Goal: Task Accomplishment & Management: Complete application form

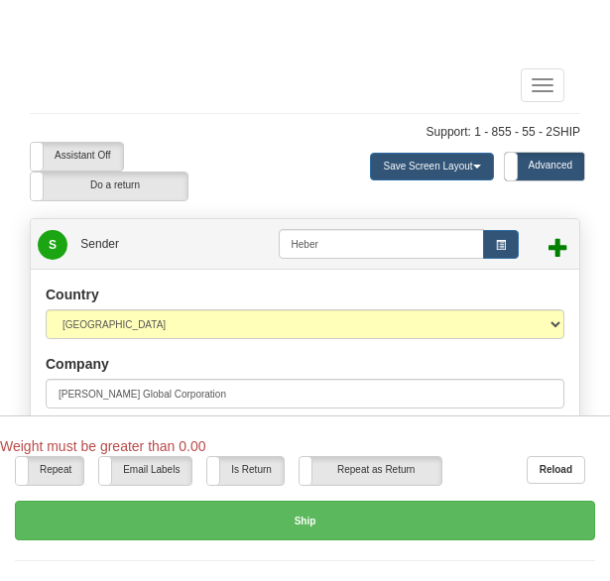
select select "UT"
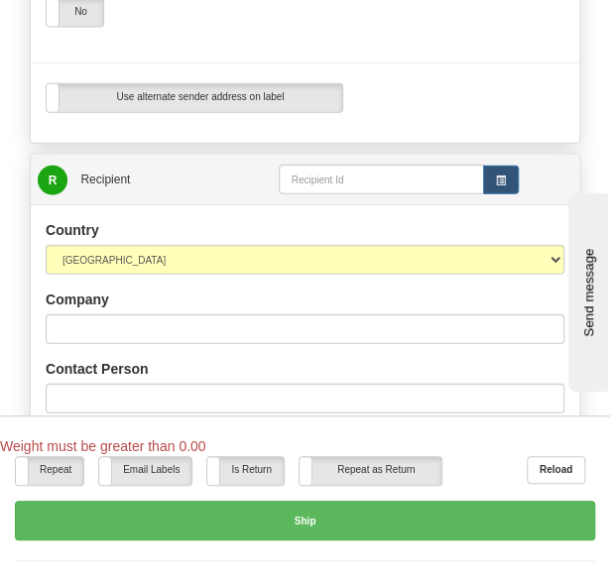
scroll to position [1214, 0]
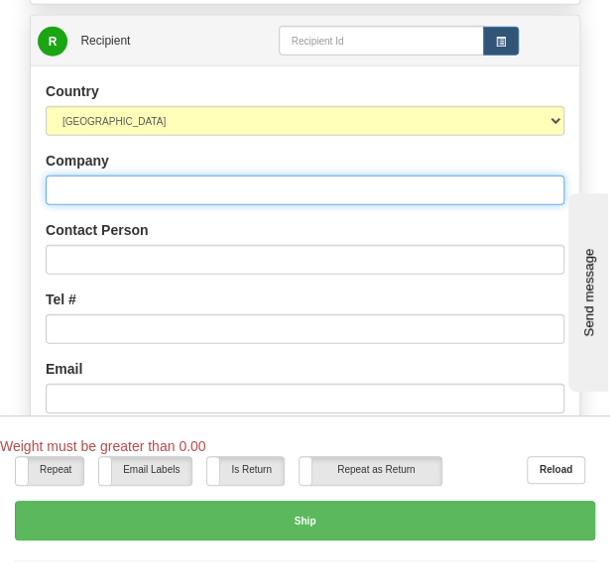
click at [177, 176] on input "Company" at bounding box center [305, 191] width 519 height 30
paste input "audi Arabian [PERSON_NAME] Company (SABCO)"
click at [56, 176] on input "audi Arabian [PERSON_NAME] Company (SABCO)" at bounding box center [305, 191] width 519 height 30
type input "Saudi Arabian [PERSON_NAME] Company (SABCO)"
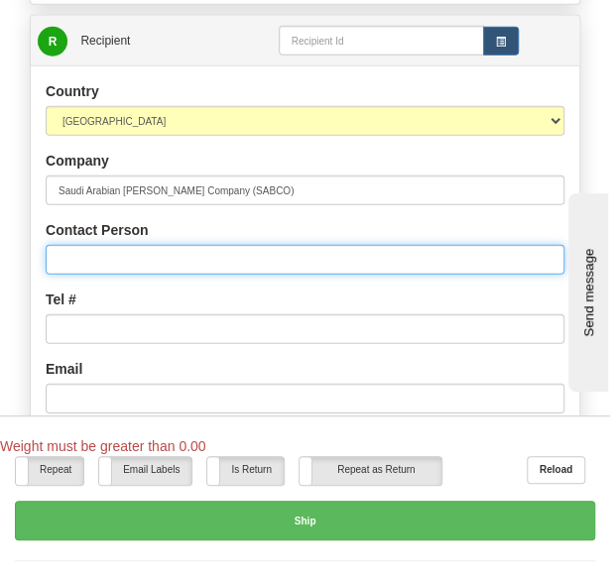
click at [178, 245] on input "Contact Person" at bounding box center [305, 260] width 519 height 30
type input "[PERSON_NAME]"
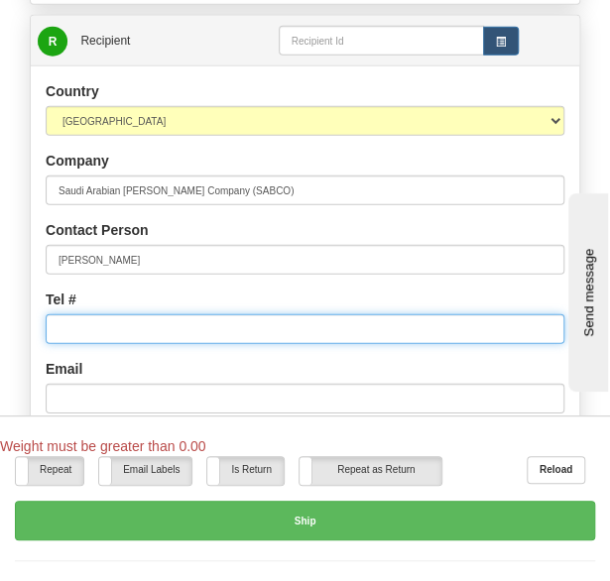
click at [267, 314] on input "Tel #" at bounding box center [305, 329] width 519 height 30
paste input "966 539006511"
click at [77, 314] on input "966 539006511" at bounding box center [305, 329] width 519 height 30
type input "966539006511"
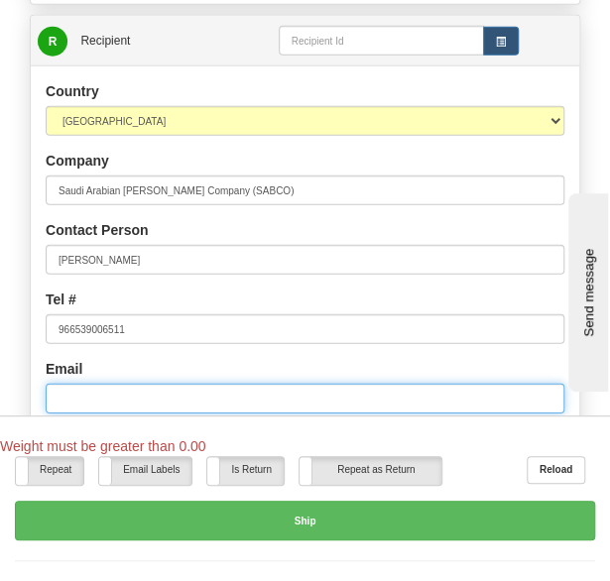
click at [85, 384] on input "Email" at bounding box center [305, 399] width 519 height 30
click at [197, 384] on input "Email" at bounding box center [305, 399] width 519 height 30
paste input "[EMAIL_ADDRESS][PERSON_NAME][DOMAIN_NAME]"
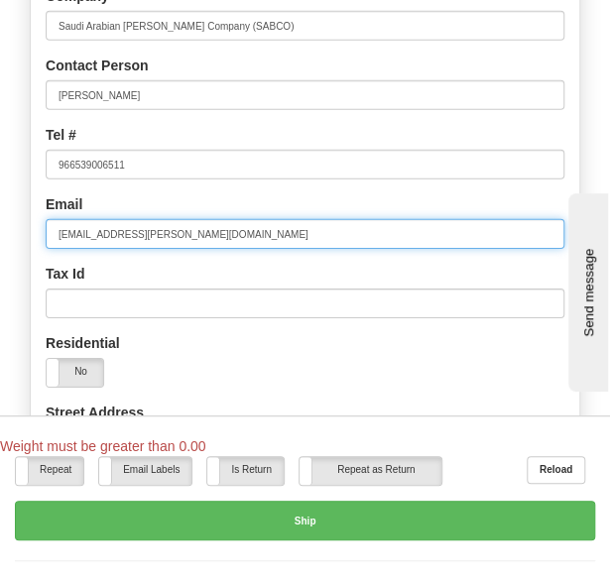
scroll to position [1384, 0]
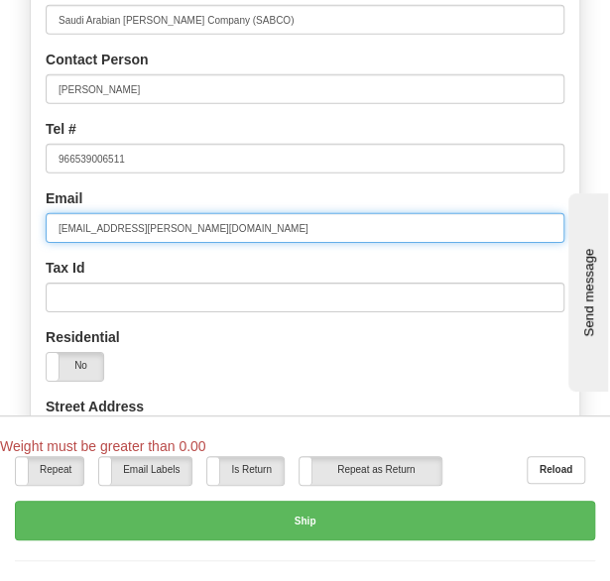
type input "[EMAIL_ADDRESS][PERSON_NAME][DOMAIN_NAME]"
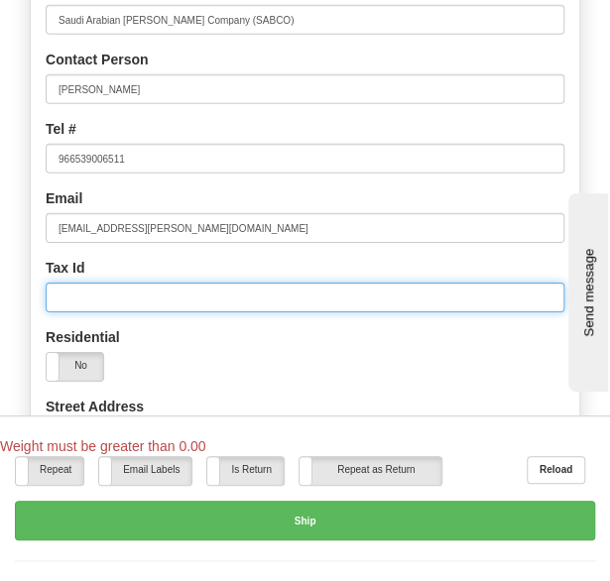
click at [365, 283] on input "Tax Id" at bounding box center [305, 298] width 519 height 30
paste input "1010428163"
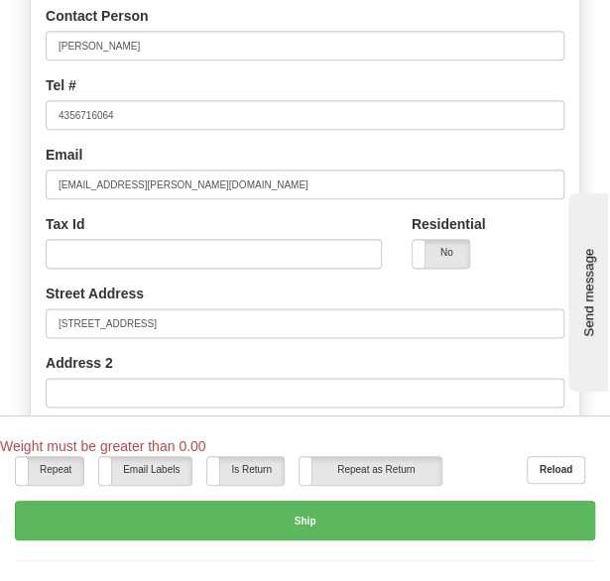
scroll to position [366, 0]
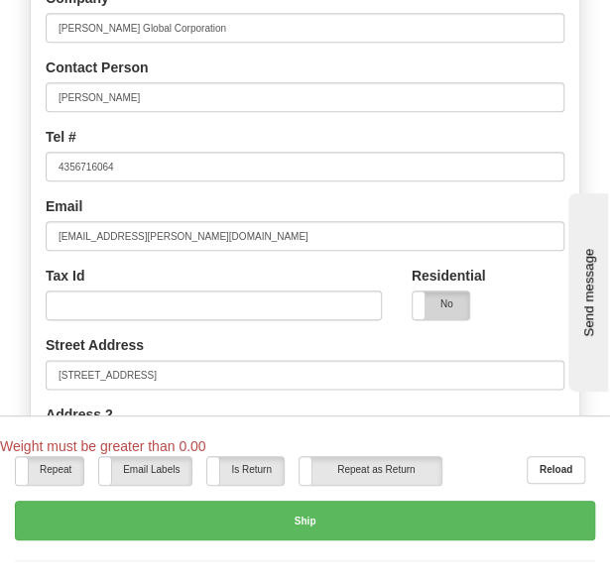
type input "1010428163"
click at [449, 301] on label "No" at bounding box center [441, 306] width 57 height 28
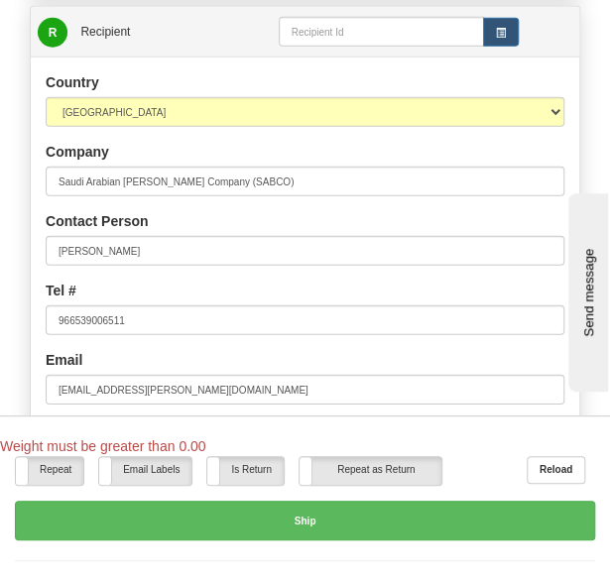
scroll to position [1226, 0]
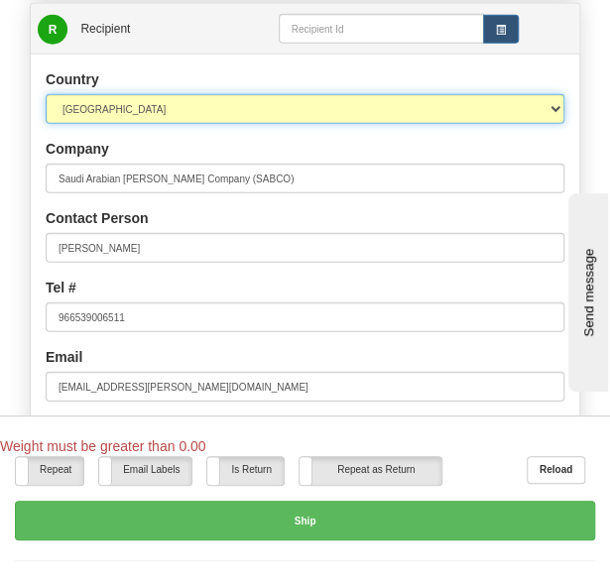
click at [284, 94] on select "[GEOGRAPHIC_DATA] [GEOGRAPHIC_DATA] [GEOGRAPHIC_DATA] [GEOGRAPHIC_DATA] [US_STA…" at bounding box center [305, 109] width 519 height 30
select select "SA"
click at [46, 94] on select "[GEOGRAPHIC_DATA] [GEOGRAPHIC_DATA] [GEOGRAPHIC_DATA] [GEOGRAPHIC_DATA] [US_STA…" at bounding box center [305, 109] width 519 height 30
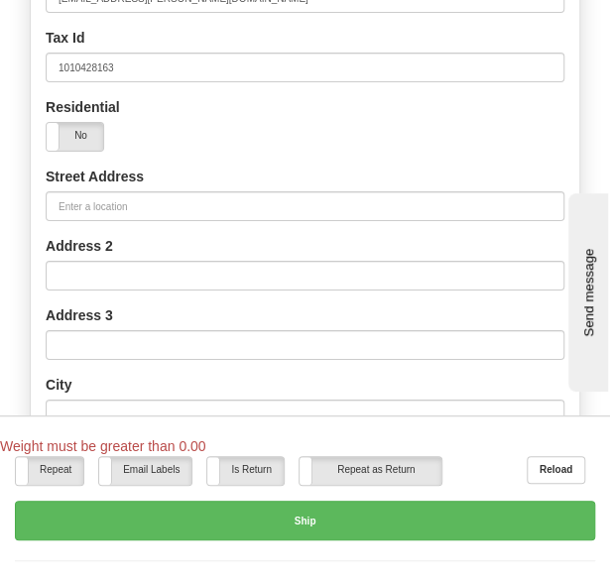
scroll to position [1618, 0]
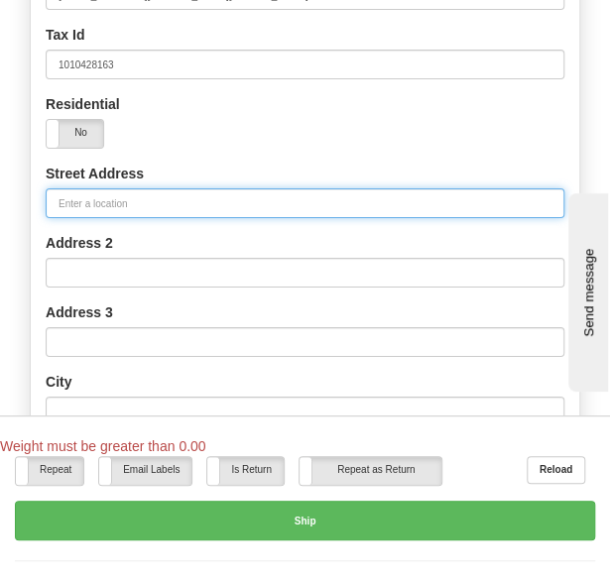
click at [208, 188] on input "Street Address" at bounding box center [305, 203] width 519 height 30
paste input "The [GEOGRAPHIC_DATA], Zone A Building A4"
type input "The [GEOGRAPHIC_DATA], Zone A Building A4"
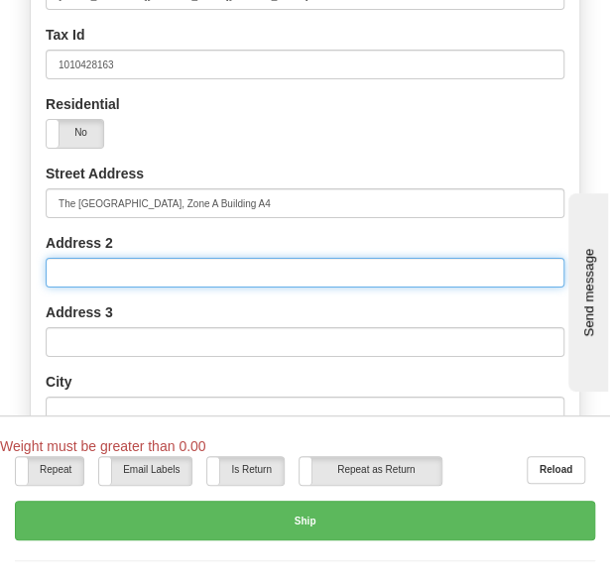
click at [271, 258] on input "Address 2" at bounding box center [305, 273] width 519 height 30
paste input "[GEOGRAPHIC_DATA]"
type input "[GEOGRAPHIC_DATA]"
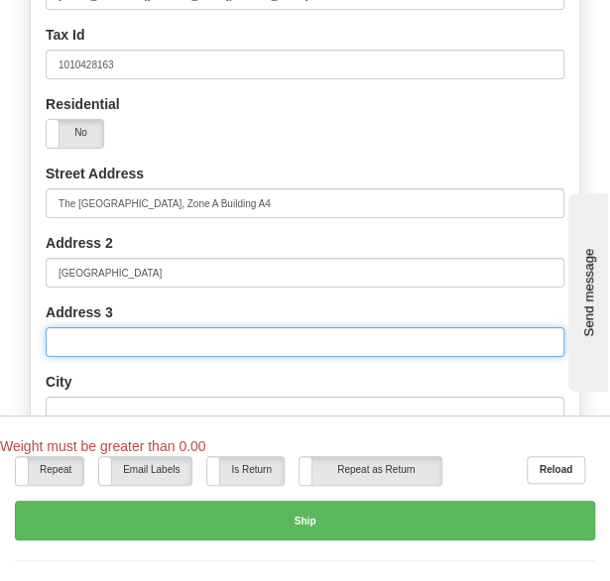
click at [133, 327] on input "Address 3" at bounding box center [305, 342] width 519 height 30
paste input "P.O. Box 230045"
type input "P.O. Box 230045"
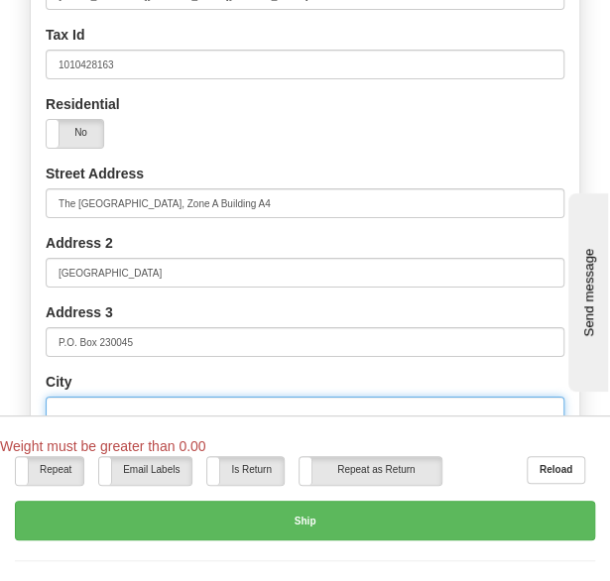
click at [145, 397] on input "text" at bounding box center [305, 412] width 519 height 30
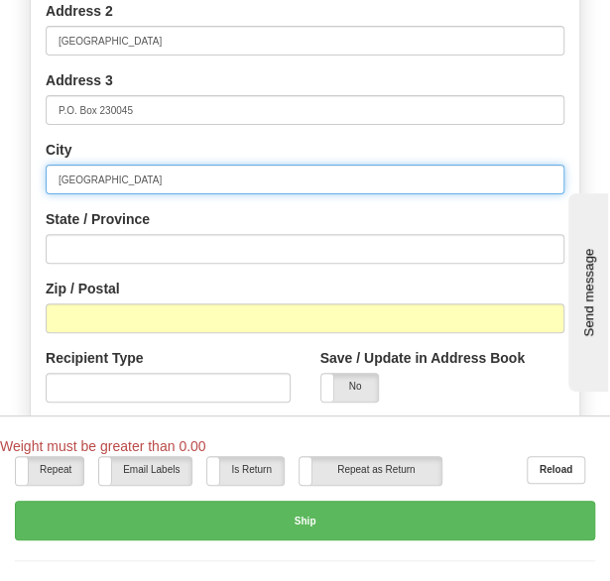
scroll to position [1852, 0]
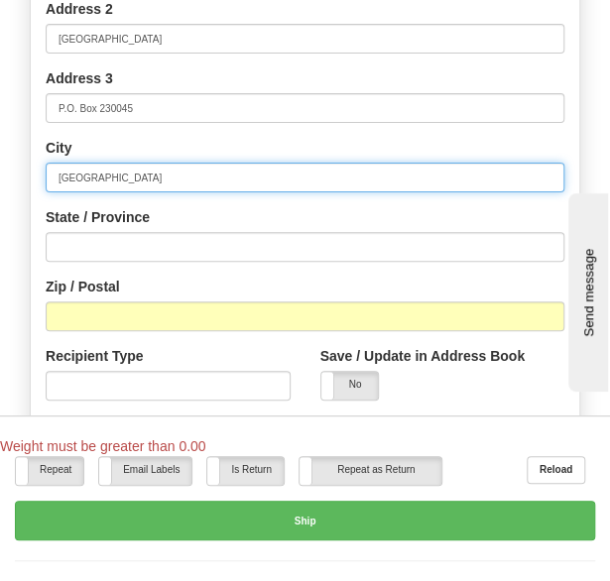
type input "[GEOGRAPHIC_DATA]"
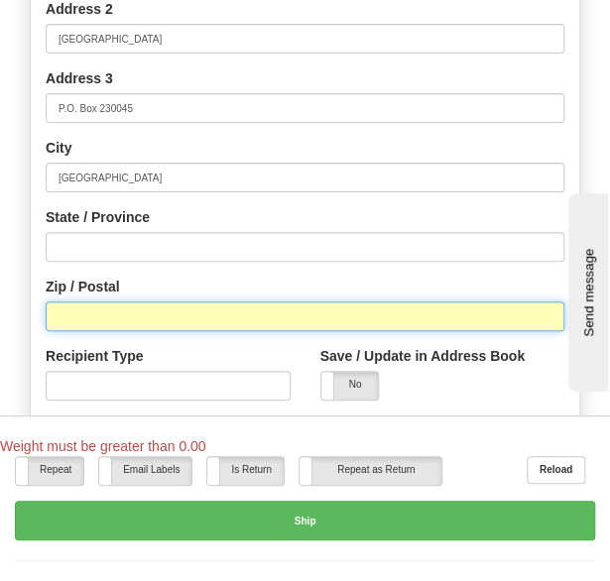
click at [228, 301] on input "Zip / Postal" at bounding box center [305, 316] width 519 height 30
paste input "11321"
type input "11321"
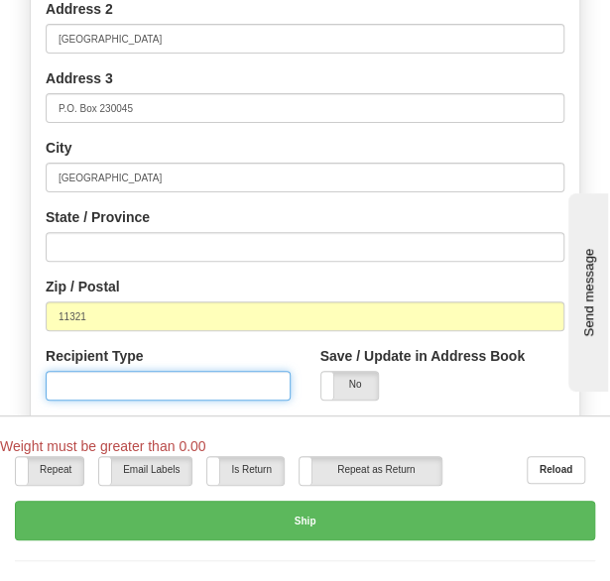
click at [182, 371] on input "Recipient Type" at bounding box center [168, 386] width 245 height 30
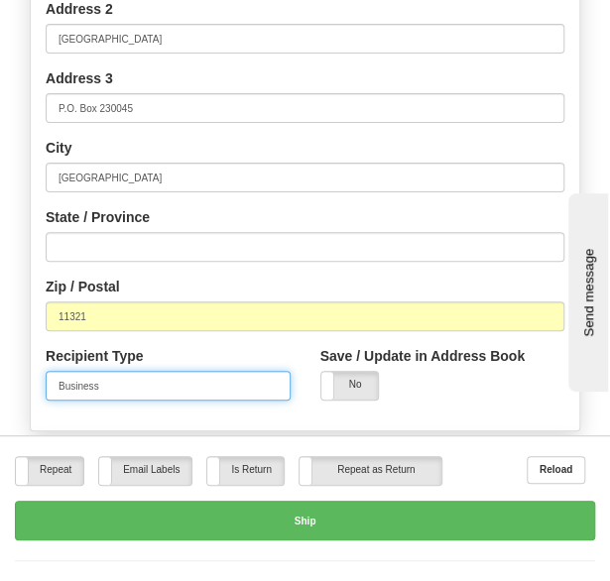
type input "Business"
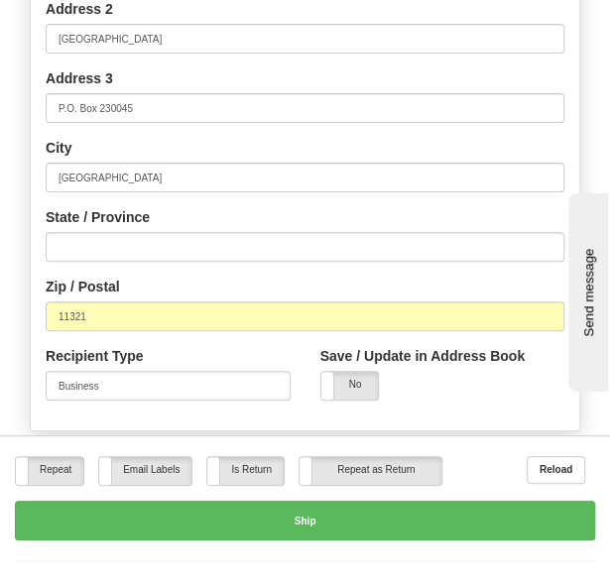
click at [220, 346] on div "Recipient Type Business" at bounding box center [168, 373] width 245 height 55
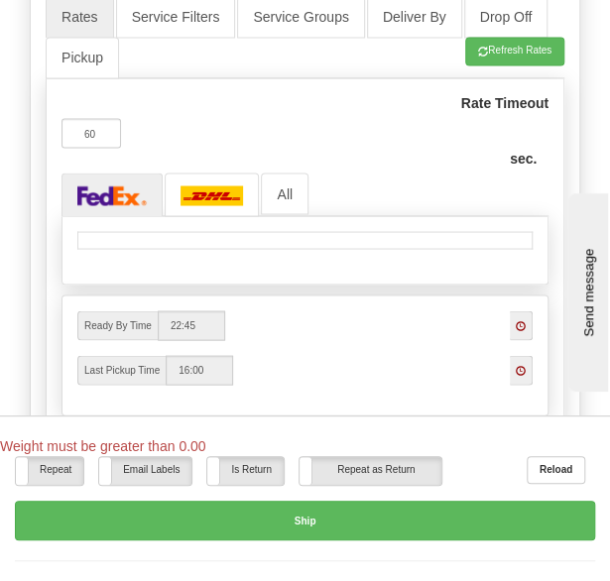
scroll to position [2609, 0]
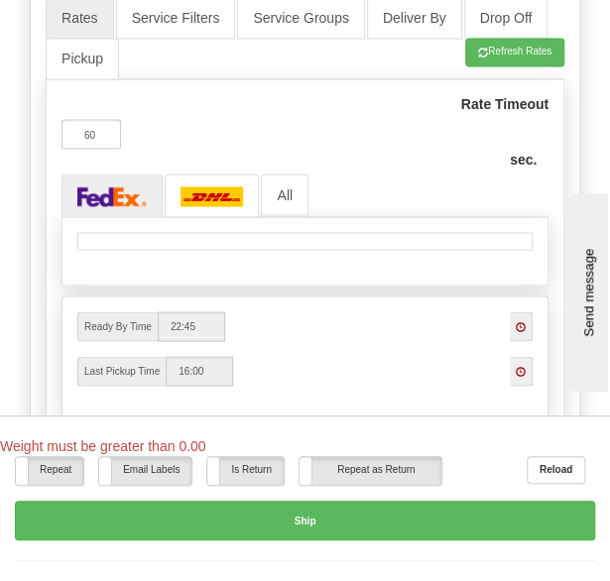
click at [524, 321] on span at bounding box center [521, 326] width 10 height 10
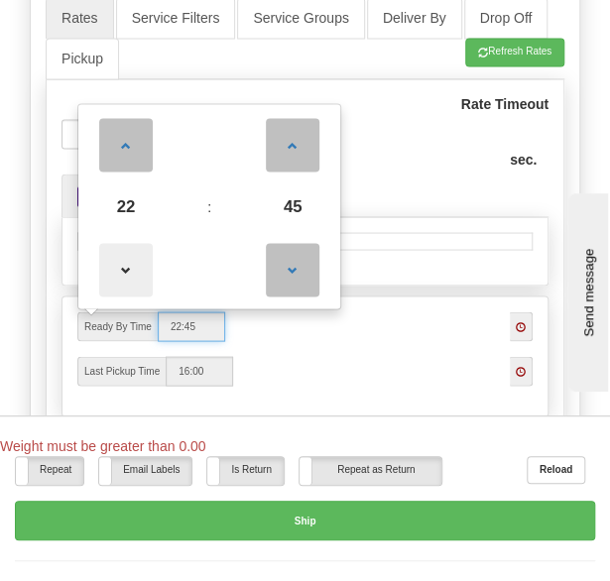
click at [145, 250] on span at bounding box center [126, 270] width 54 height 54
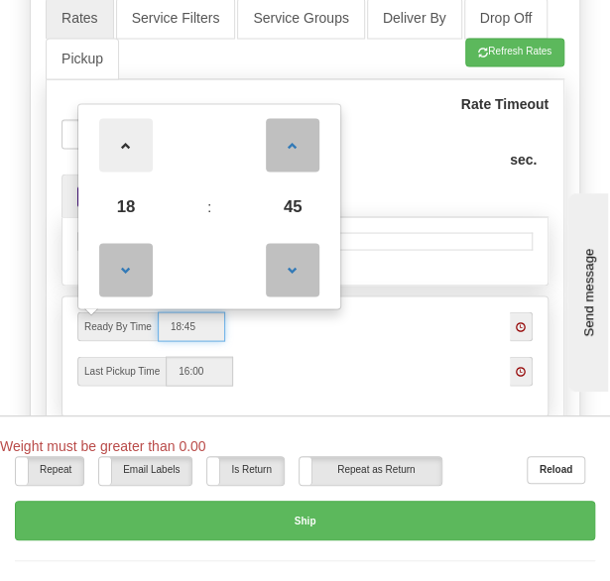
click at [131, 121] on span at bounding box center [126, 145] width 54 height 54
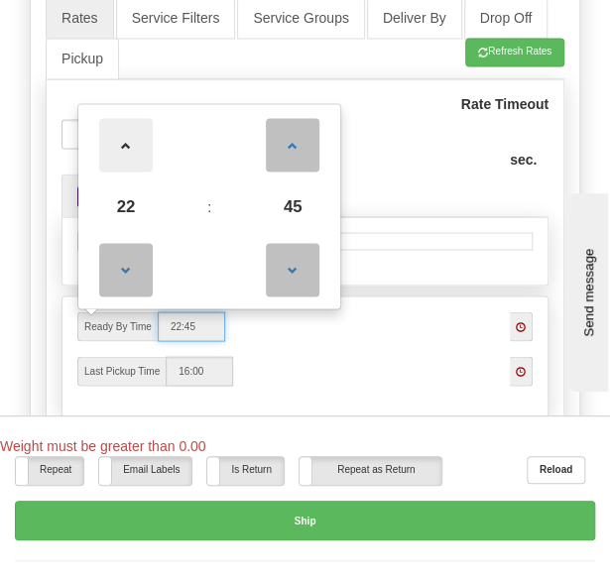
click at [131, 121] on span at bounding box center [126, 145] width 54 height 54
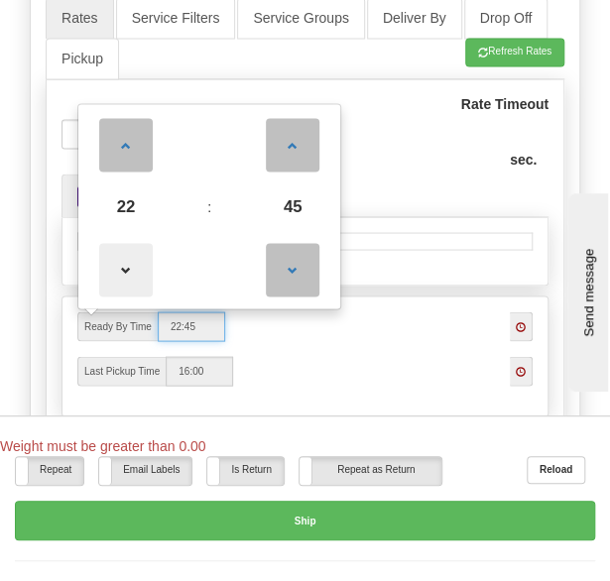
click at [122, 243] on span at bounding box center [126, 270] width 54 height 54
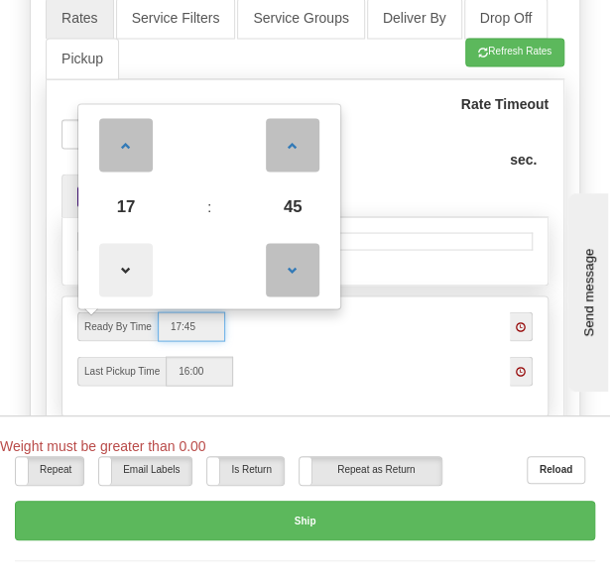
click at [122, 243] on span at bounding box center [126, 270] width 54 height 54
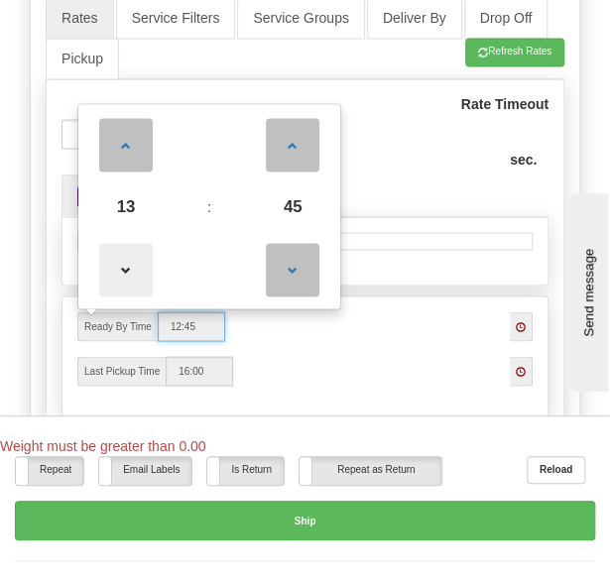
click at [122, 243] on span at bounding box center [126, 270] width 54 height 54
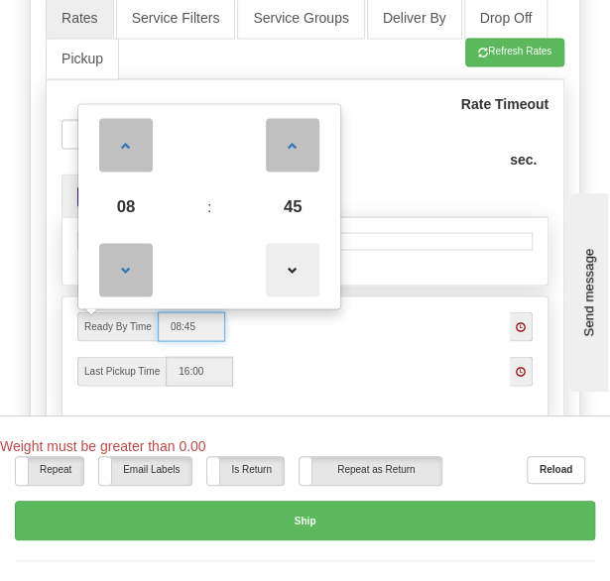
click at [292, 251] on span at bounding box center [293, 270] width 54 height 54
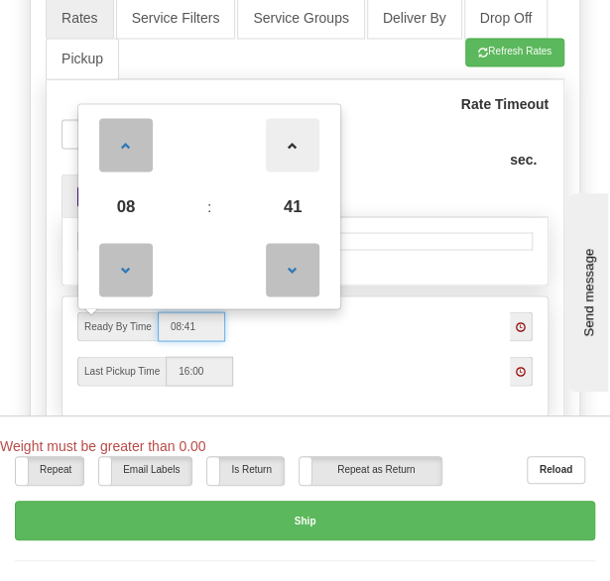
click at [291, 134] on span at bounding box center [293, 145] width 54 height 54
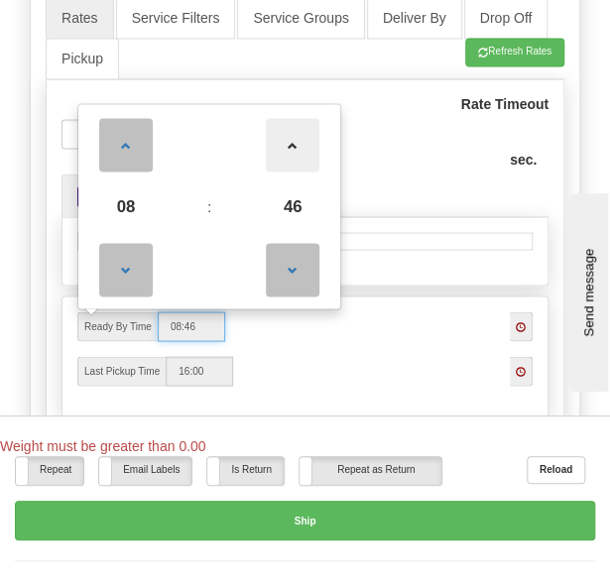
click at [291, 134] on span at bounding box center [293, 145] width 54 height 54
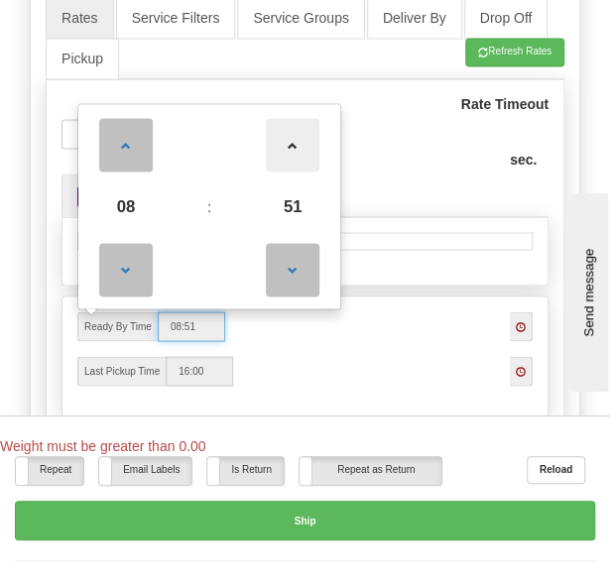
click at [291, 134] on span at bounding box center [293, 145] width 54 height 54
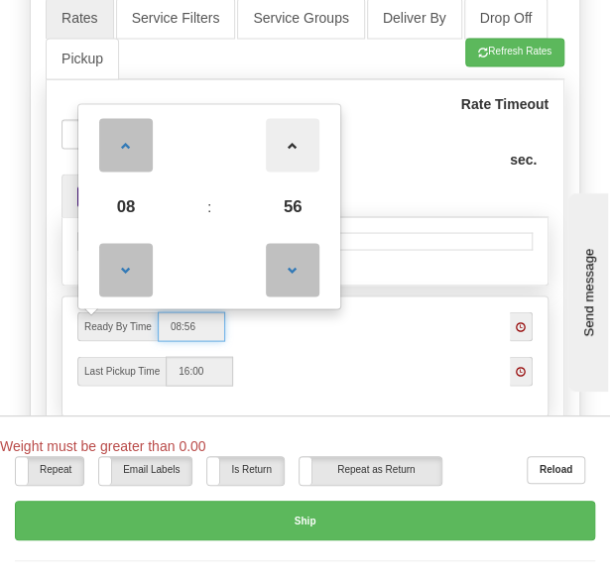
click at [291, 134] on span at bounding box center [293, 145] width 54 height 54
type input "09:00"
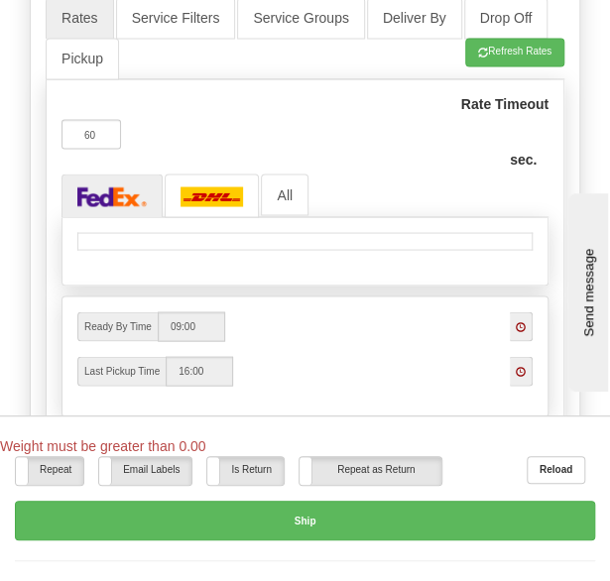
click at [384, 311] on div "Ready By Time 09:00" at bounding box center [304, 326] width 455 height 30
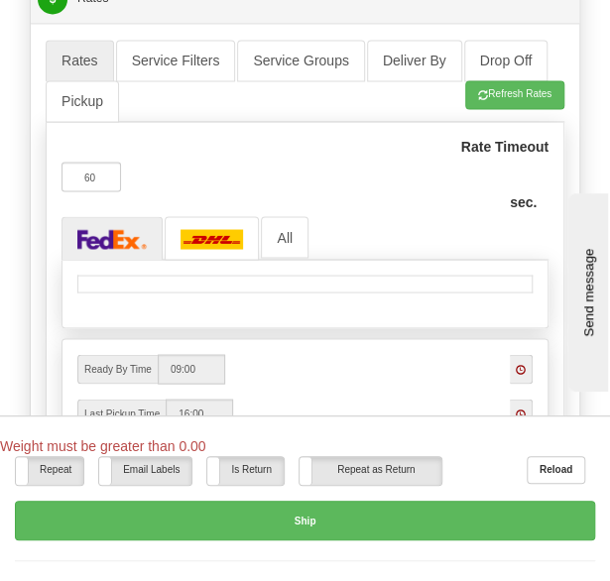
scroll to position [2566, 0]
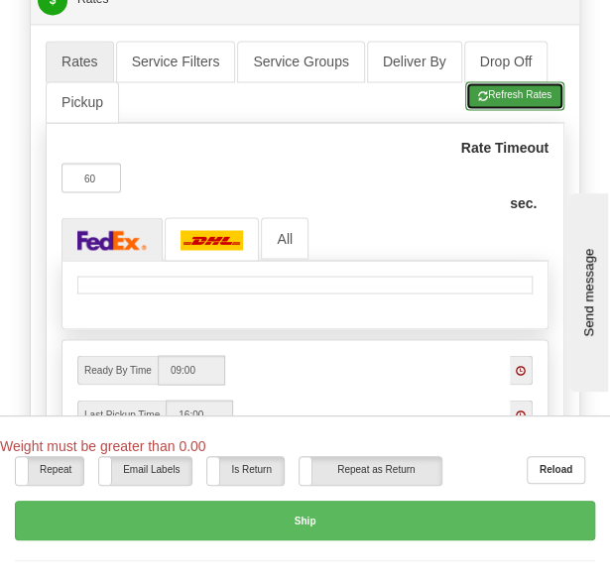
click at [504, 81] on button "Refresh Rates" at bounding box center [514, 95] width 99 height 28
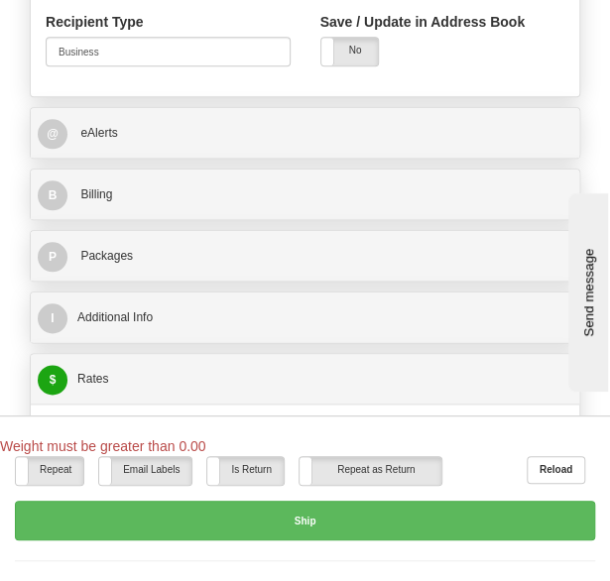
scroll to position [2184, 0]
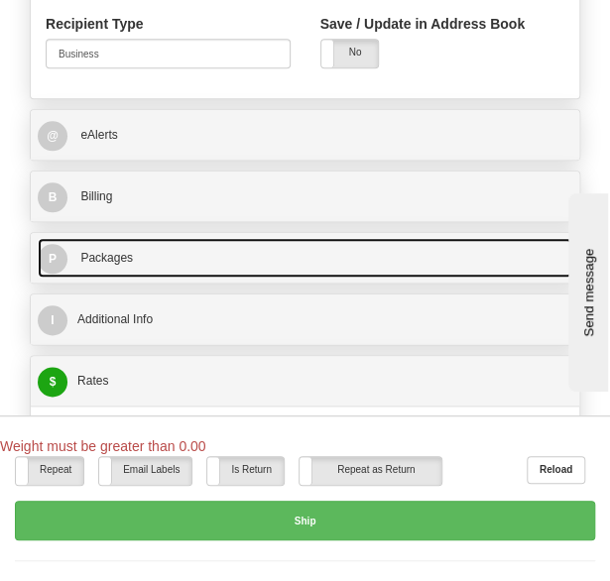
click at [285, 238] on link "P Packages 1 Packages - Weight: 0.00 Lbs" at bounding box center [305, 258] width 535 height 40
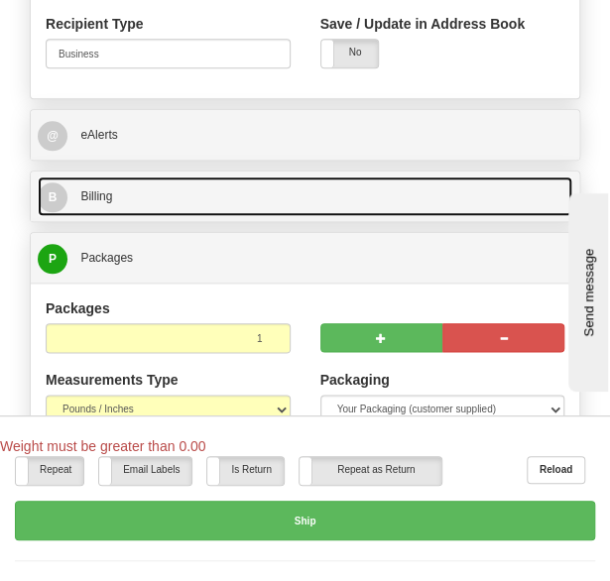
click at [237, 177] on link "B Billing" at bounding box center [305, 197] width 535 height 40
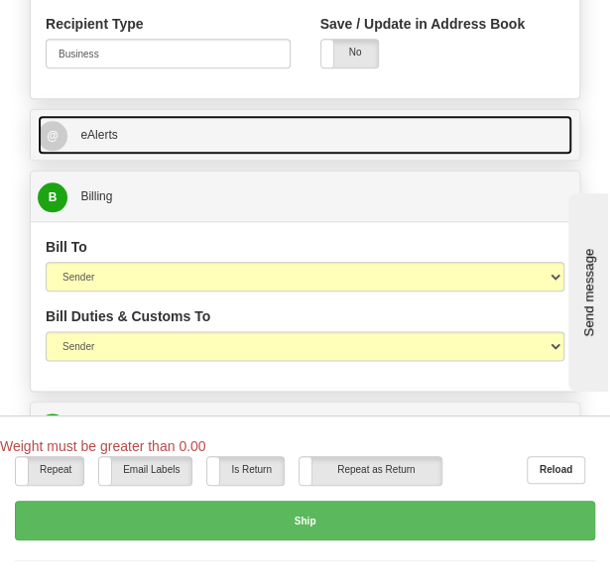
click at [198, 115] on link "@ eAlerts" at bounding box center [305, 135] width 535 height 40
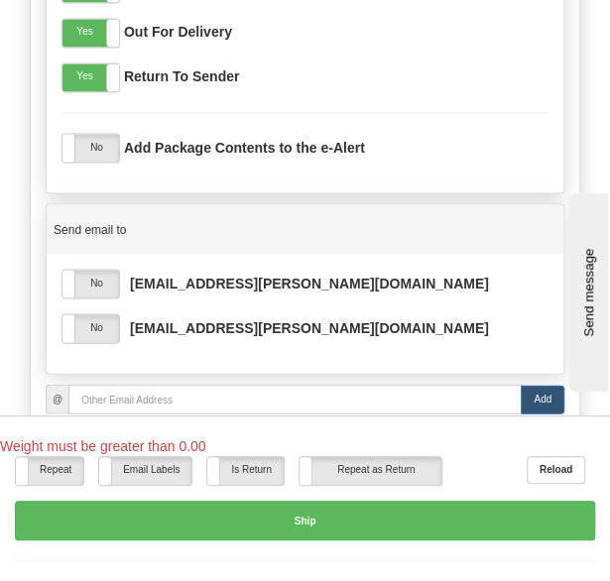
scroll to position [2645, 0]
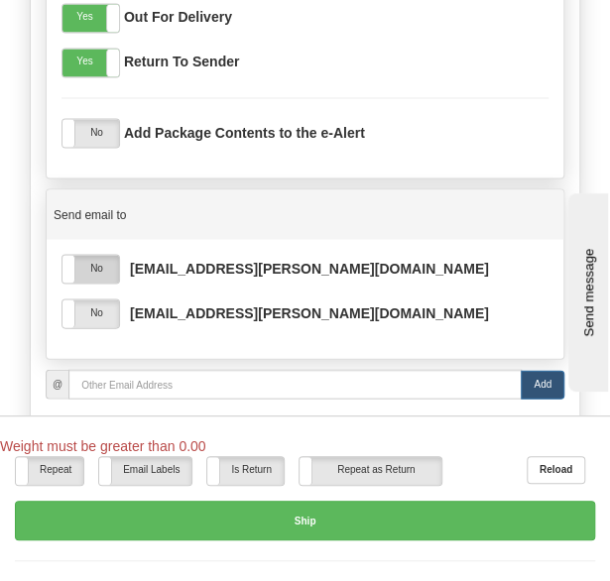
click at [83, 255] on label "No" at bounding box center [90, 269] width 57 height 28
click at [93, 300] on label "No" at bounding box center [90, 314] width 57 height 28
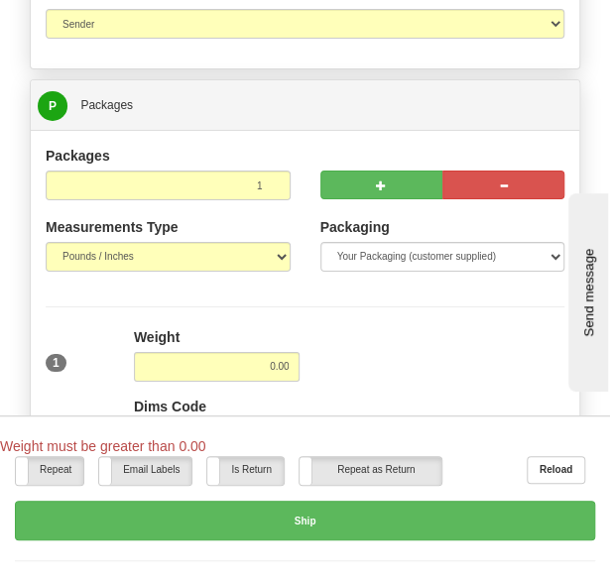
scroll to position [3458, 0]
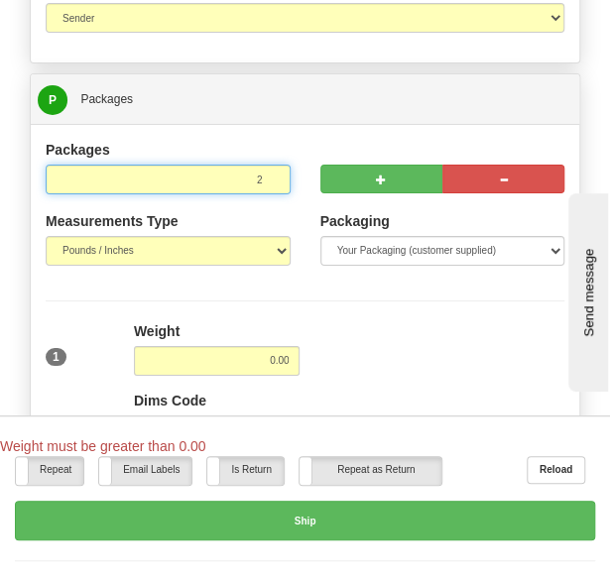
type input "2"
click at [270, 165] on input "2" at bounding box center [168, 180] width 245 height 30
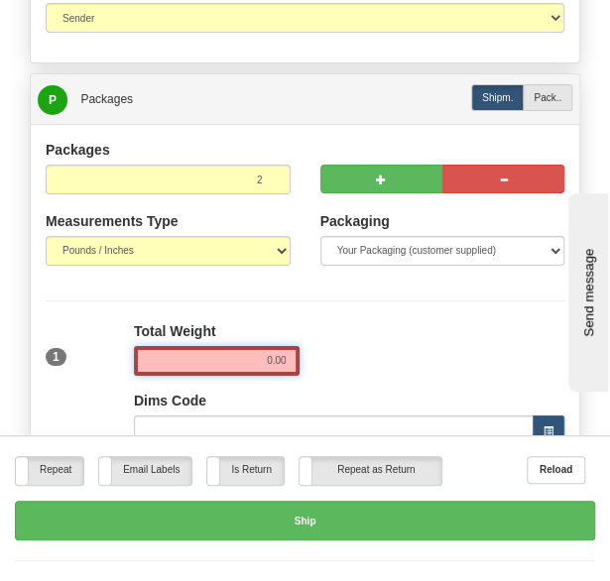
drag, startPoint x: 270, startPoint y: 330, endPoint x: 236, endPoint y: 324, distance: 34.2
click at [236, 346] on input "0.00" at bounding box center [217, 361] width 167 height 30
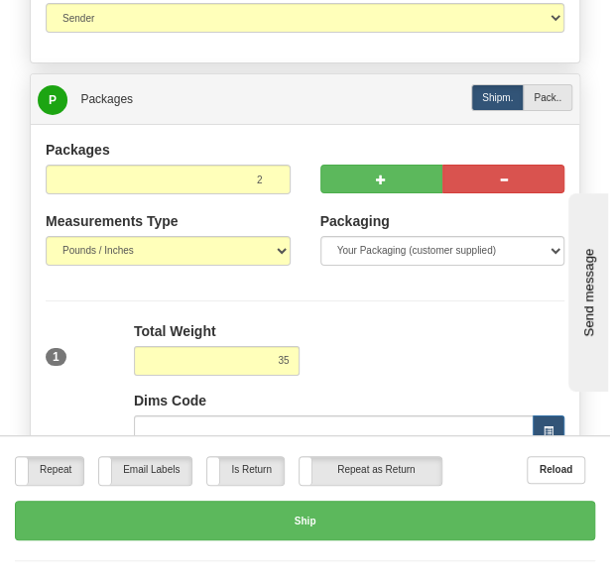
type input "35.00"
click at [367, 335] on div "1 Total Weight 35.00 Dims Code x" at bounding box center [305, 411] width 529 height 180
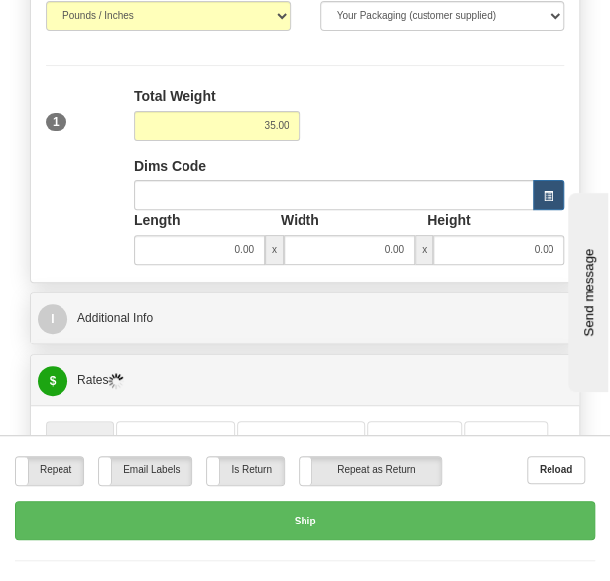
scroll to position [3692, 0]
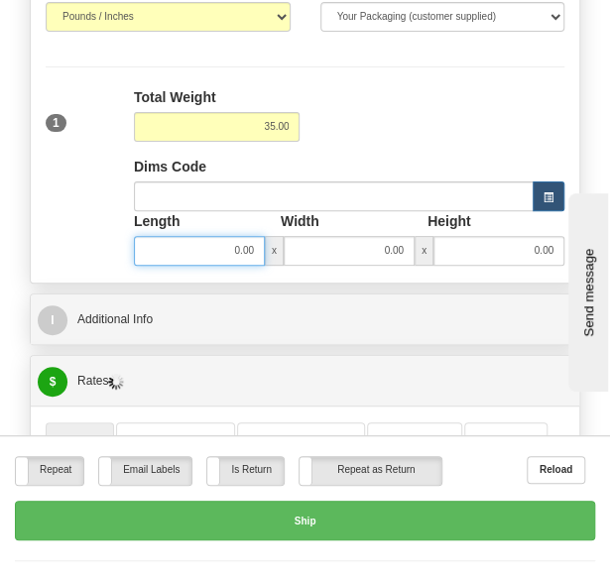
click at [234, 236] on input "0.00" at bounding box center [199, 251] width 131 height 30
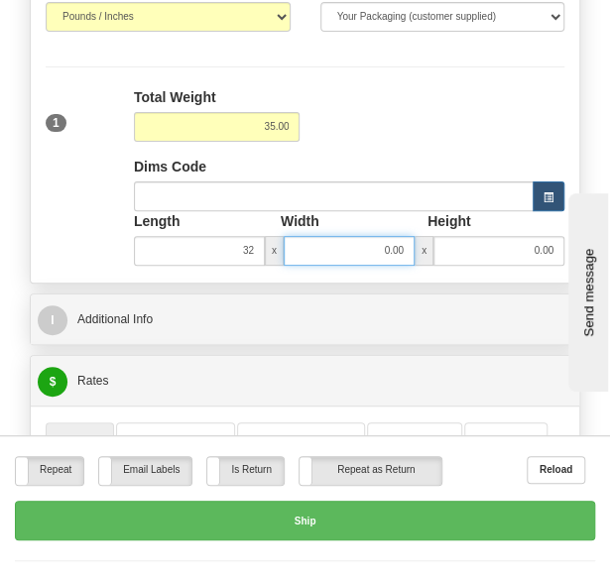
type input "32.00"
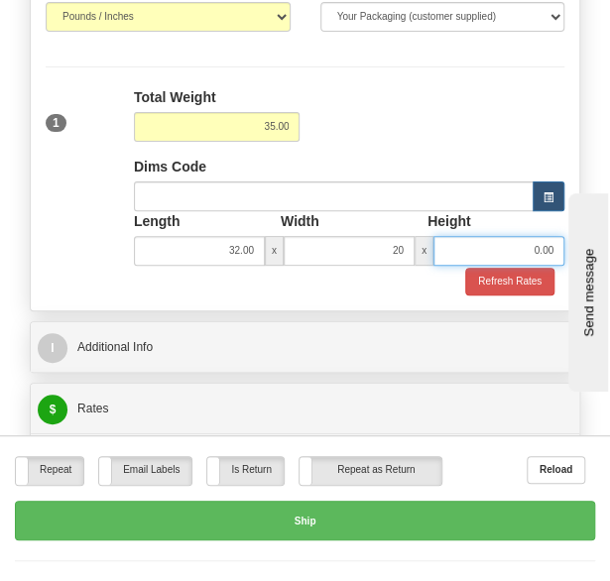
type input "20.00"
type input "12.00"
click at [377, 87] on div "1 Total Weight 35.00 Dims Code x" at bounding box center [305, 177] width 529 height 180
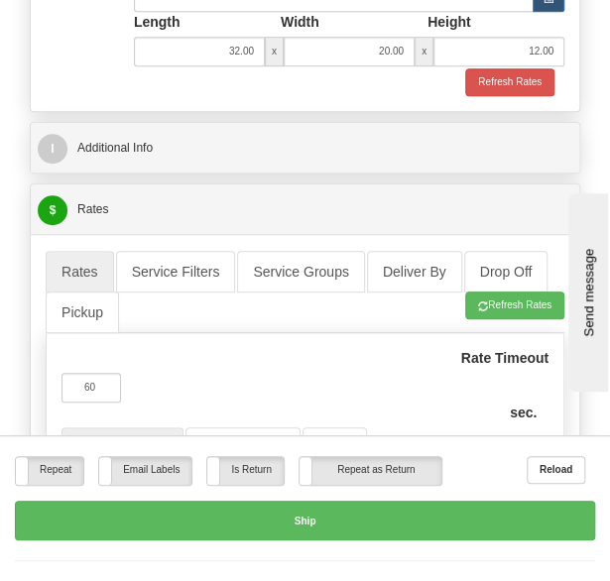
scroll to position [3894, 0]
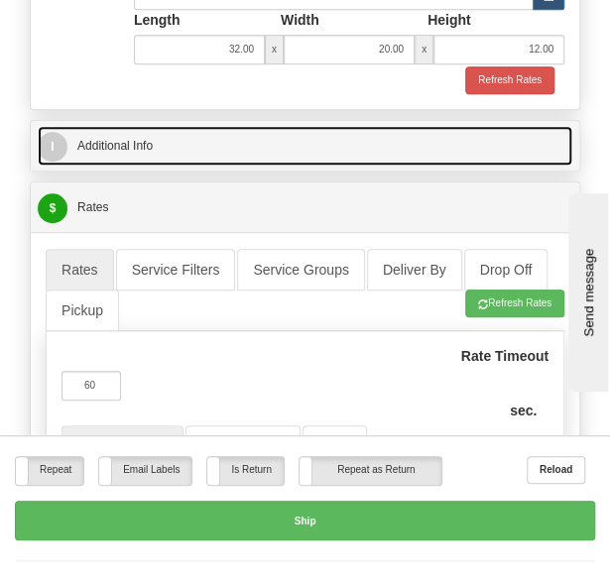
click at [303, 126] on link "I Additional Info" at bounding box center [305, 146] width 535 height 40
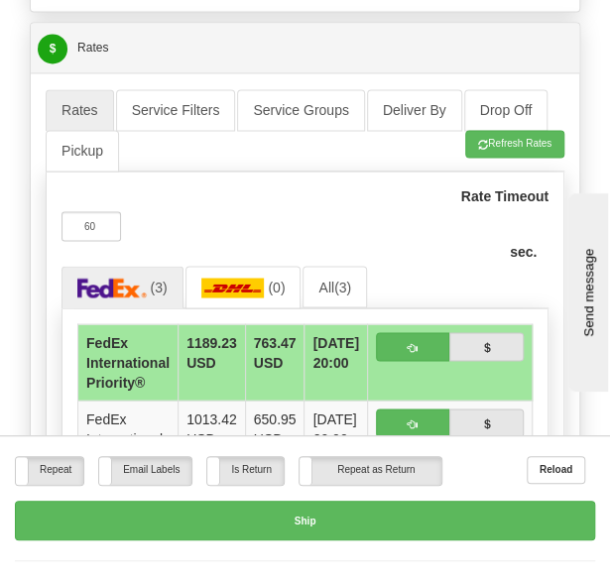
scroll to position [4331, 0]
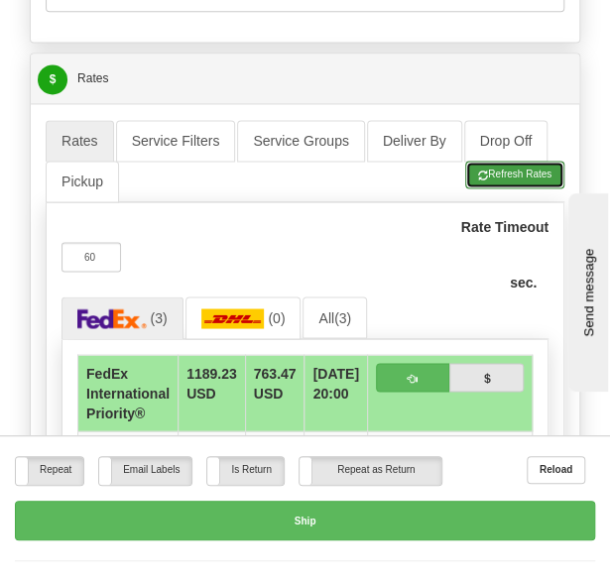
click at [530, 161] on button "Refresh Rates" at bounding box center [514, 175] width 99 height 28
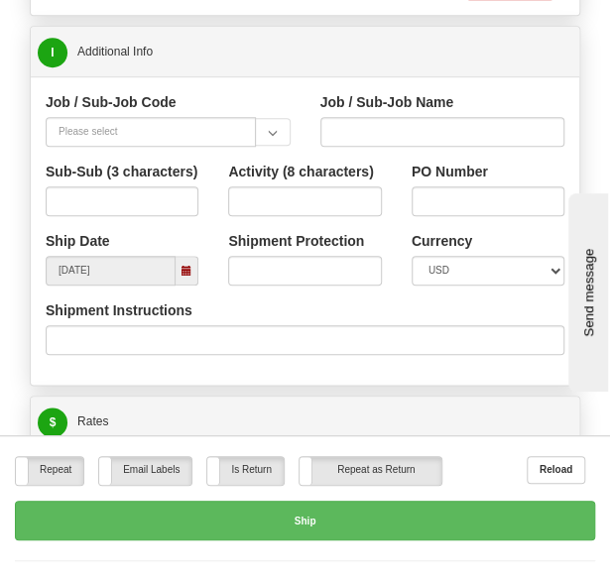
scroll to position [3981, 0]
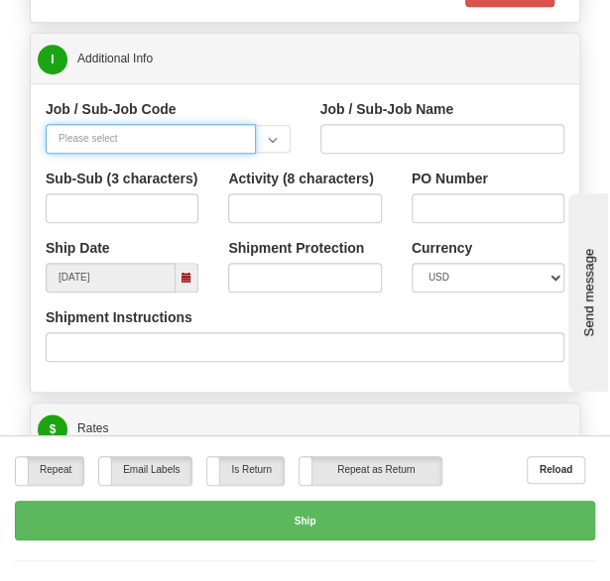
click at [127, 124] on input "Job / Sub-Job Code" at bounding box center [151, 139] width 210 height 30
click at [216, 124] on input "Job / Sub-Job Code" at bounding box center [151, 139] width 210 height 30
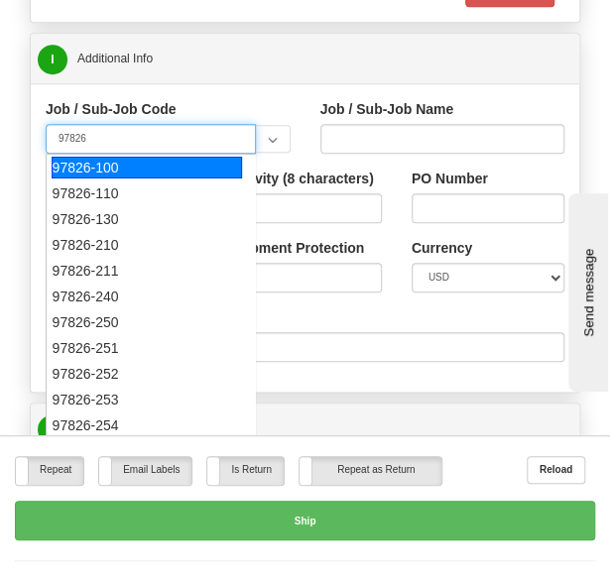
click at [136, 157] on div "97826-100" at bounding box center [147, 168] width 191 height 22
type input "97826-100"
type input "TALENT GROWTH FUND - EPC 201"
type input "97826-100"
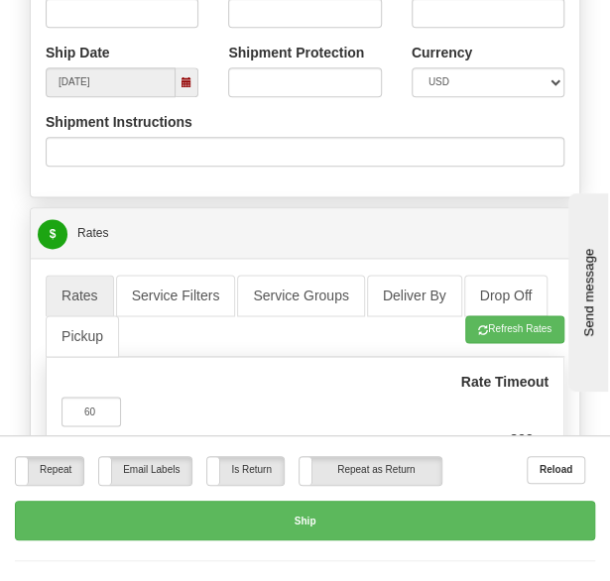
scroll to position [4177, 0]
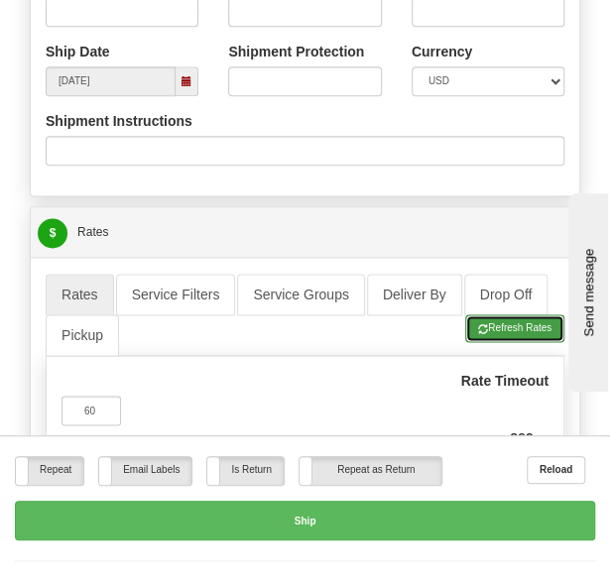
click at [482, 325] on span "button" at bounding box center [483, 329] width 10 height 9
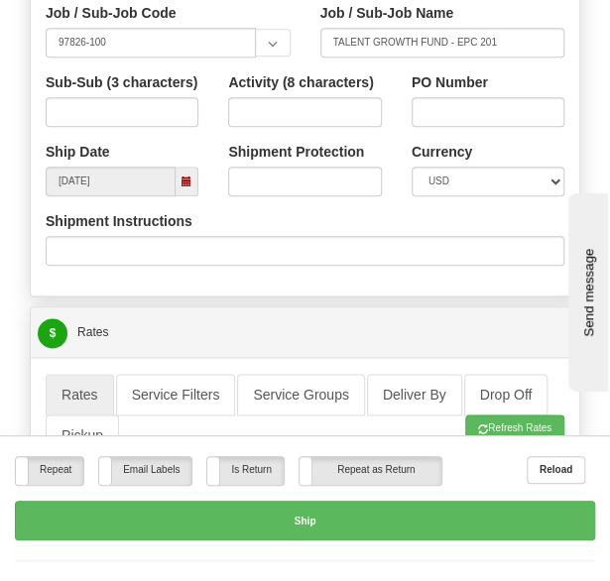
scroll to position [4076, 0]
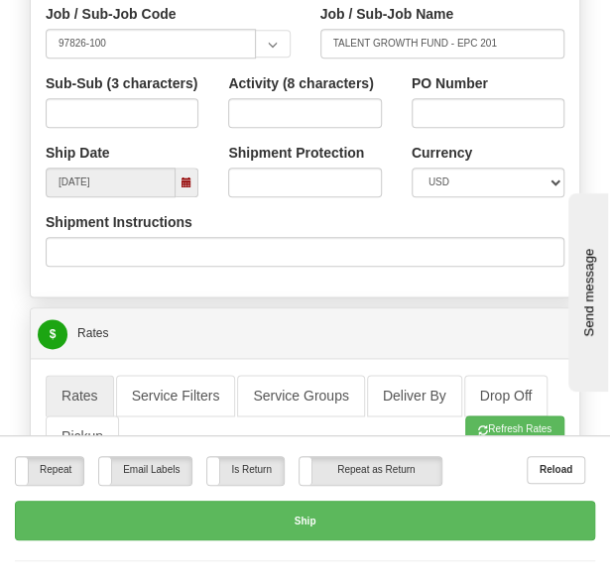
click at [186, 178] on span at bounding box center [186, 183] width 10 height 10
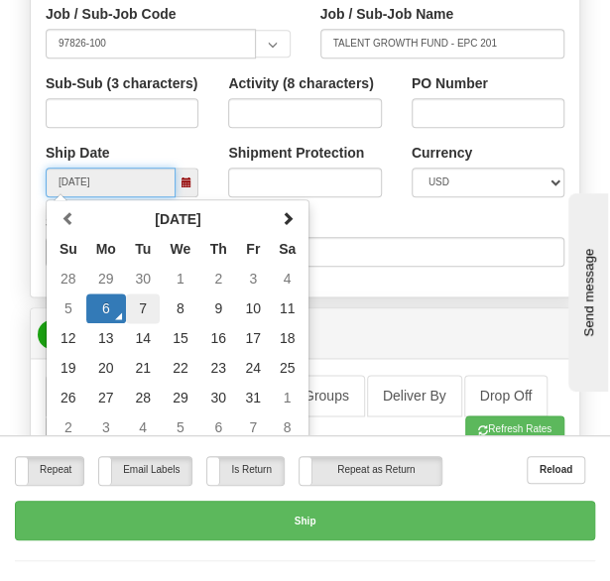
click at [143, 294] on td "7" at bounding box center [143, 309] width 35 height 30
type input "[DATE]"
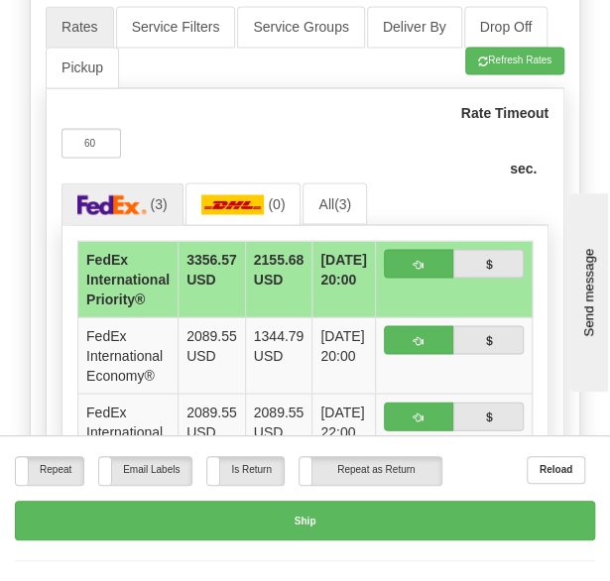
scroll to position [4446, 0]
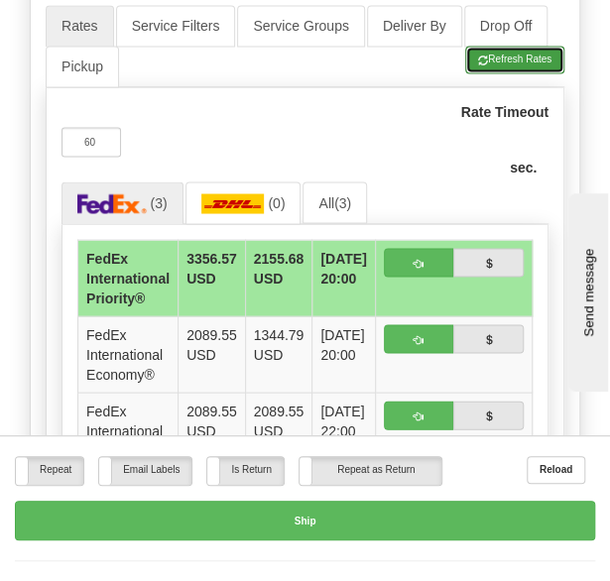
click at [520, 46] on button "Refresh Rates" at bounding box center [514, 60] width 99 height 28
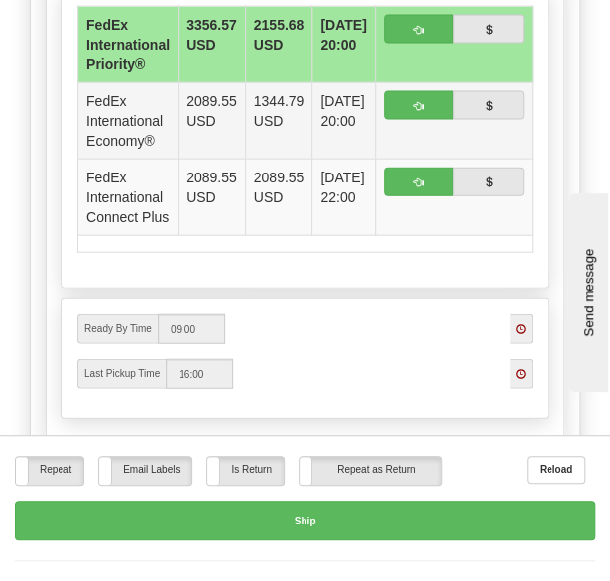
scroll to position [4678, 0]
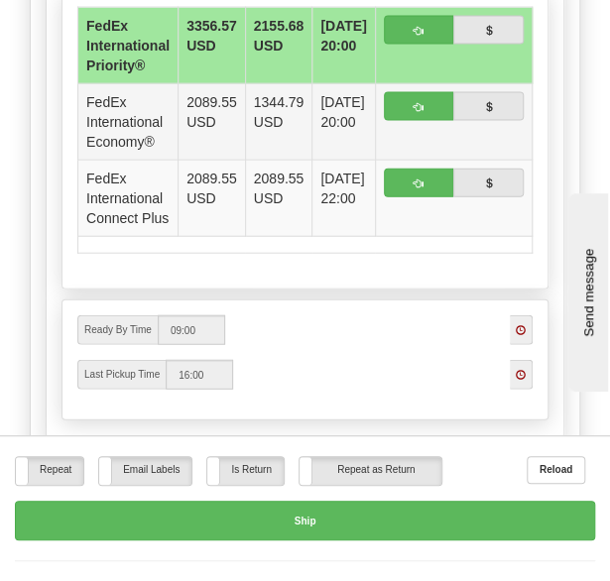
click at [224, 84] on td "2089.55 USD" at bounding box center [212, 122] width 67 height 76
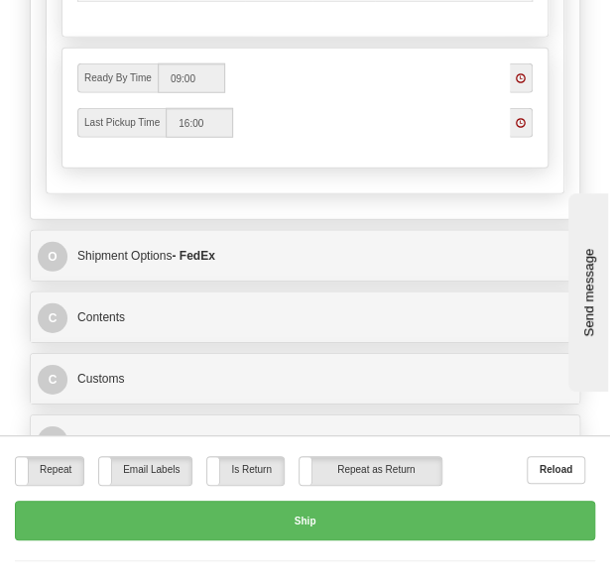
scroll to position [4929, 0]
click at [177, 64] on input "09:00" at bounding box center [191, 79] width 67 height 30
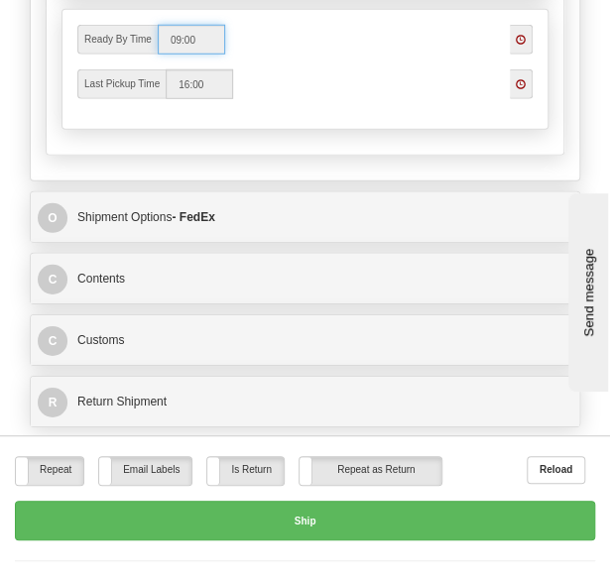
scroll to position [5012, 0]
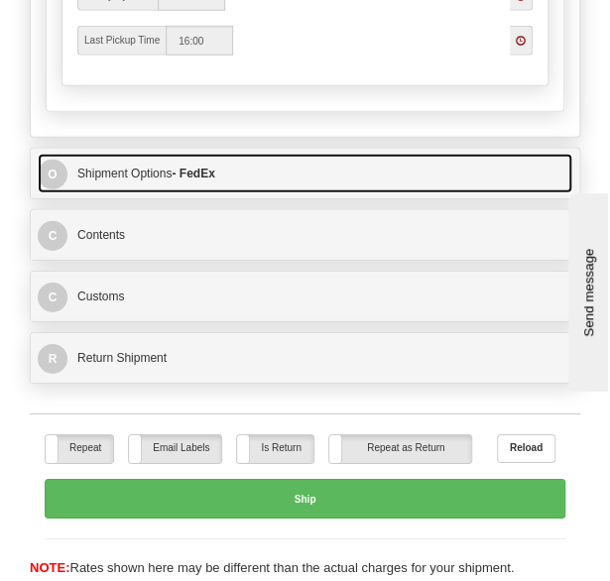
click at [296, 154] on link "O Shipment Options - FedEx" at bounding box center [305, 174] width 535 height 40
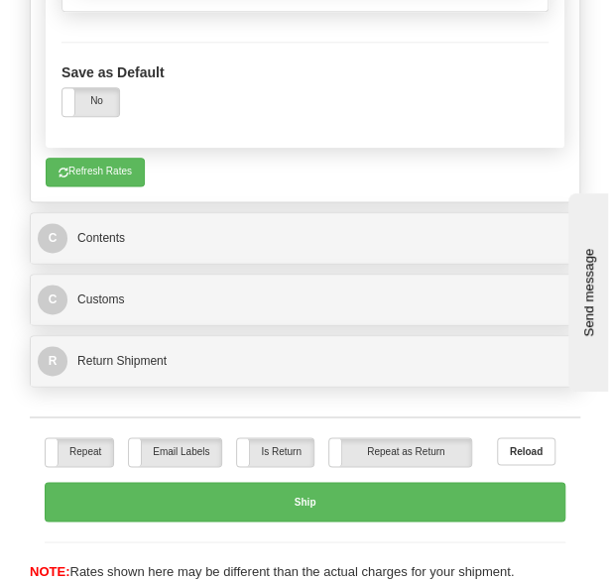
scroll to position [6041, 0]
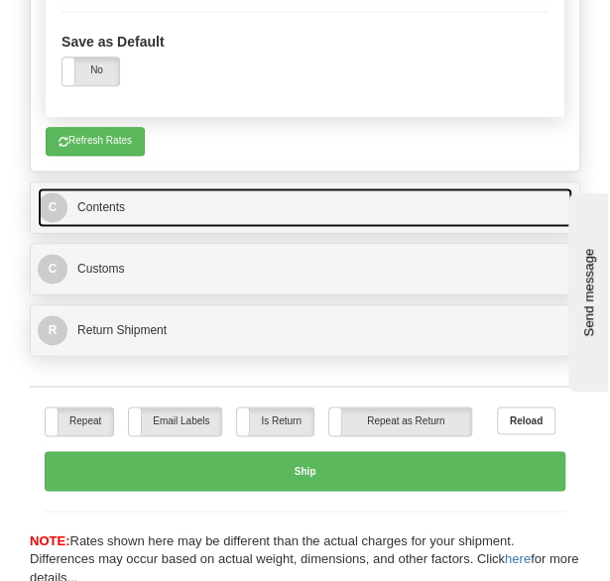
click at [204, 187] on link "C Contents" at bounding box center [305, 207] width 535 height 40
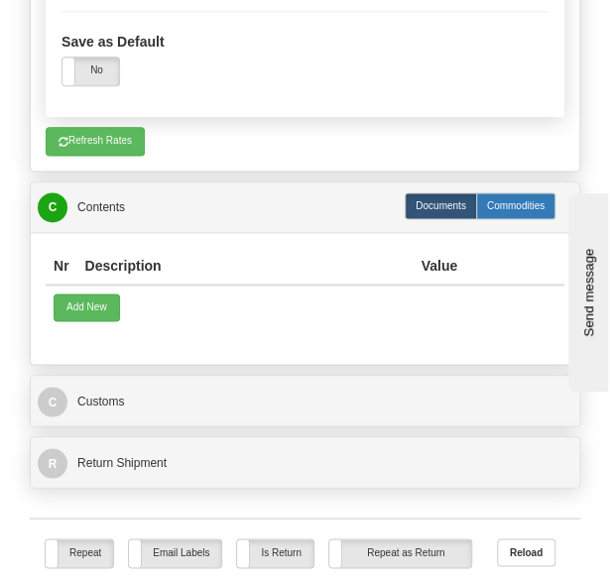
click at [498, 192] on label "Commodities" at bounding box center [515, 205] width 79 height 27
radio input "true"
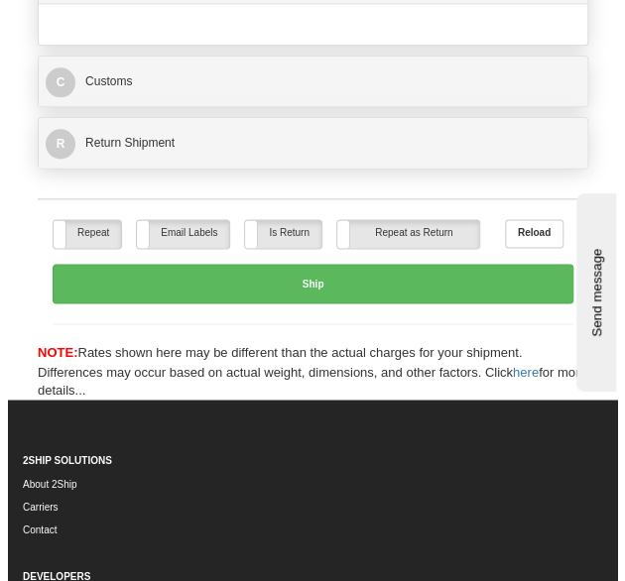
scroll to position [5813, 0]
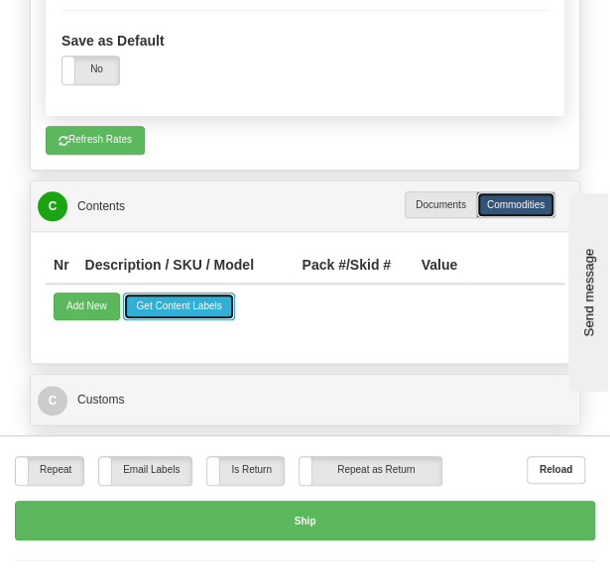
click at [173, 293] on button "Get Content Labels" at bounding box center [178, 307] width 111 height 28
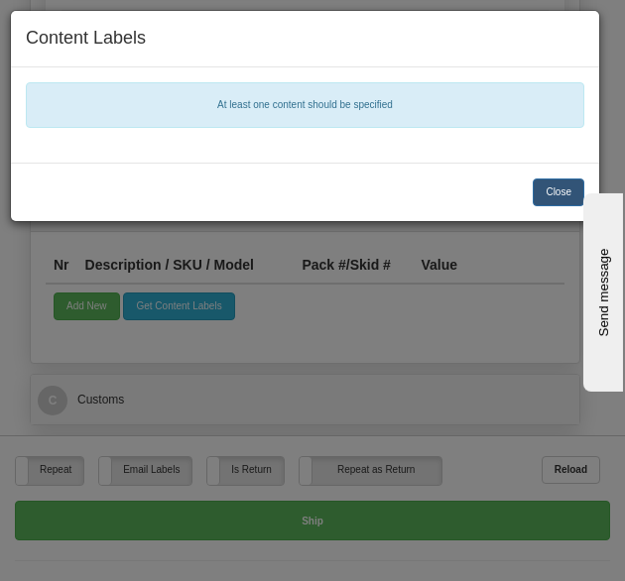
scroll to position [6041, 0]
click at [551, 190] on button "Close" at bounding box center [559, 193] width 52 height 28
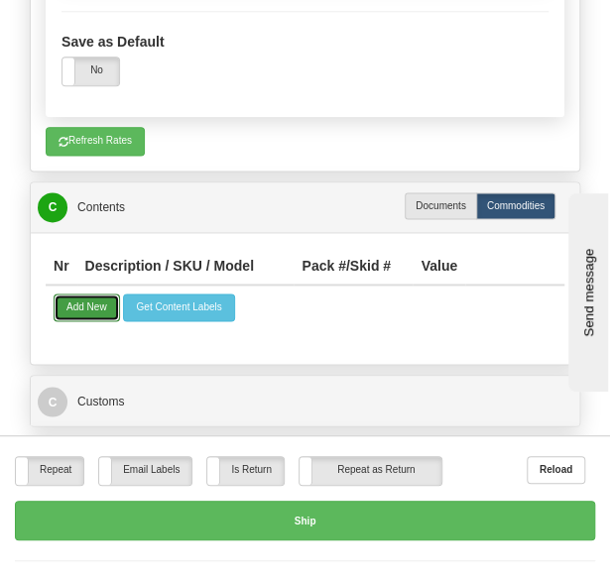
click at [65, 294] on button "Add New" at bounding box center [87, 308] width 66 height 28
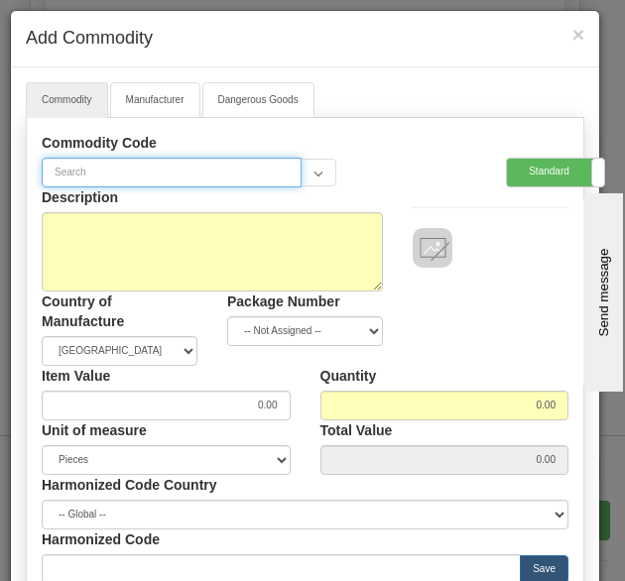
click at [199, 172] on input "text" at bounding box center [172, 173] width 260 height 30
click at [264, 173] on input "text" at bounding box center [172, 173] width 260 height 30
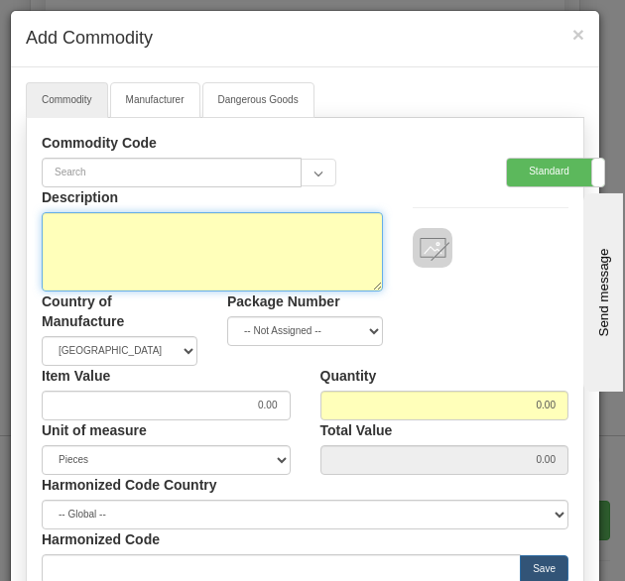
click at [209, 229] on textarea "Description" at bounding box center [212, 251] width 341 height 79
type textarea "Training Materials (documents, 3d prints, dice, overlays)"
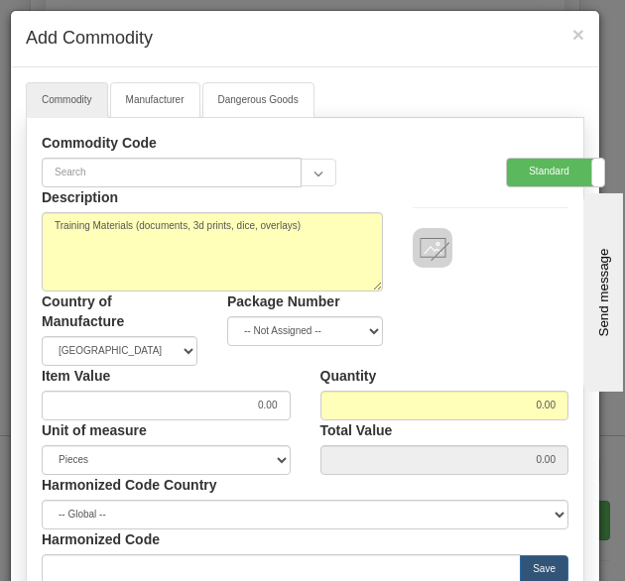
click at [195, 309] on div "Country of Manufacture -- Unknown -- [GEOGRAPHIC_DATA] [GEOGRAPHIC_DATA] [GEOGR…" at bounding box center [119, 329] width 185 height 74
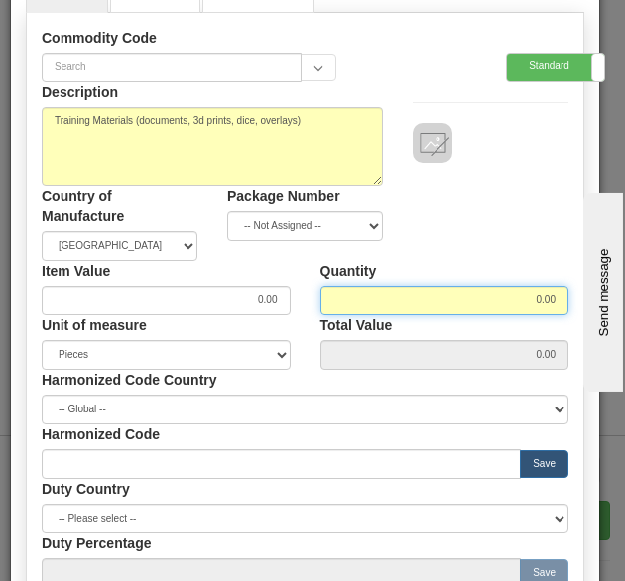
click at [526, 297] on input "0.00" at bounding box center [444, 301] width 249 height 30
click at [464, 263] on div "Quantity 0.00" at bounding box center [444, 288] width 279 height 55
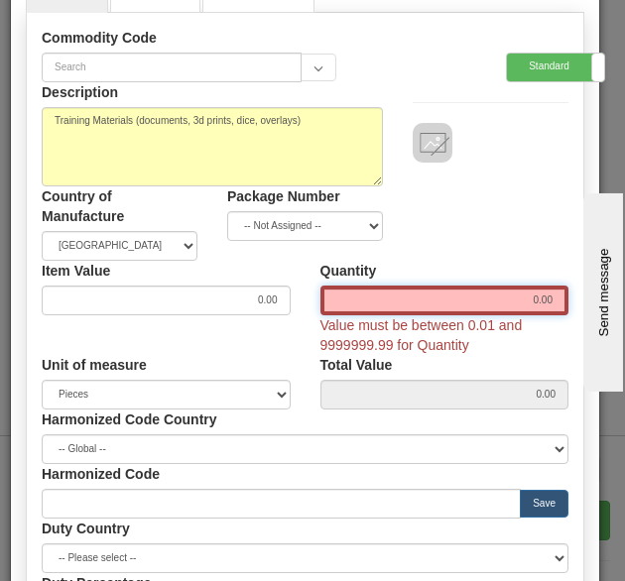
click at [522, 303] on input "0.00" at bounding box center [444, 301] width 249 height 30
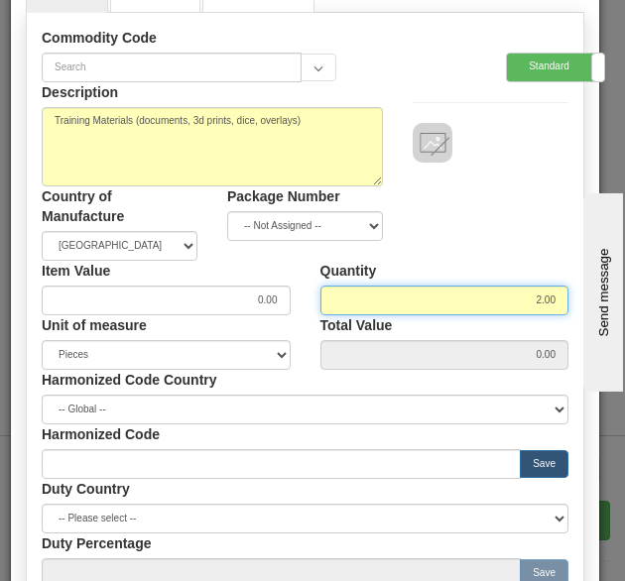
type input "2.00"
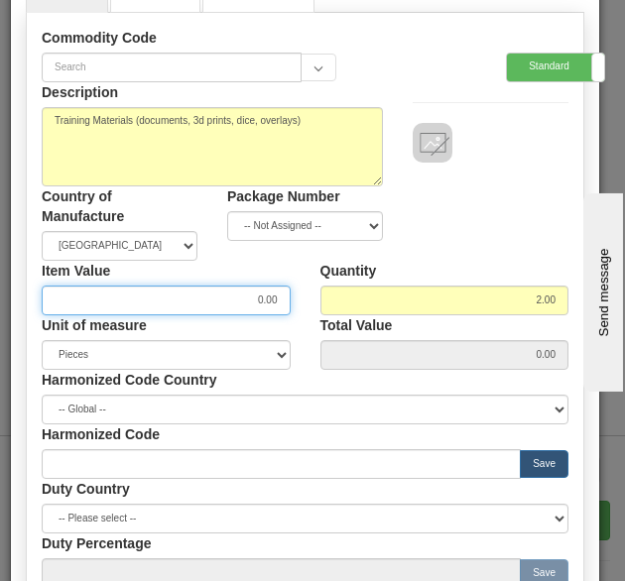
click at [254, 301] on input "0.00" at bounding box center [166, 301] width 249 height 30
type input "300.00"
type input "600.00"
click at [442, 248] on div "Description Training Materials (documents, 3d prints, dice, overlays) Country o…" at bounding box center [305, 171] width 556 height 179
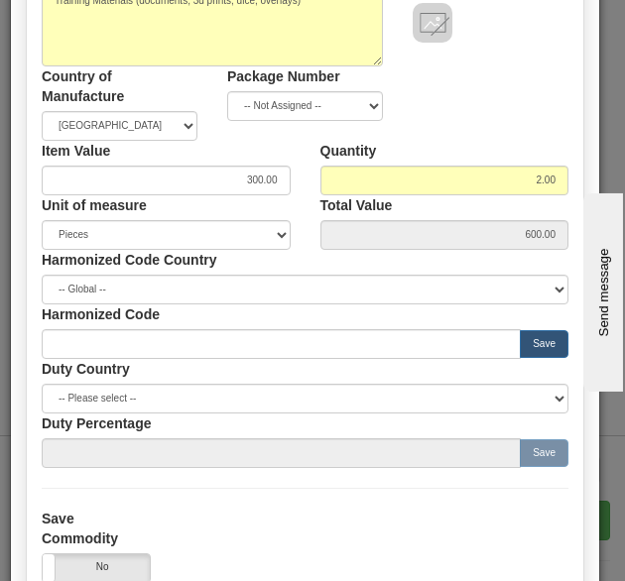
scroll to position [175, 0]
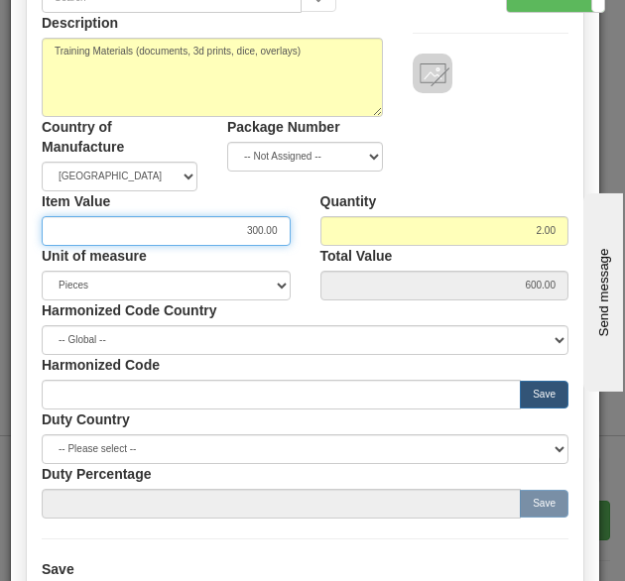
click at [246, 230] on input "300.00" at bounding box center [166, 231] width 249 height 30
type input "500.00"
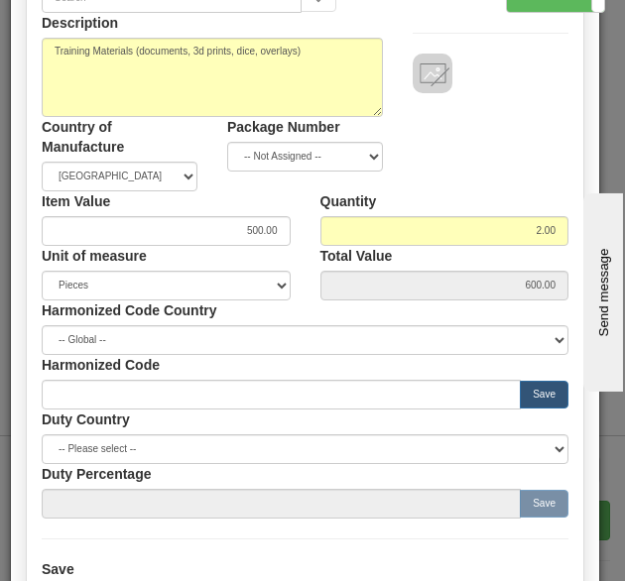
type input "1000.00"
click at [414, 177] on div "Description Training Materials (documents, 3d prints, dice, overlays) Country o…" at bounding box center [305, 102] width 556 height 179
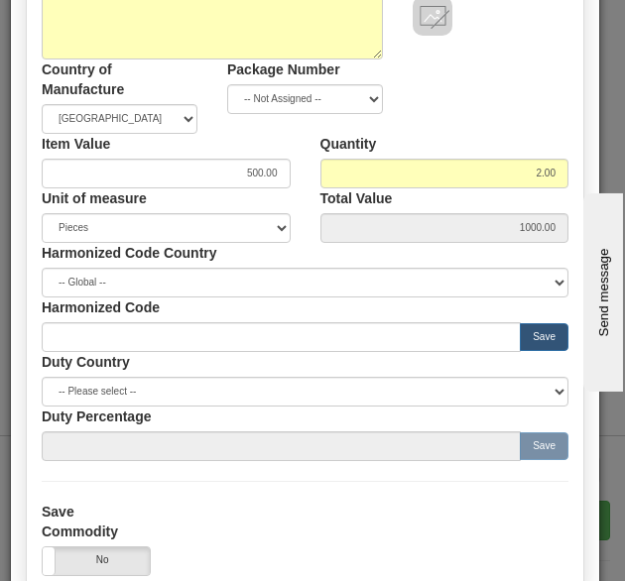
scroll to position [333, 0]
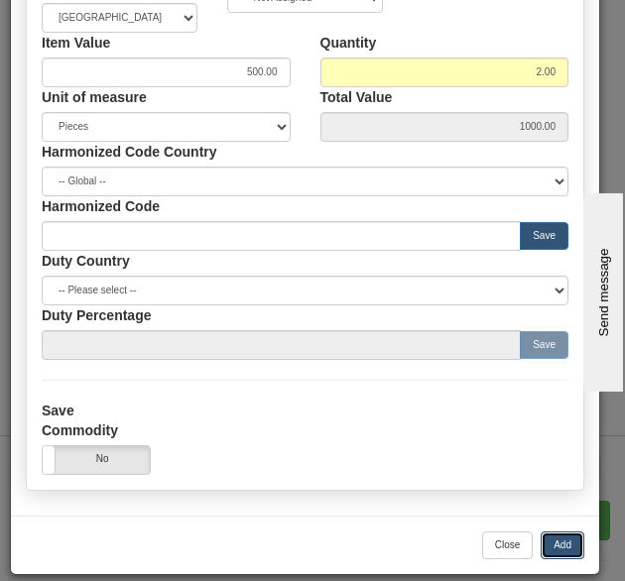
click at [549, 550] on button "Add" at bounding box center [563, 546] width 44 height 28
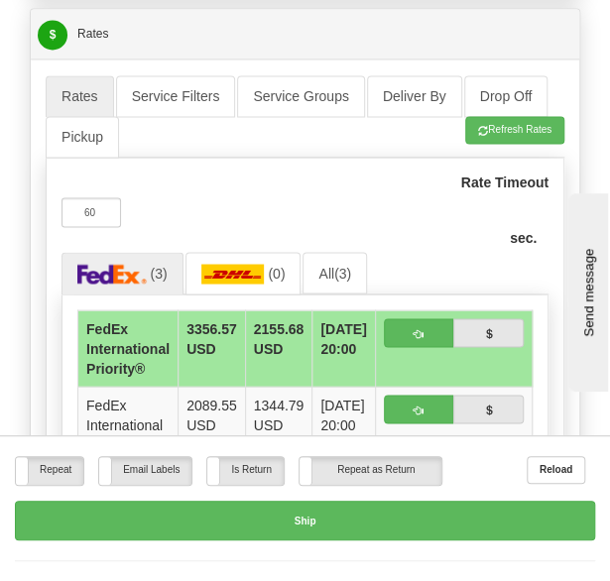
scroll to position [4375, 0]
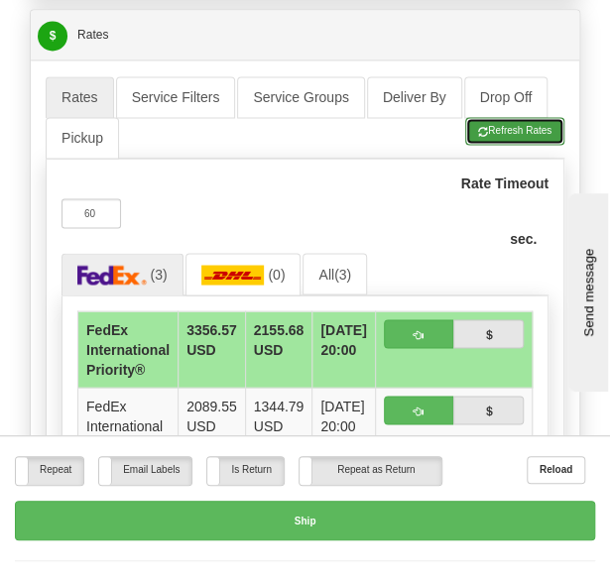
click at [496, 117] on button "Refresh Rates" at bounding box center [514, 131] width 99 height 28
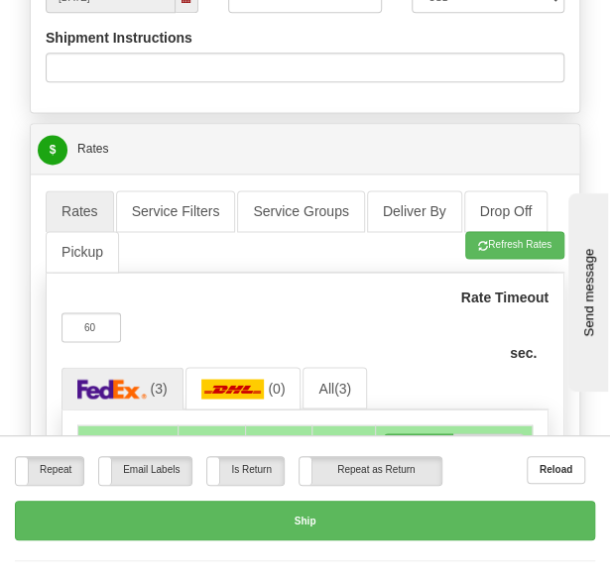
scroll to position [4265, 0]
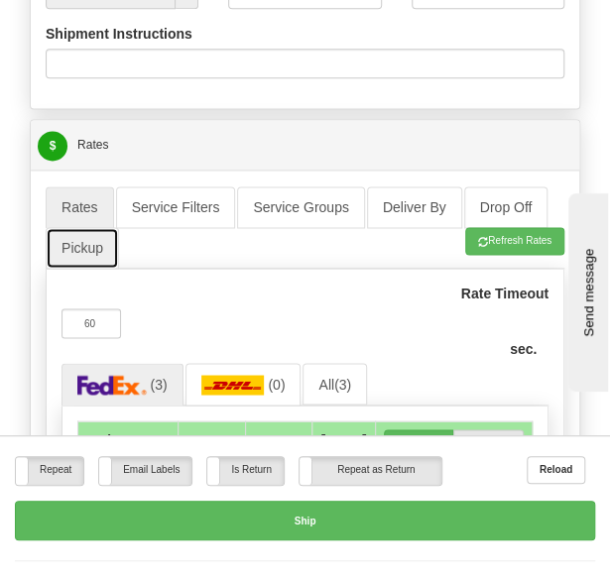
click at [101, 227] on link "Pickup" at bounding box center [82, 248] width 73 height 42
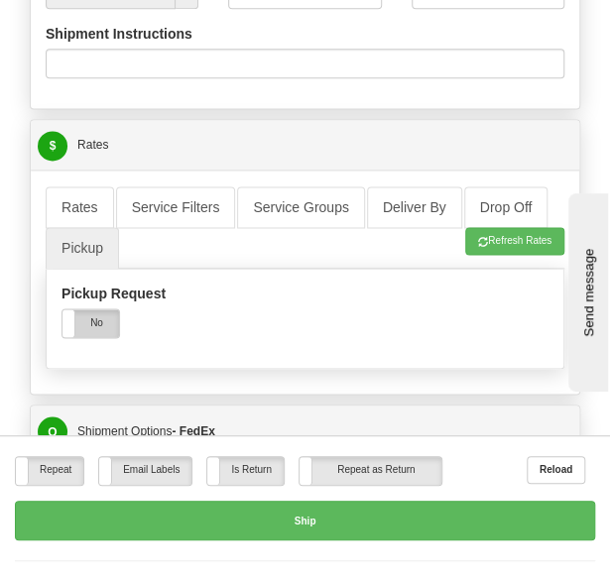
click at [106, 309] on label "No" at bounding box center [90, 323] width 57 height 28
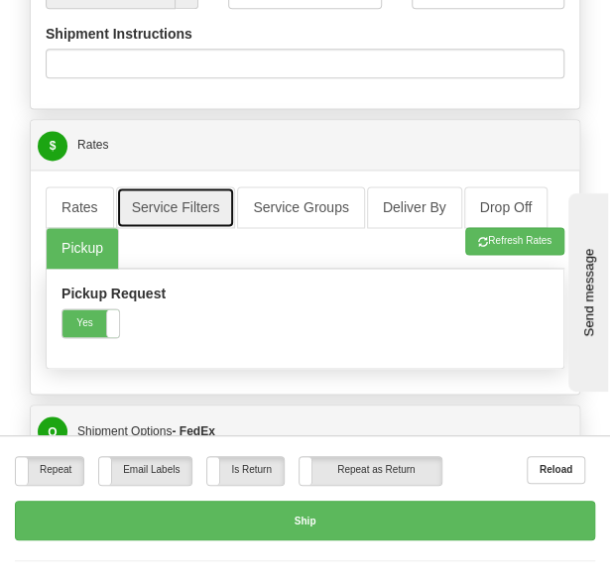
click at [210, 186] on link "Service Filters" at bounding box center [176, 207] width 120 height 42
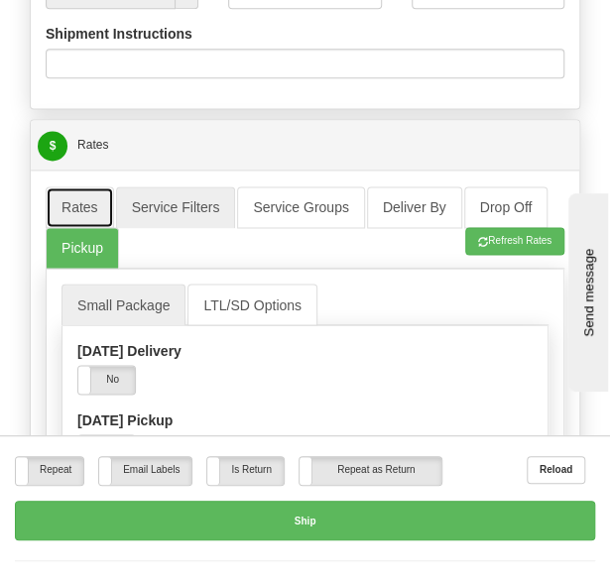
click at [74, 186] on link "Rates" at bounding box center [80, 207] width 68 height 42
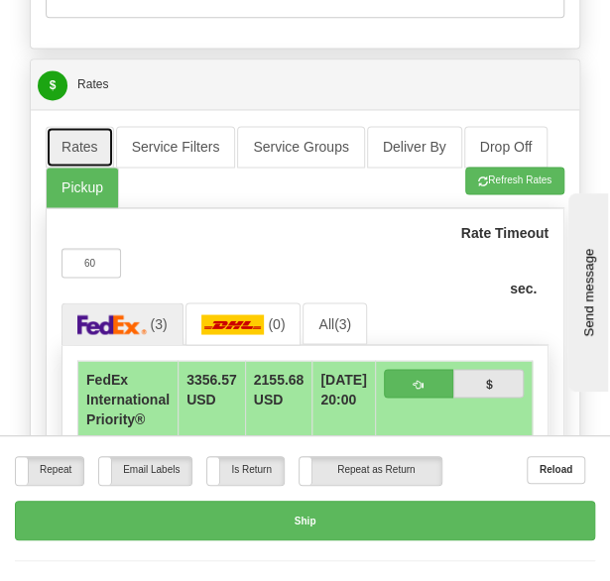
scroll to position [4334, 0]
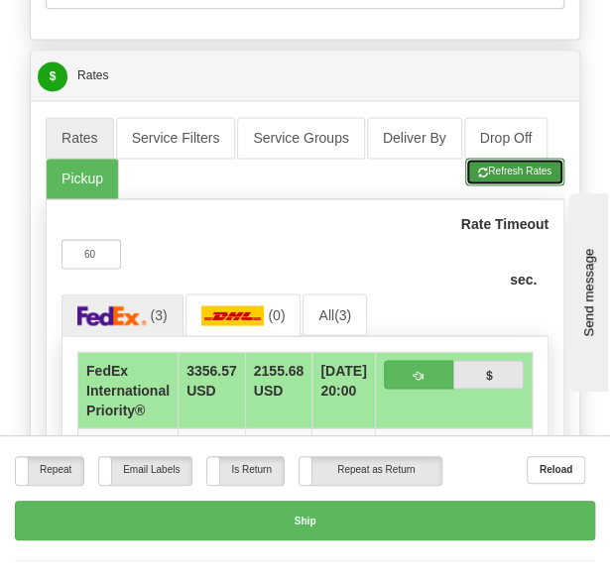
click at [487, 158] on button "Refresh Rates" at bounding box center [514, 172] width 99 height 28
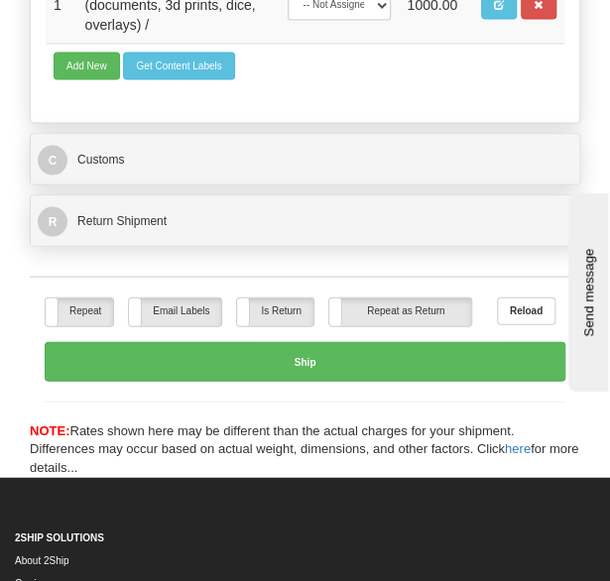
scroll to position [6359, 0]
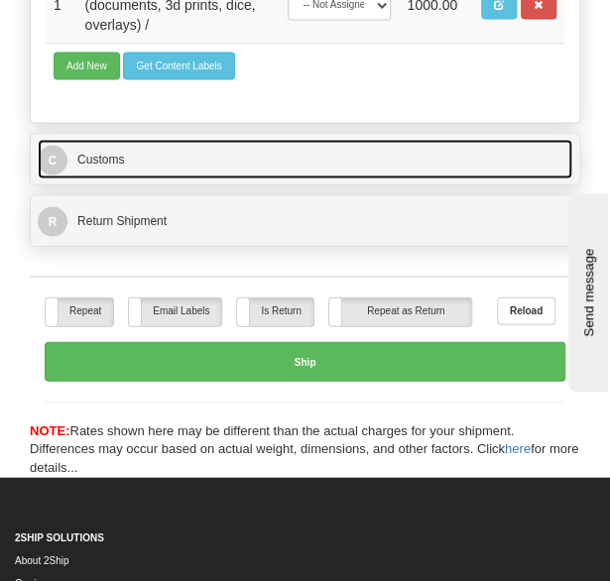
click at [313, 139] on link "C Customs" at bounding box center [305, 159] width 535 height 40
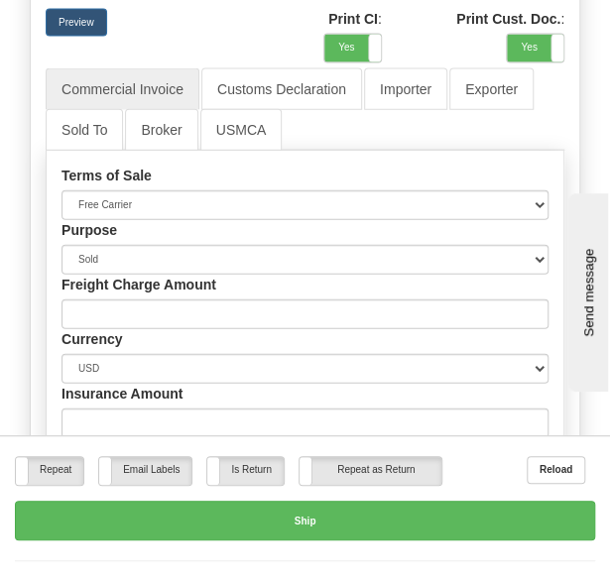
scroll to position [6550, 0]
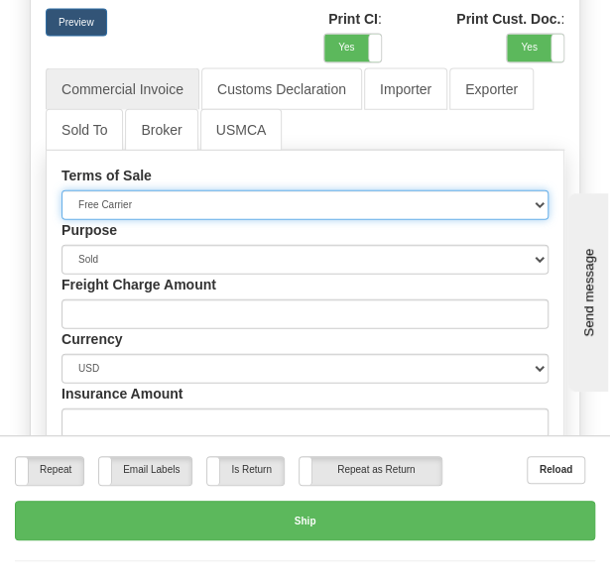
click at [214, 190] on select "Free Carrier Free On Board Ex Works Delivered Duty Unpaid Delivered Duty Paid C…" at bounding box center [304, 205] width 487 height 30
select select "9"
click at [61, 190] on select "Free Carrier Free On Board Ex Works Delivered Duty Unpaid Delivered Duty Paid C…" at bounding box center [304, 205] width 487 height 30
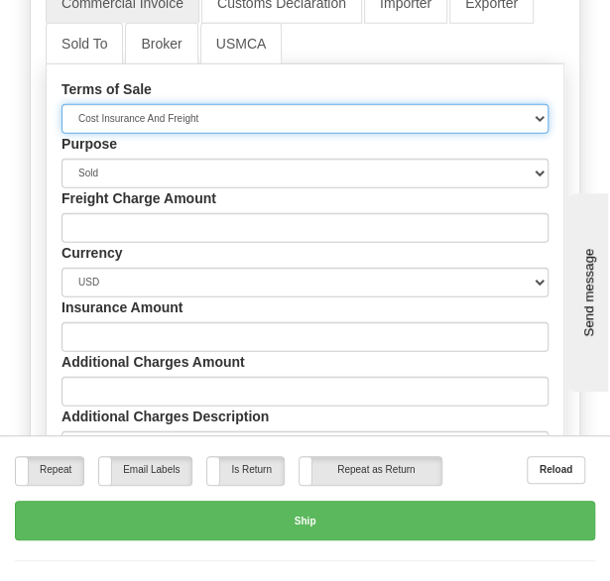
scroll to position [6637, 0]
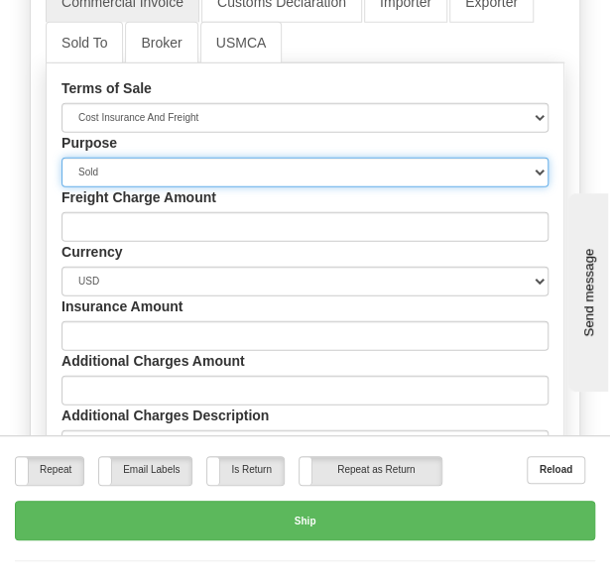
click at [167, 158] on select "Sold Not Sold Gift Sample Repair and Return Personal Effects Merchandise Danger…" at bounding box center [304, 173] width 487 height 30
select select "2"
click at [61, 158] on select "Sold Not Sold Gift Sample Repair and Return Personal Effects Merchandise Danger…" at bounding box center [304, 173] width 487 height 30
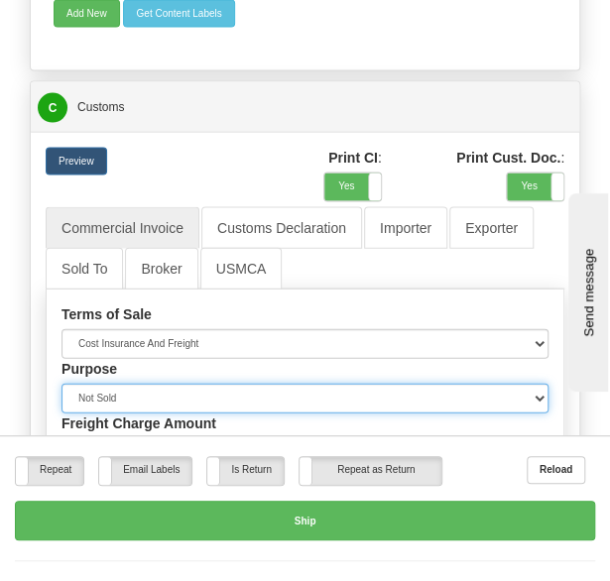
scroll to position [6410, 0]
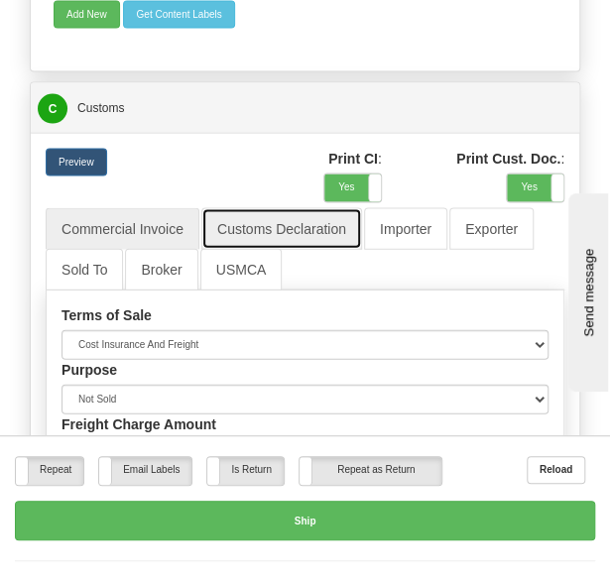
click at [289, 208] on link "Customs Declaration" at bounding box center [281, 229] width 161 height 42
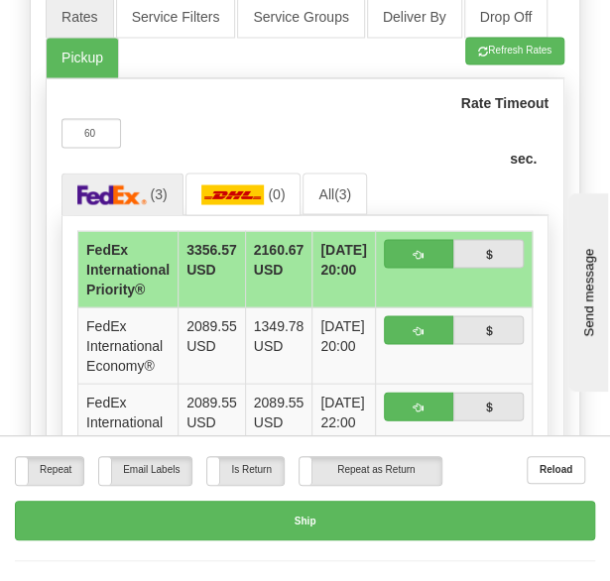
scroll to position [4454, 0]
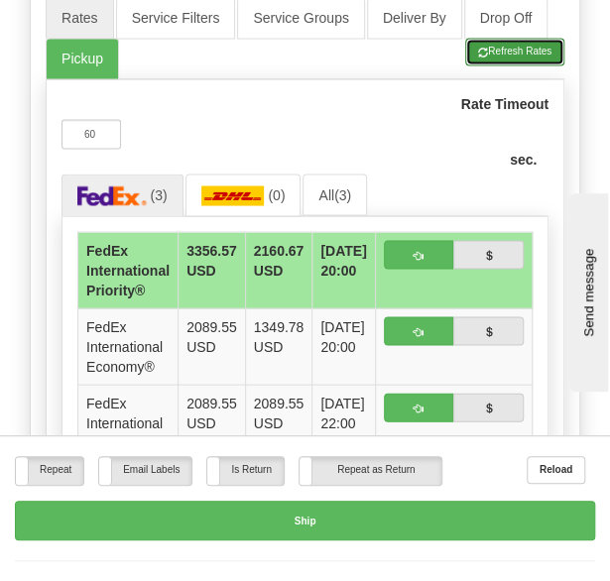
click at [510, 38] on button "Refresh Rates" at bounding box center [514, 52] width 99 height 28
click at [250, 311] on td "1349.78 USD" at bounding box center [278, 346] width 67 height 76
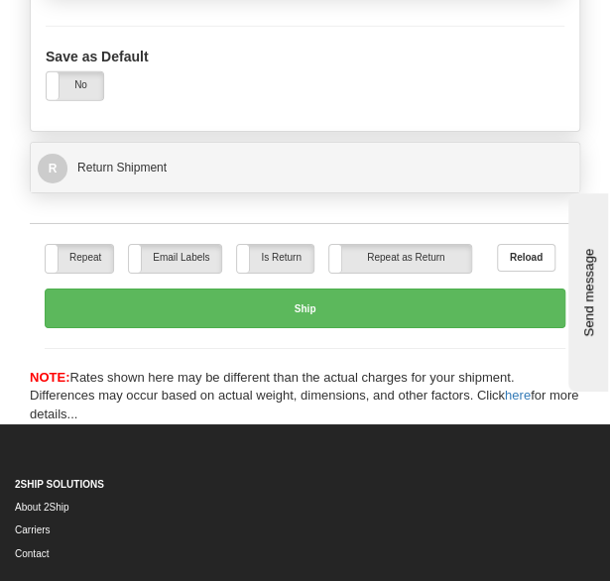
scroll to position [6982, 0]
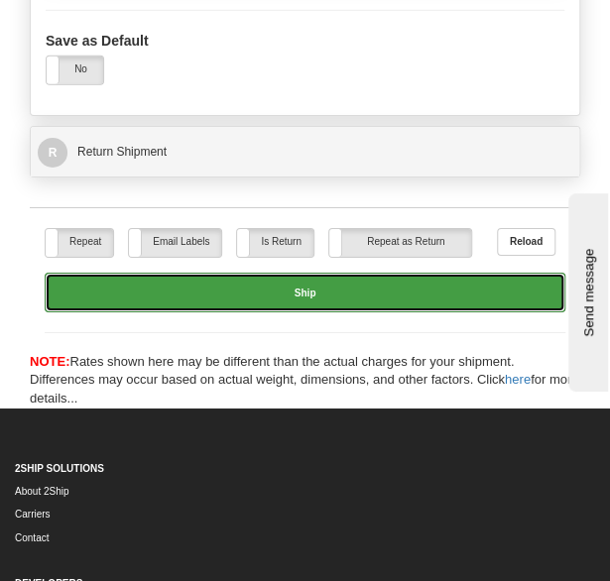
click at [251, 273] on button "Ship" at bounding box center [305, 293] width 521 height 40
type input "03"
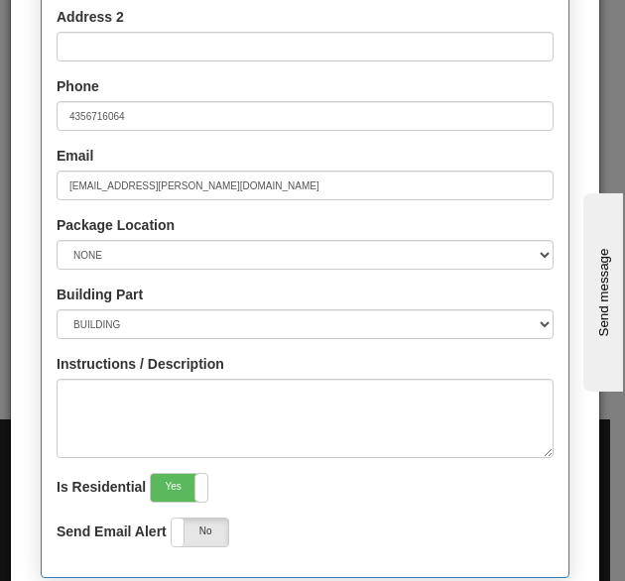
scroll to position [885, 0]
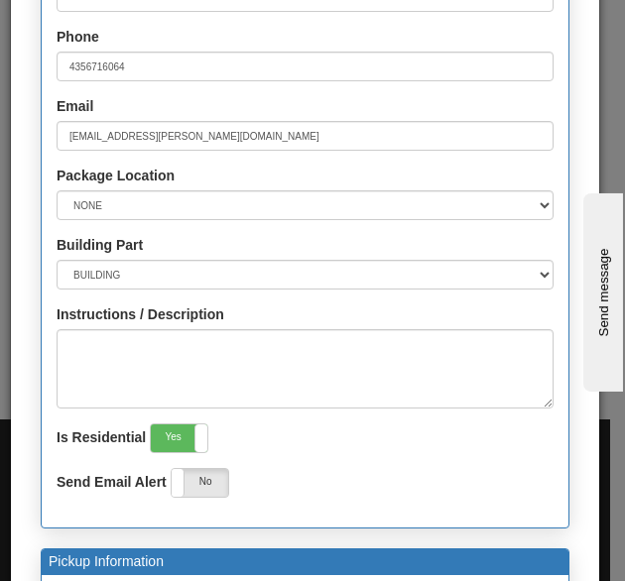
click at [194, 266] on div at bounding box center [305, 551] width 588 height 2243
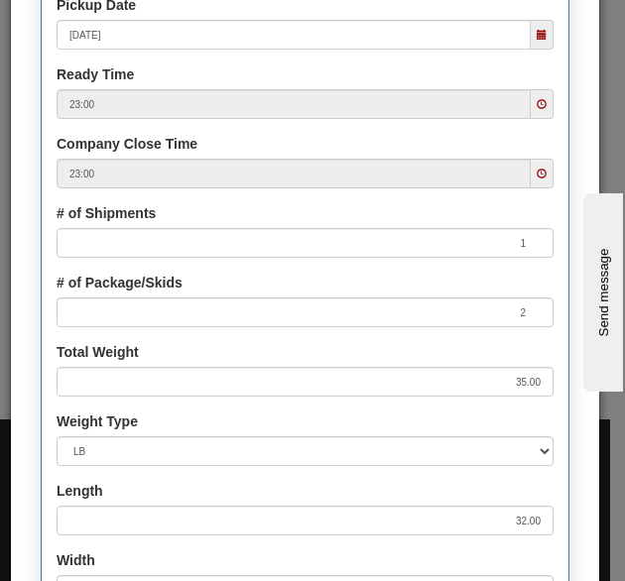
scroll to position [1481, 0]
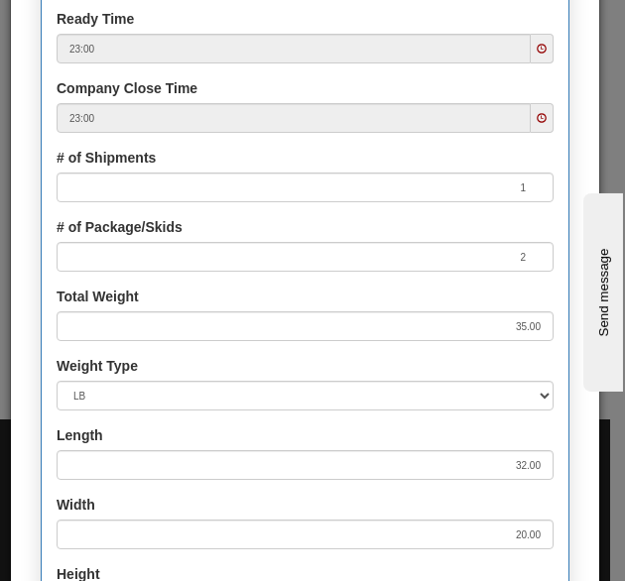
scroll to position [1538, 0]
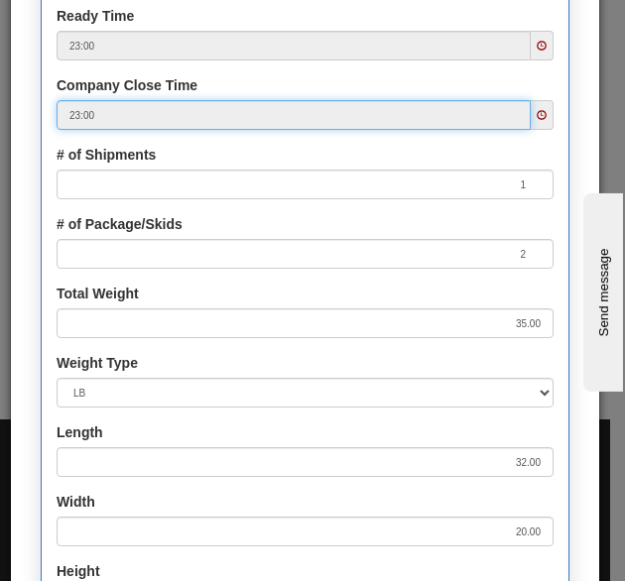
click at [324, 111] on input "23:00" at bounding box center [294, 115] width 474 height 30
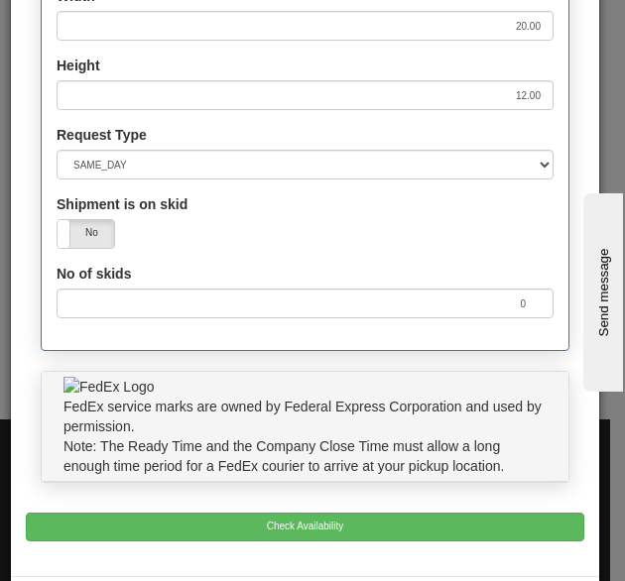
scroll to position [2060, 0]
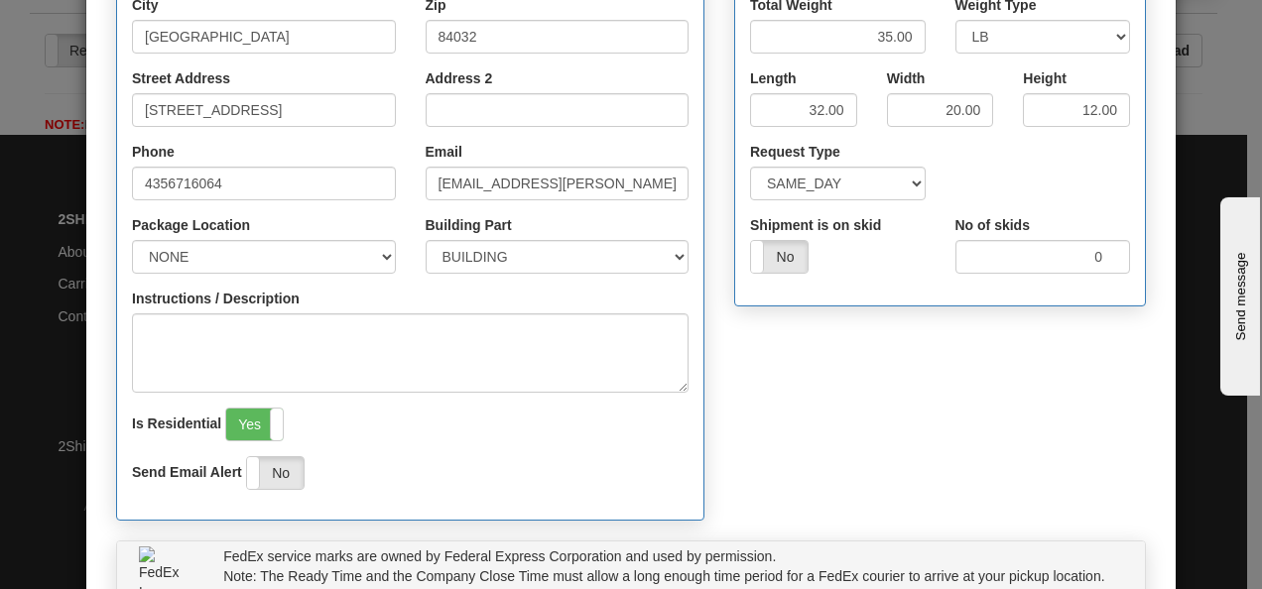
scroll to position [458, 0]
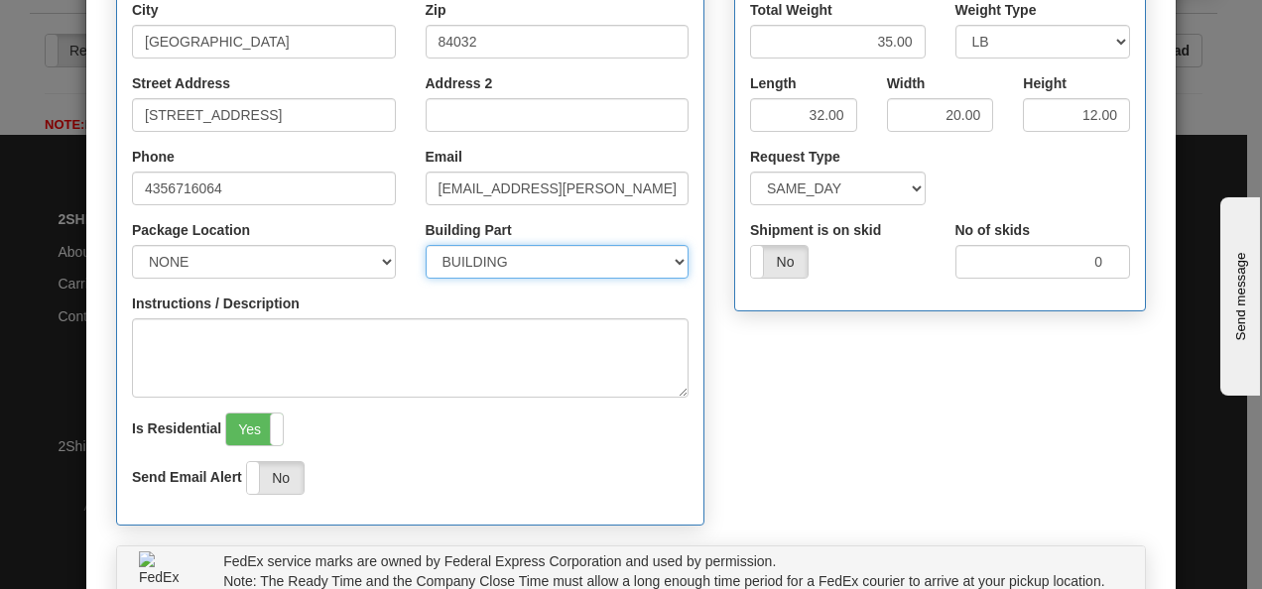
click at [609, 254] on select "BUILDING APARTMENT DEPARTMENT FLOOR ROOM SUITE" at bounding box center [557, 262] width 264 height 34
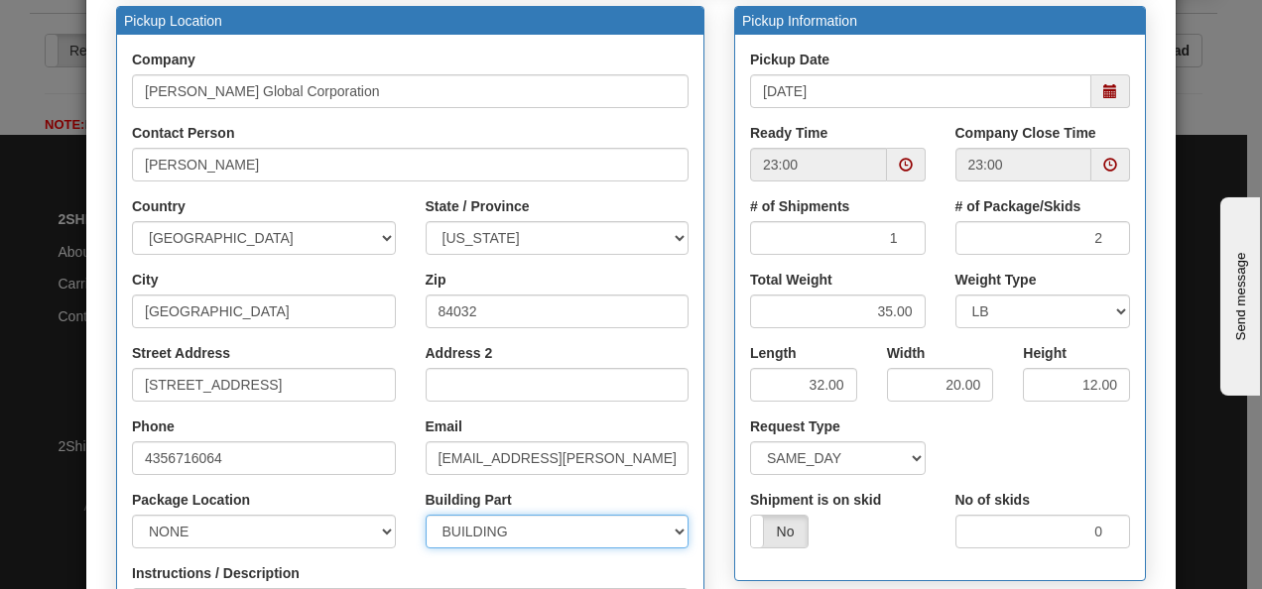
scroll to position [183, 0]
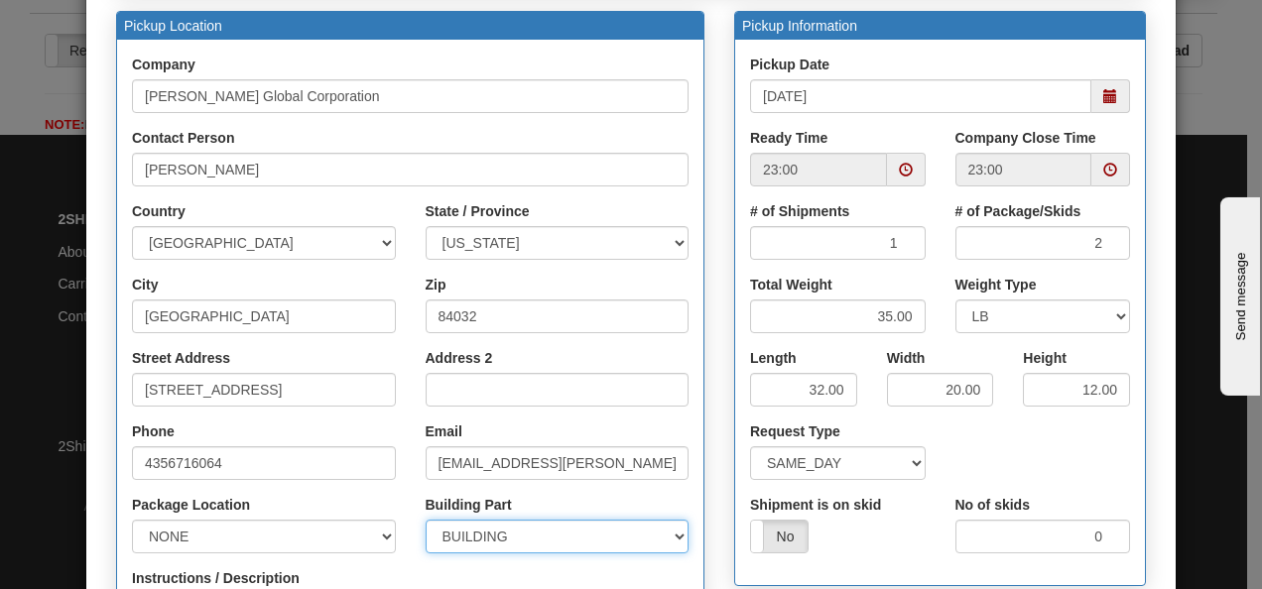
click at [609, 171] on span at bounding box center [906, 170] width 14 height 14
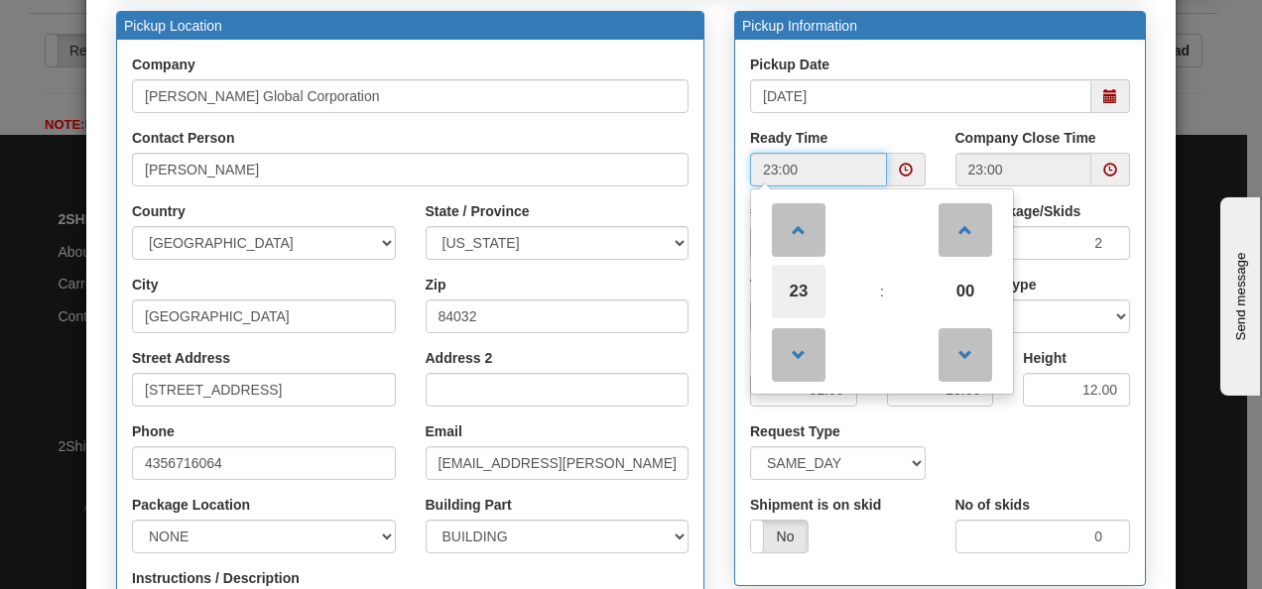
click at [609, 290] on span "23" at bounding box center [799, 292] width 54 height 54
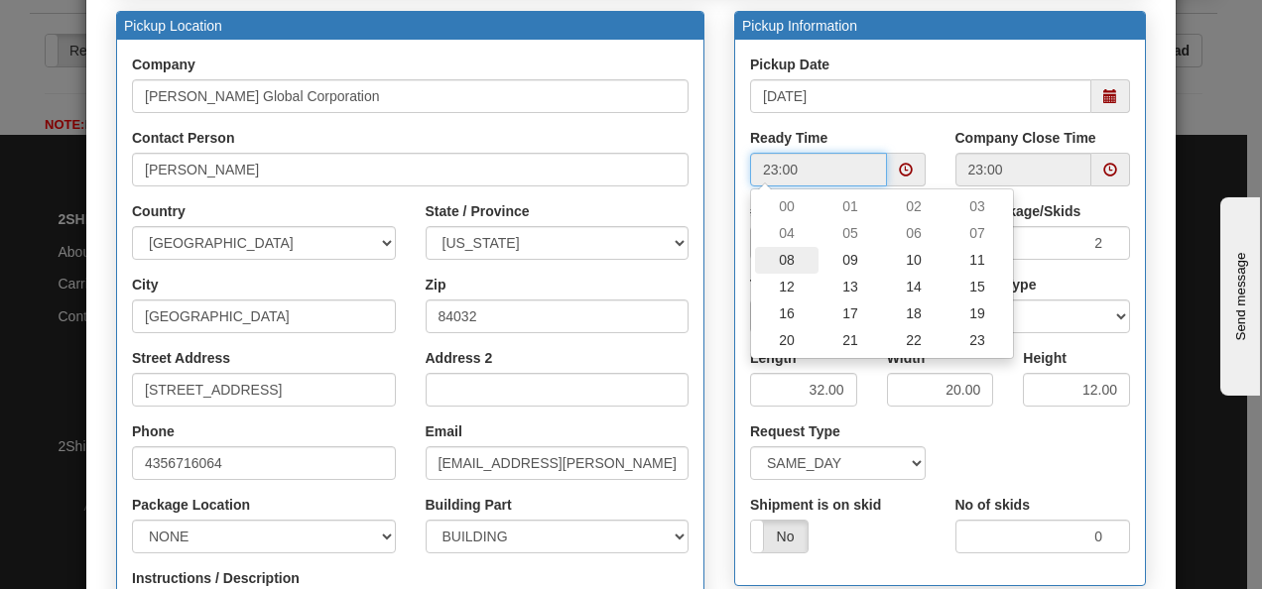
click at [609, 256] on td "08" at bounding box center [786, 260] width 63 height 27
type input "08:00"
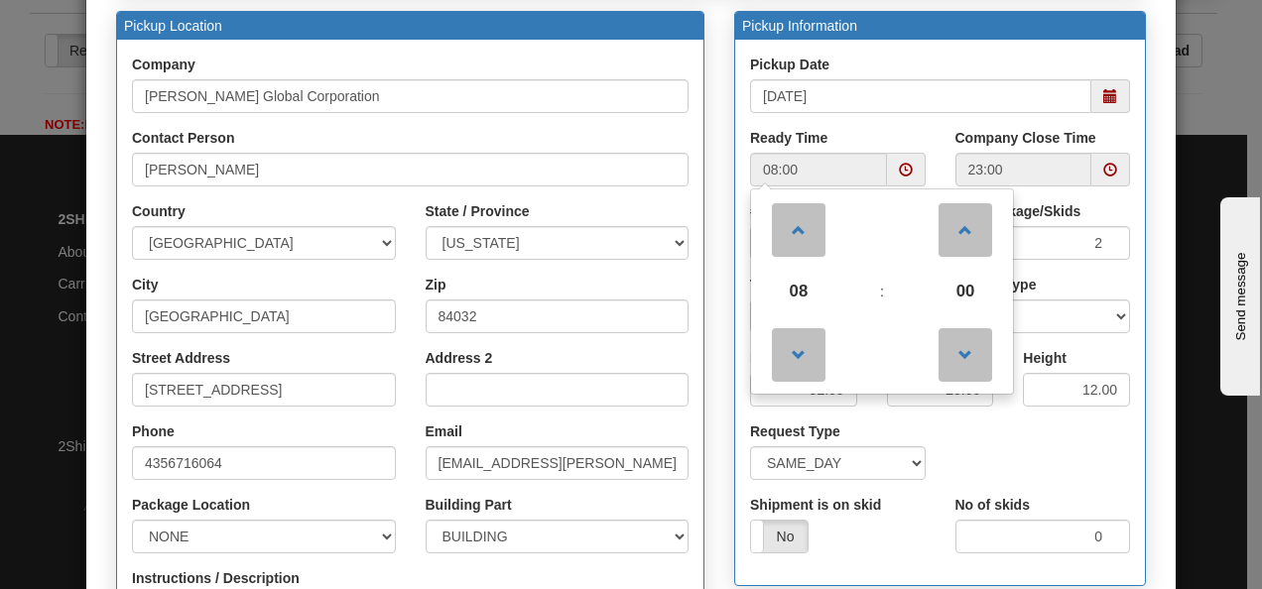
click at [609, 117] on div "Pickup Date [DATE]" at bounding box center [940, 91] width 410 height 73
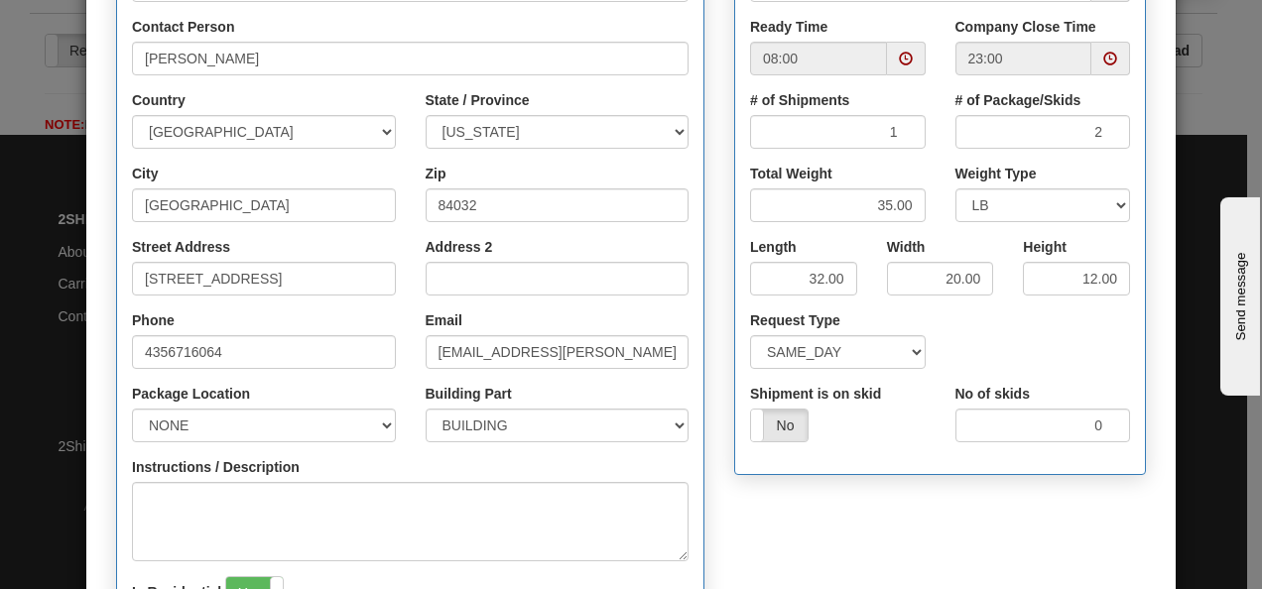
scroll to position [296, 0]
click at [609, 351] on select "SAME_DAY FUTURE_DAY" at bounding box center [838, 351] width 176 height 34
click at [609, 335] on div "Request Type SAME_DAY FUTURE_DAY" at bounding box center [940, 345] width 410 height 73
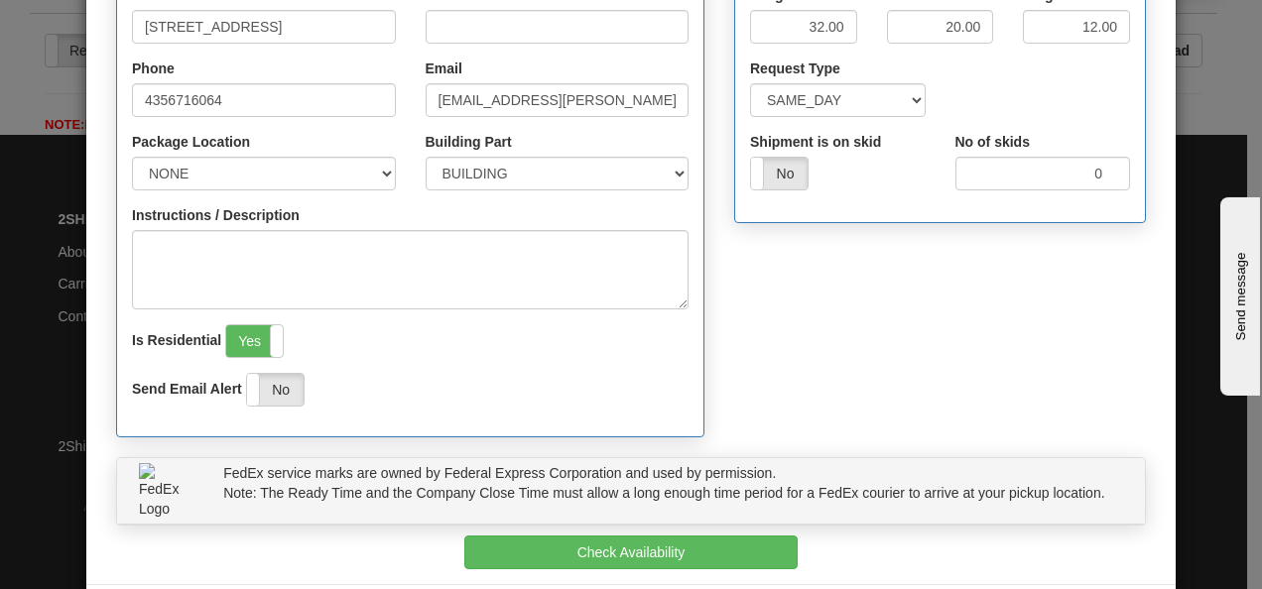
scroll to position [631, 0]
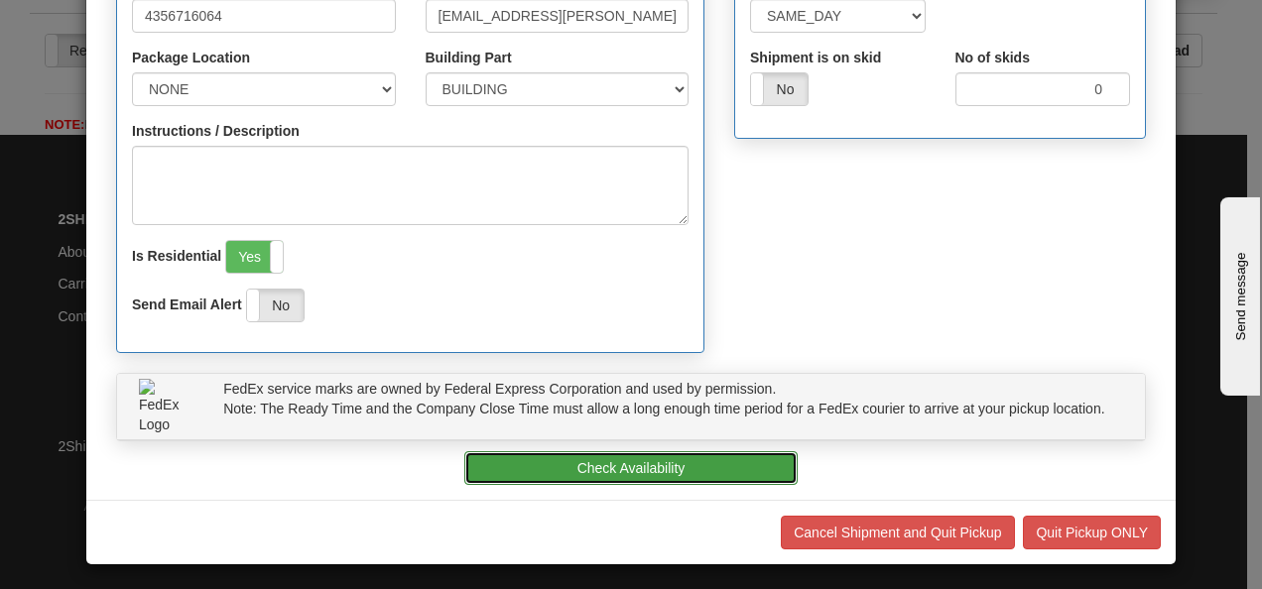
click at [609, 465] on button "Check Availability" at bounding box center [630, 468] width 333 height 34
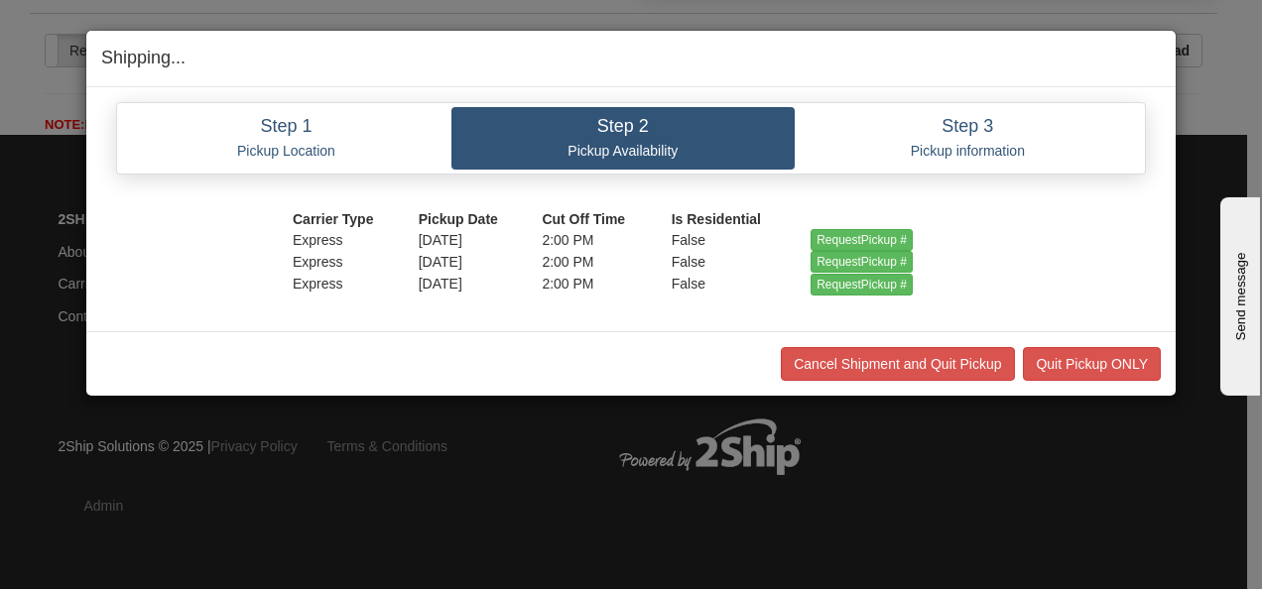
scroll to position [0, 0]
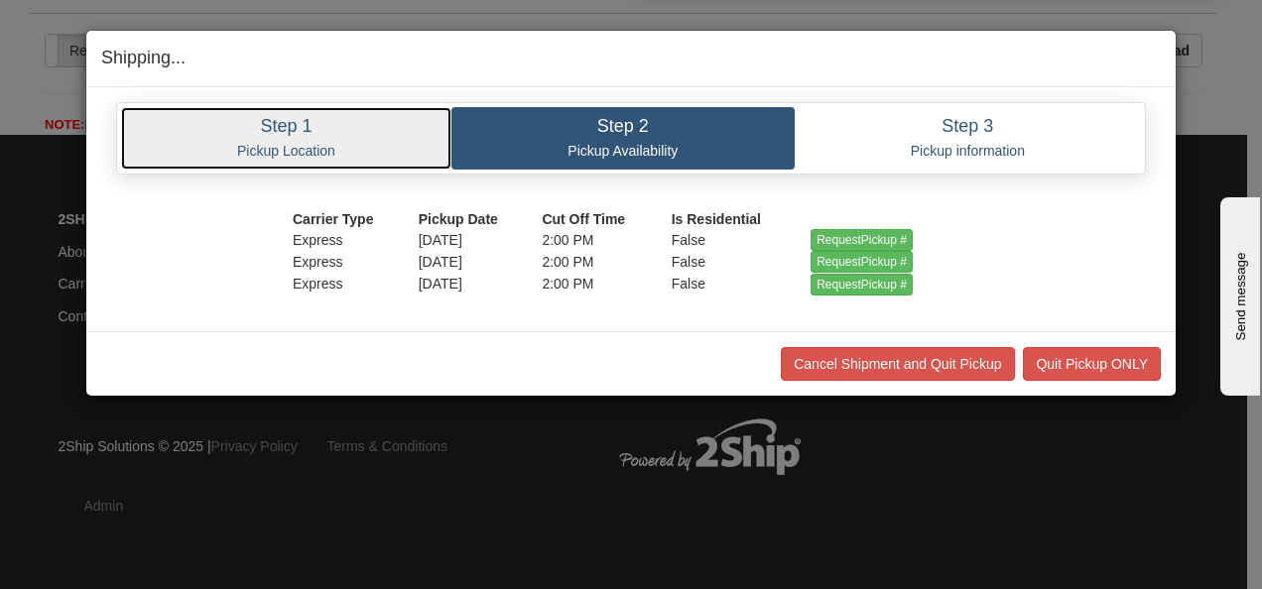
click at [325, 136] on link "Step 1 Pickup Location" at bounding box center [286, 138] width 330 height 62
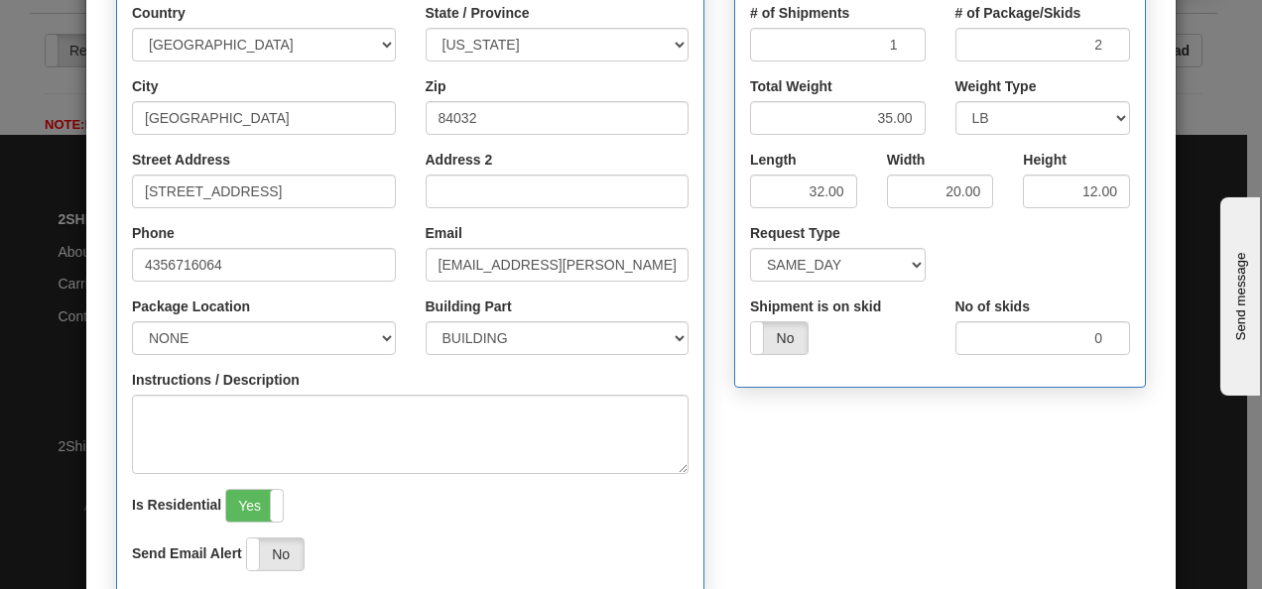
scroll to position [381, 0]
click at [609, 265] on select "SAME_DAY FUTURE_DAY" at bounding box center [838, 266] width 176 height 34
click at [609, 249] on select "SAME_DAY FUTURE_DAY" at bounding box center [838, 266] width 176 height 34
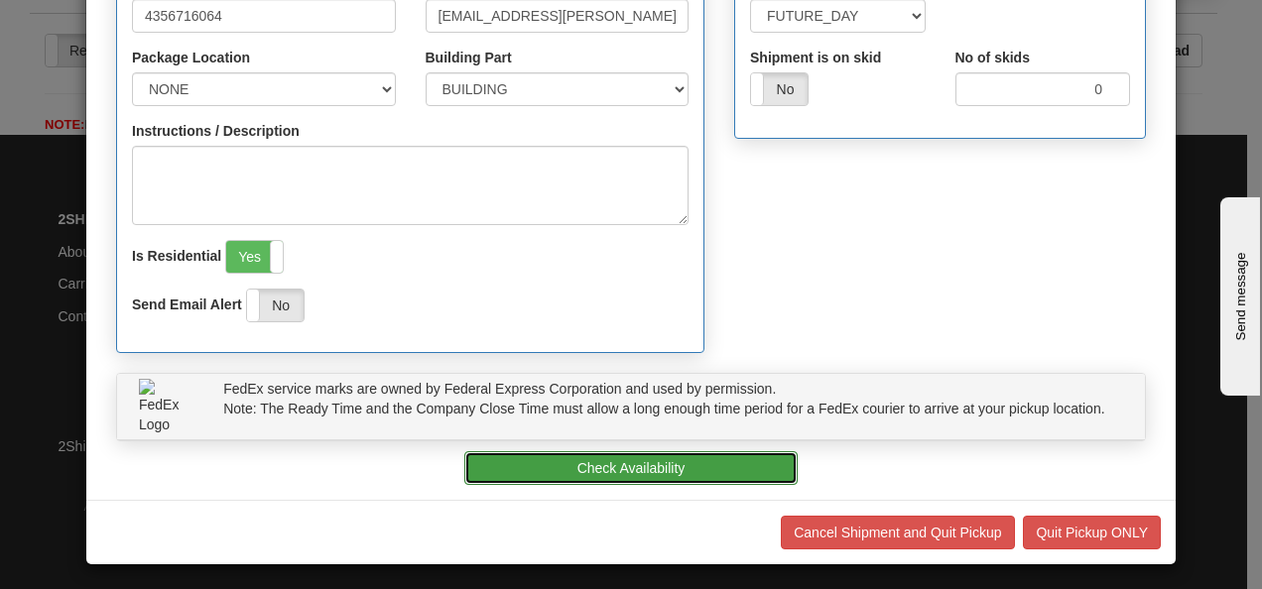
click at [609, 468] on button "Check Availability" at bounding box center [630, 468] width 333 height 34
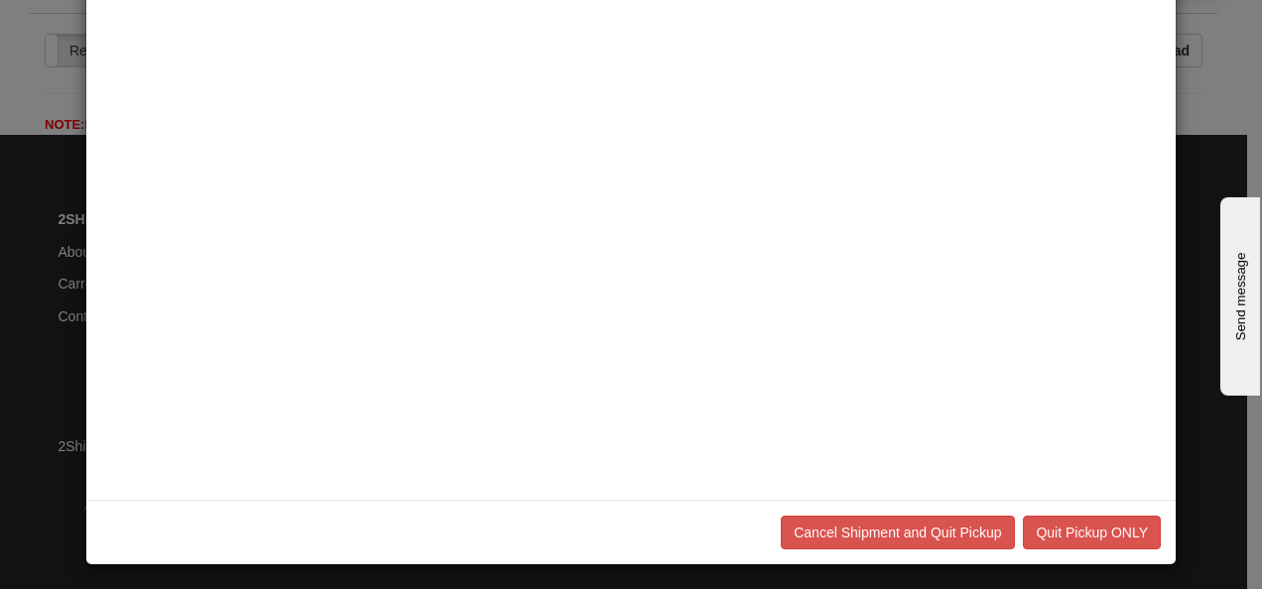
scroll to position [0, 0]
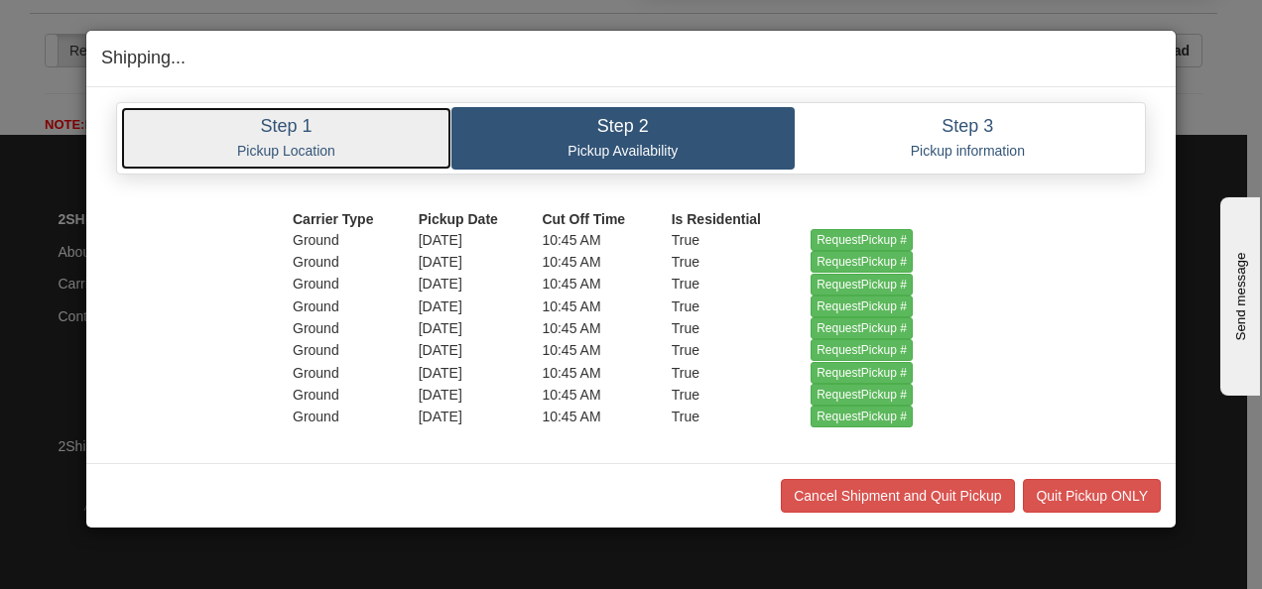
click at [301, 142] on p "Pickup Location" at bounding box center [286, 151] width 301 height 18
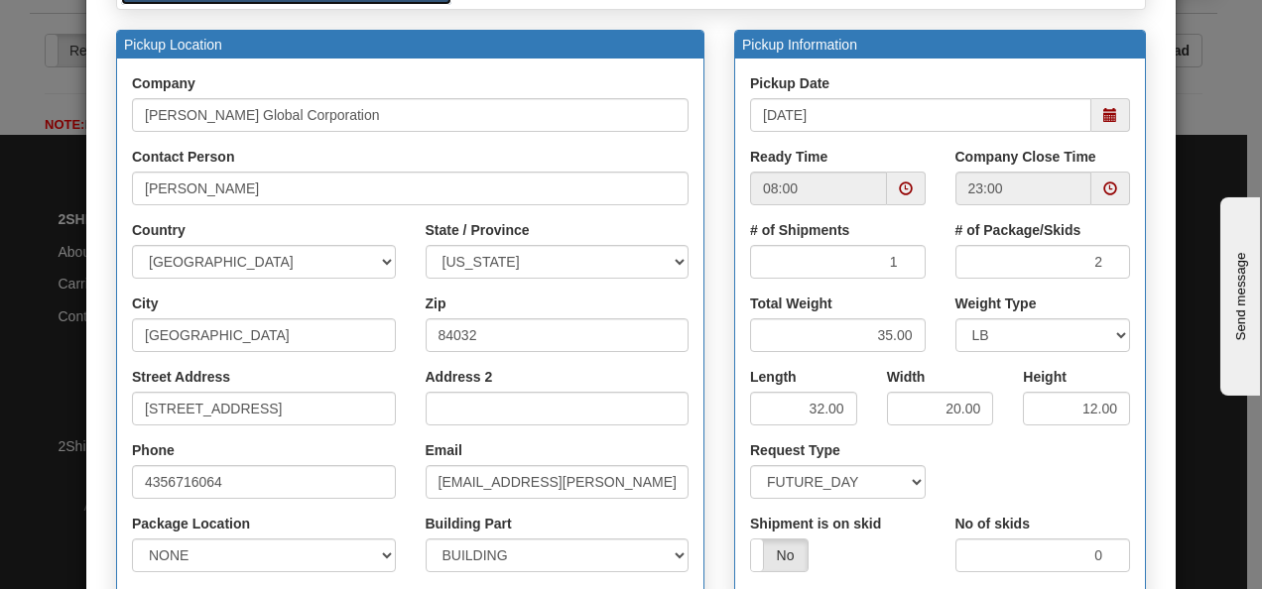
scroll to position [288, 0]
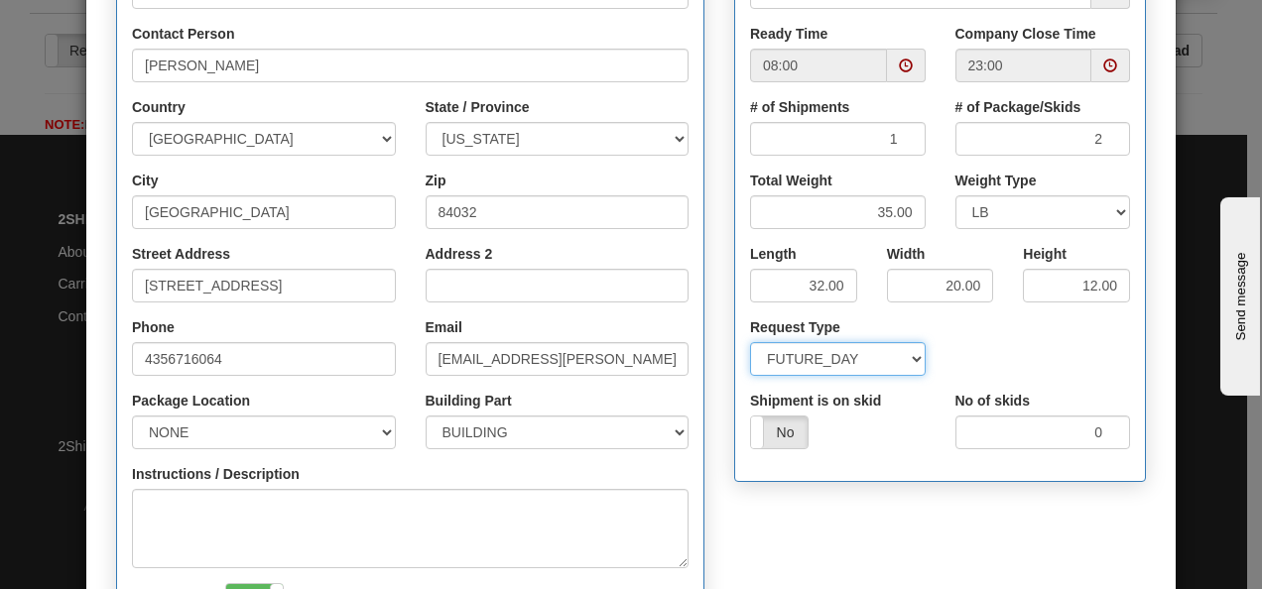
click at [609, 357] on select "SAME_DAY FUTURE_DAY" at bounding box center [838, 359] width 176 height 34
select select "0"
click at [609, 342] on select "SAME_DAY FUTURE_DAY" at bounding box center [838, 359] width 176 height 34
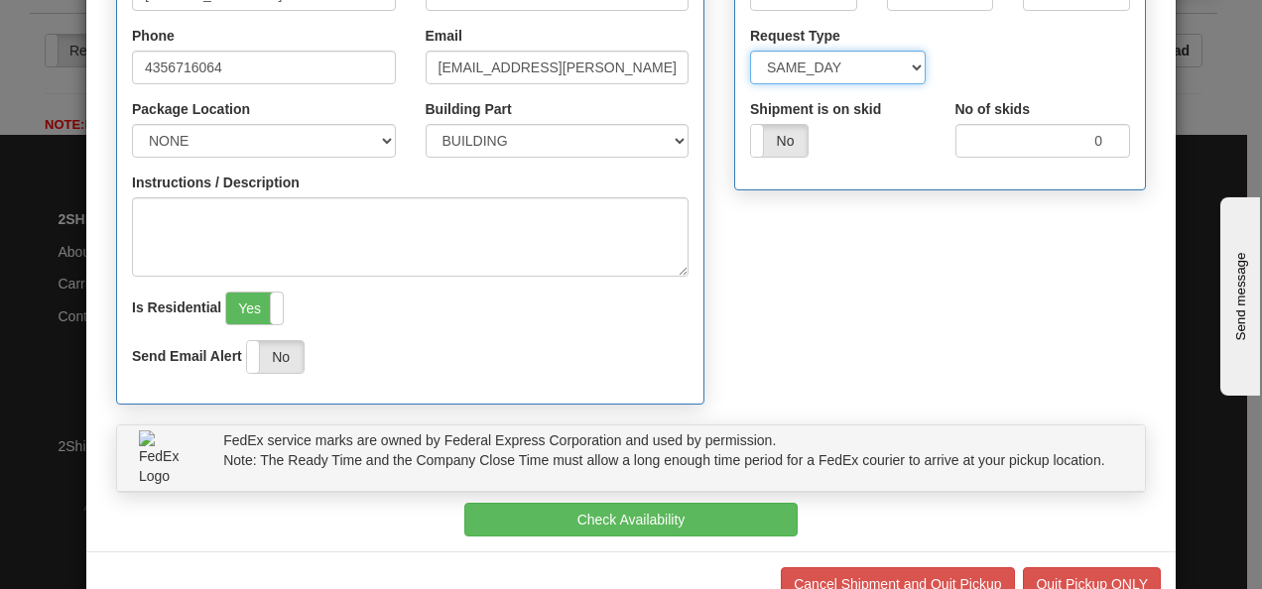
scroll to position [631, 0]
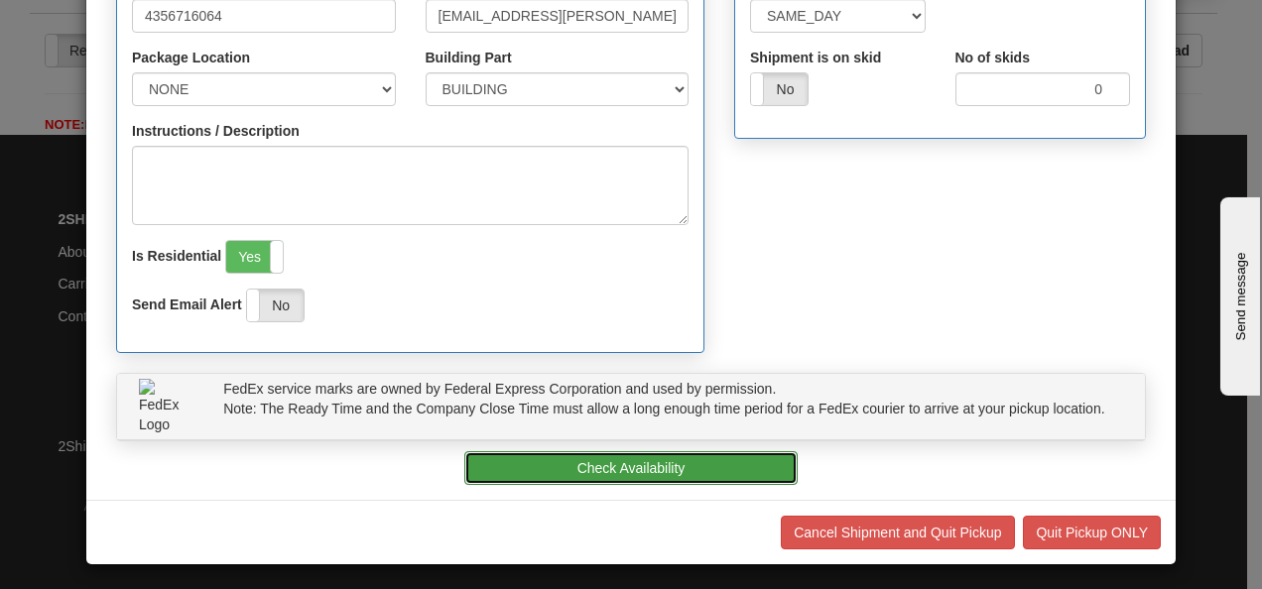
click at [609, 456] on button "Check Availability" at bounding box center [630, 468] width 333 height 34
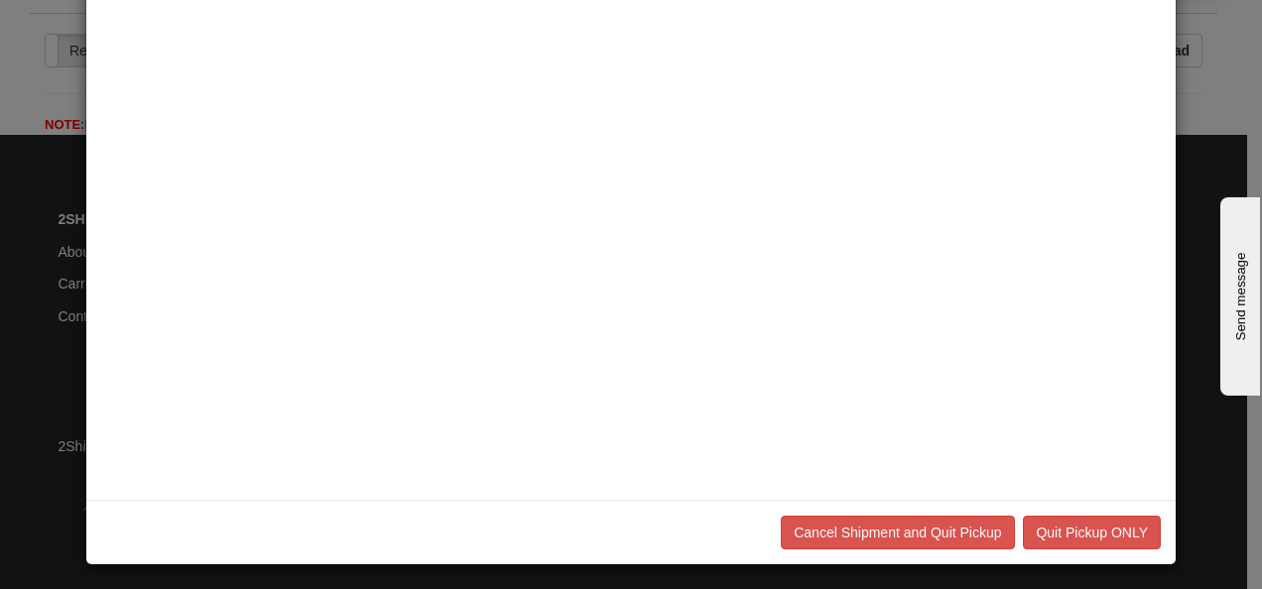
scroll to position [0, 0]
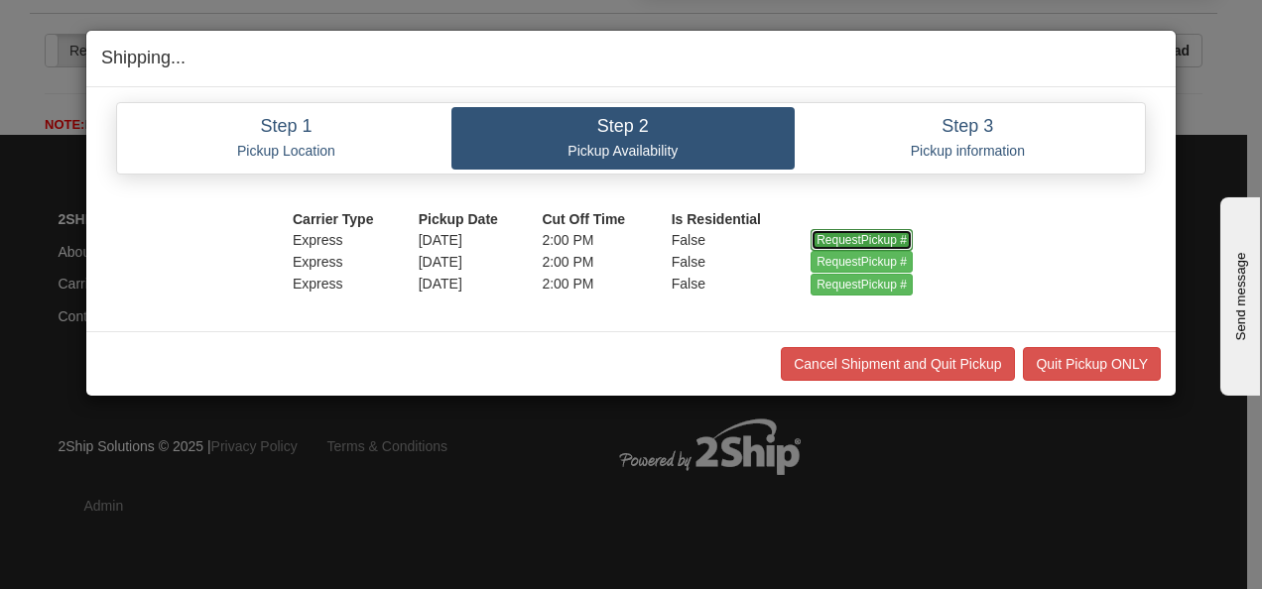
click at [609, 232] on input "RequestPickup #" at bounding box center [861, 240] width 102 height 22
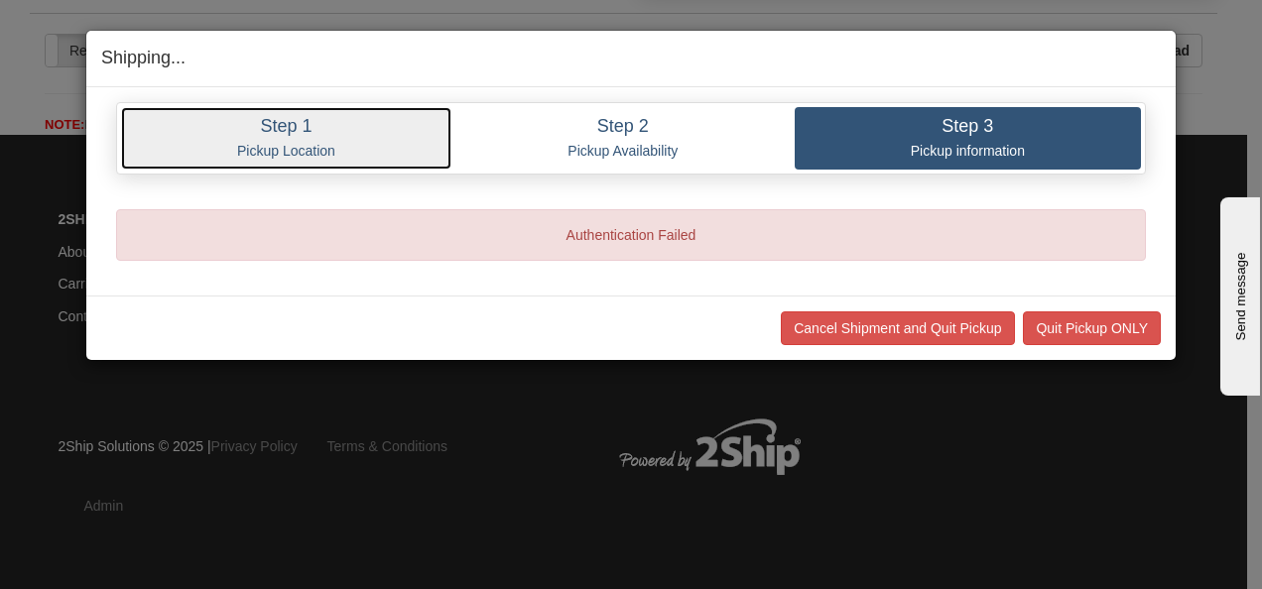
click at [317, 134] on h4 "Step 1" at bounding box center [286, 127] width 301 height 20
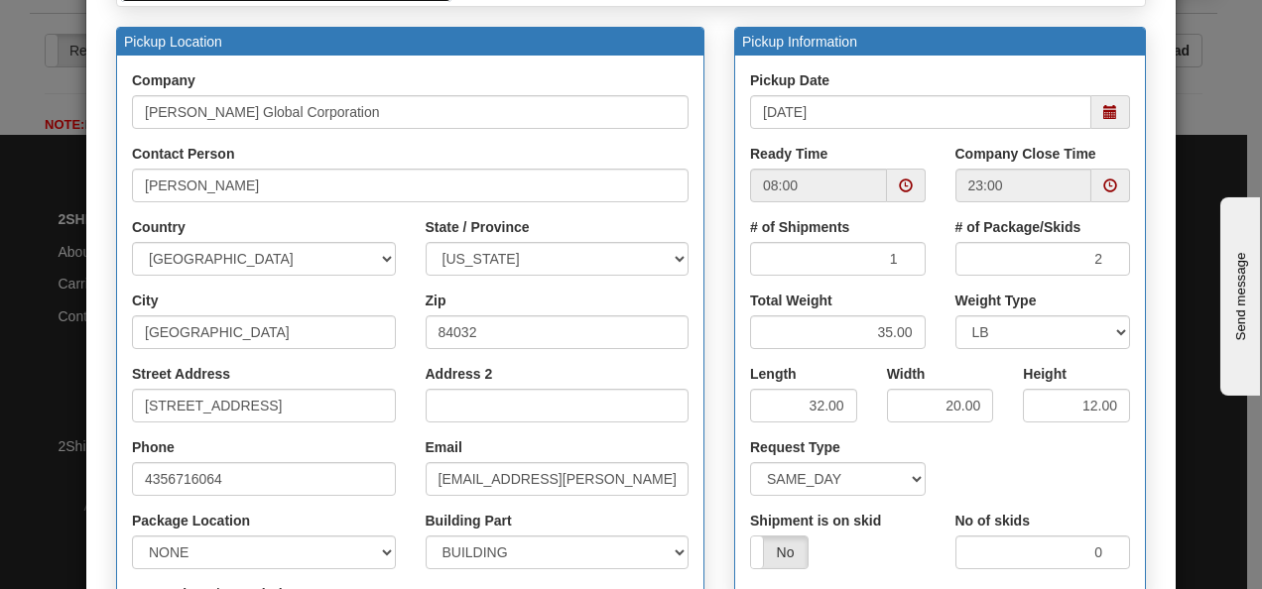
scroll to position [169, 0]
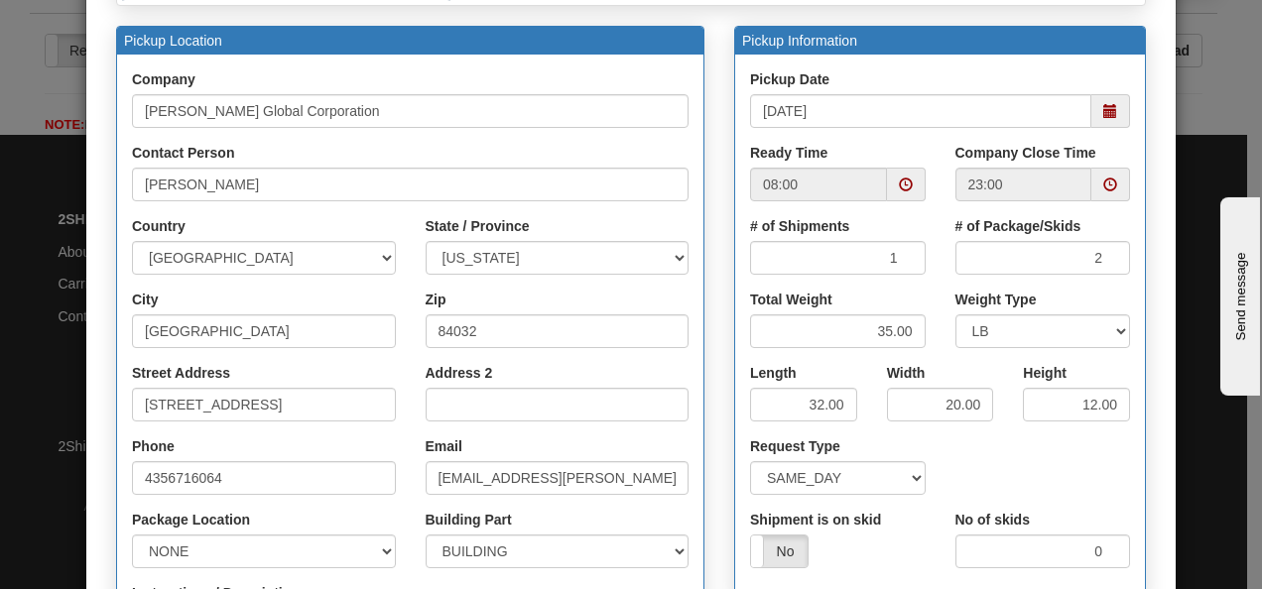
click at [609, 106] on span at bounding box center [1110, 111] width 14 height 14
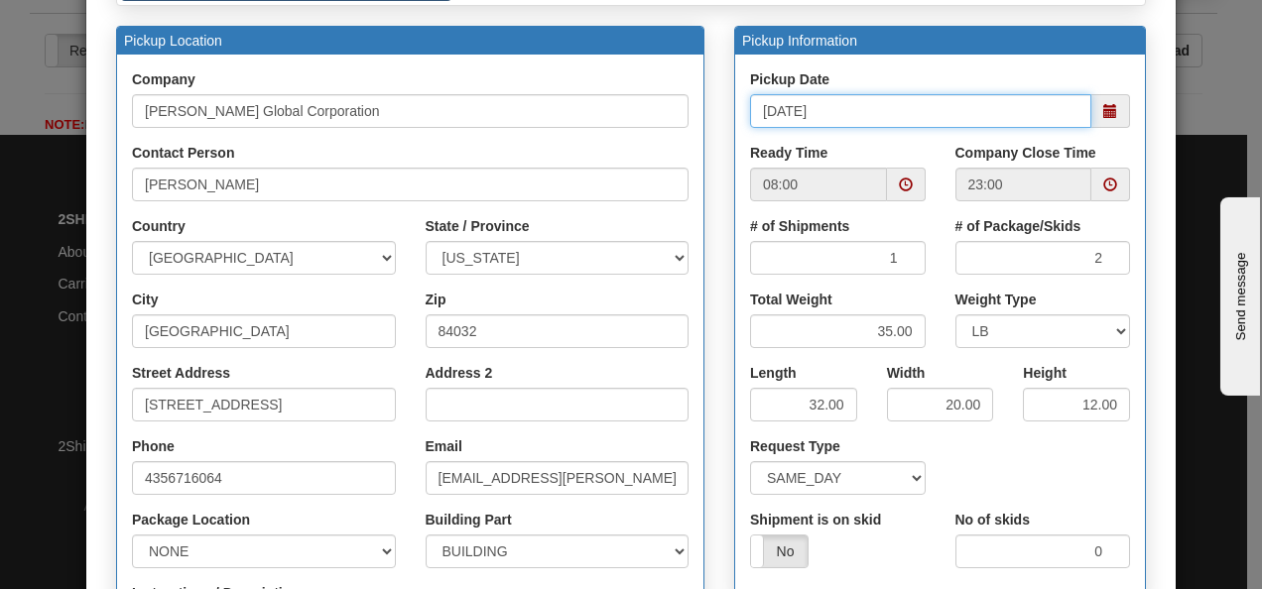
type input "[DATE]"
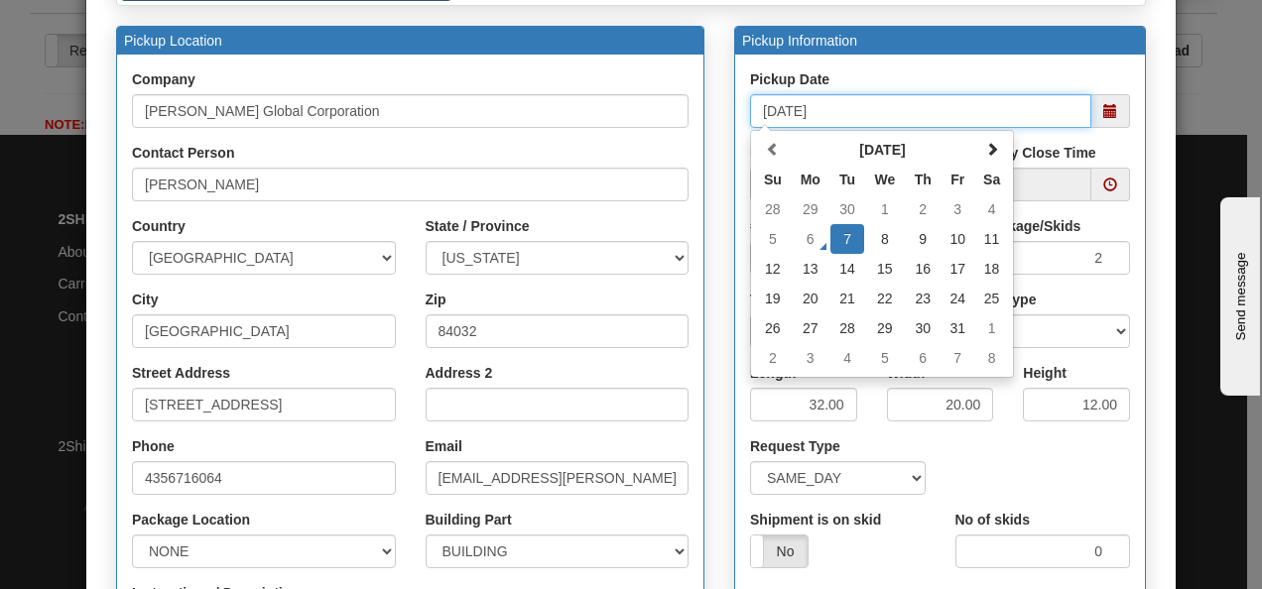
click at [609, 235] on td "7" at bounding box center [847, 239] width 35 height 30
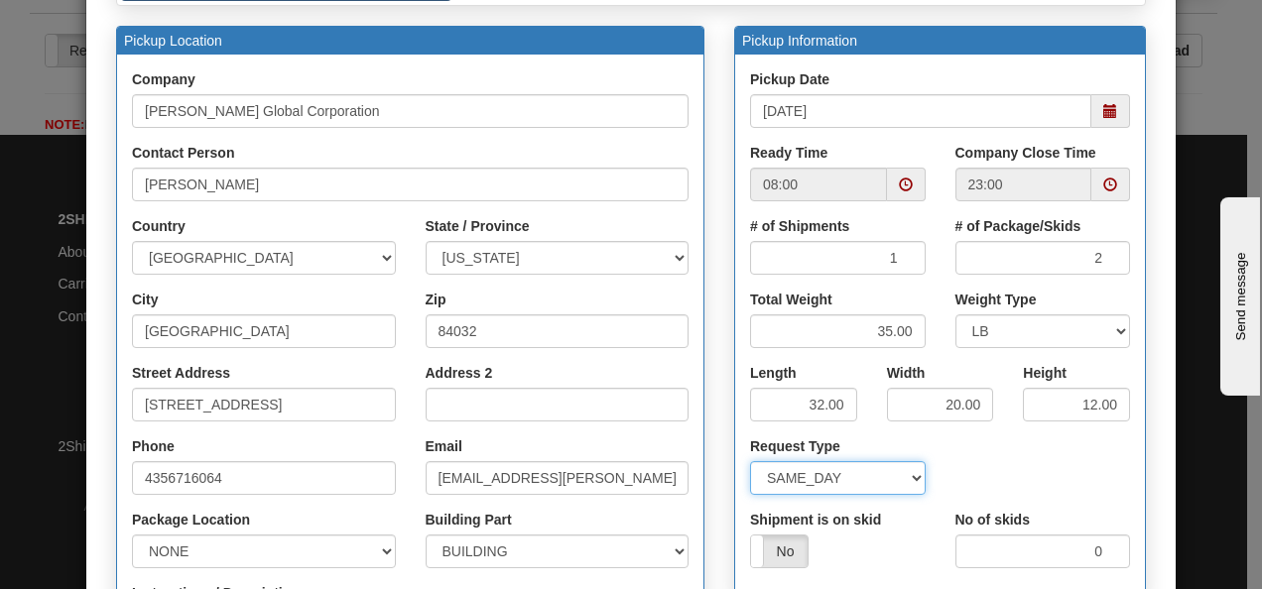
click at [609, 474] on select "SAME_DAY FUTURE_DAY" at bounding box center [838, 478] width 176 height 34
select select "1"
click at [609, 461] on select "SAME_DAY FUTURE_DAY" at bounding box center [838, 478] width 176 height 34
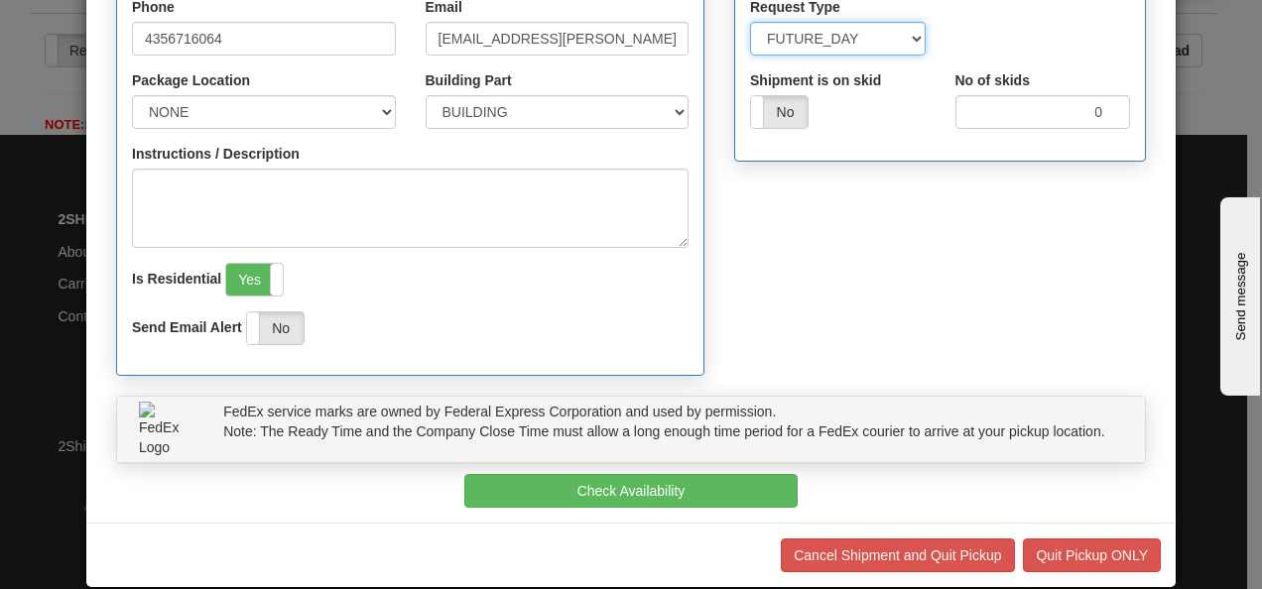
scroll to position [609, 0]
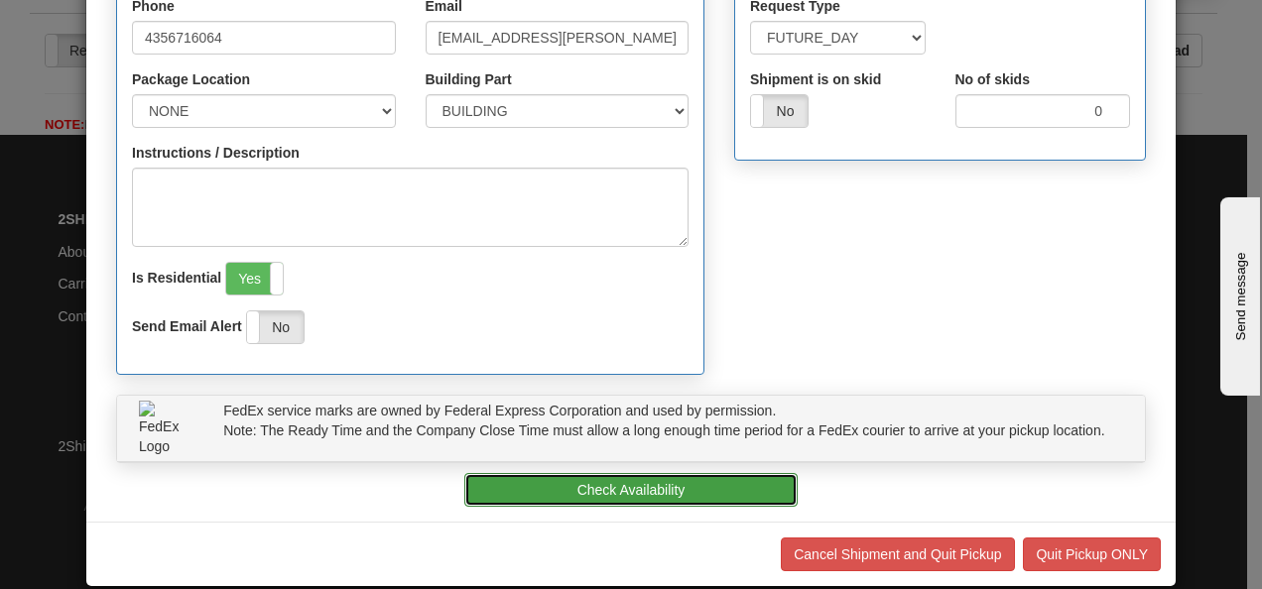
click at [609, 485] on button "Check Availability" at bounding box center [630, 490] width 333 height 34
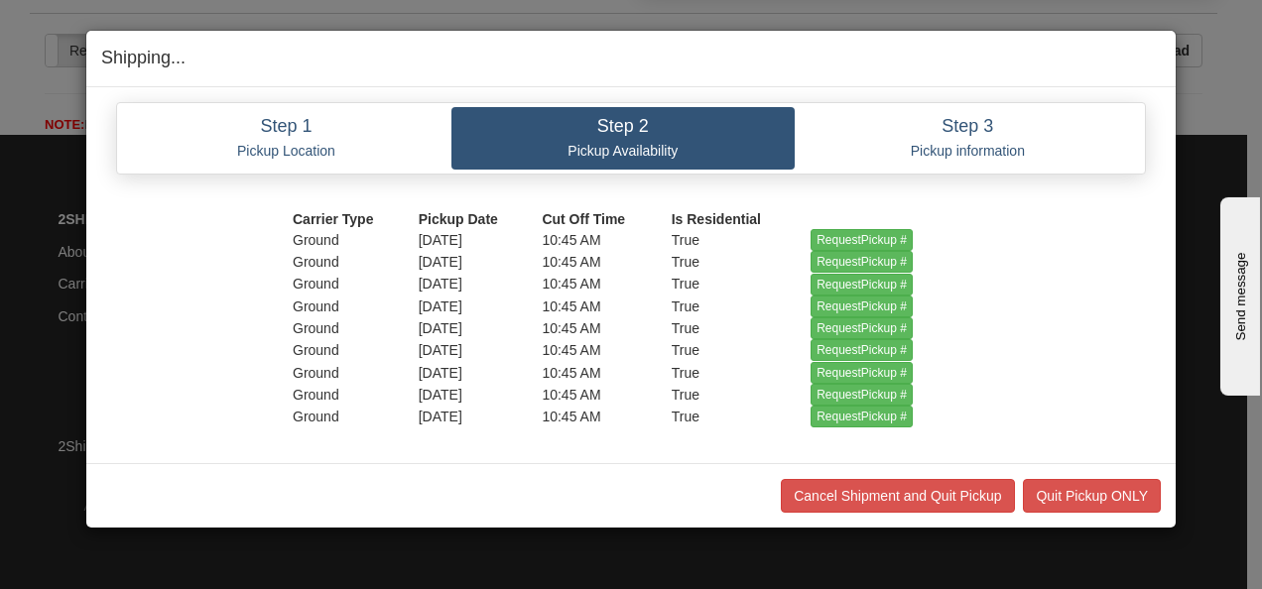
scroll to position [0, 0]
click at [609, 232] on input "RequestPickup #" at bounding box center [861, 240] width 102 height 22
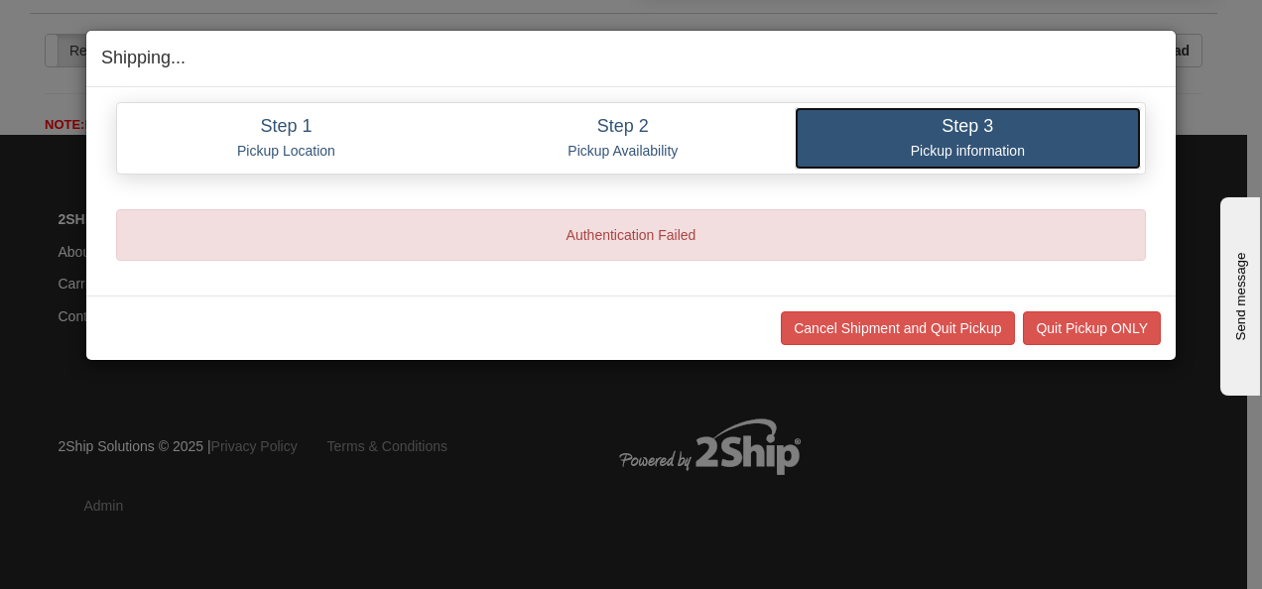
click at [609, 135] on link "Step 3 Pickup information" at bounding box center [967, 138] width 346 height 62
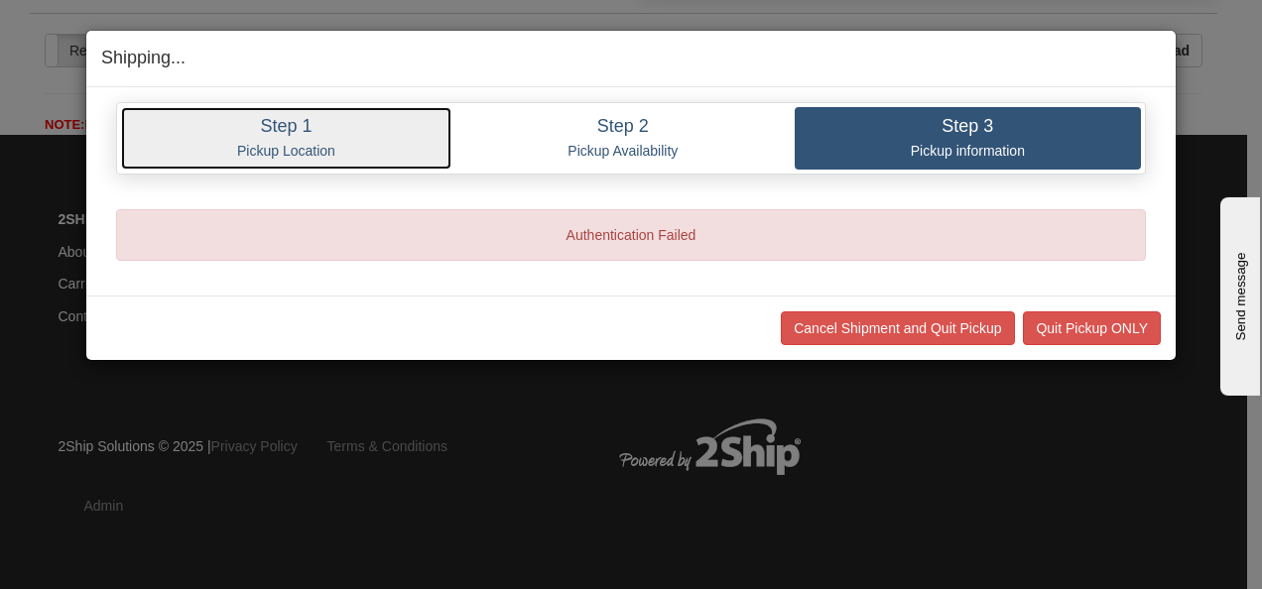
click at [331, 132] on h4 "Step 1" at bounding box center [286, 127] width 301 height 20
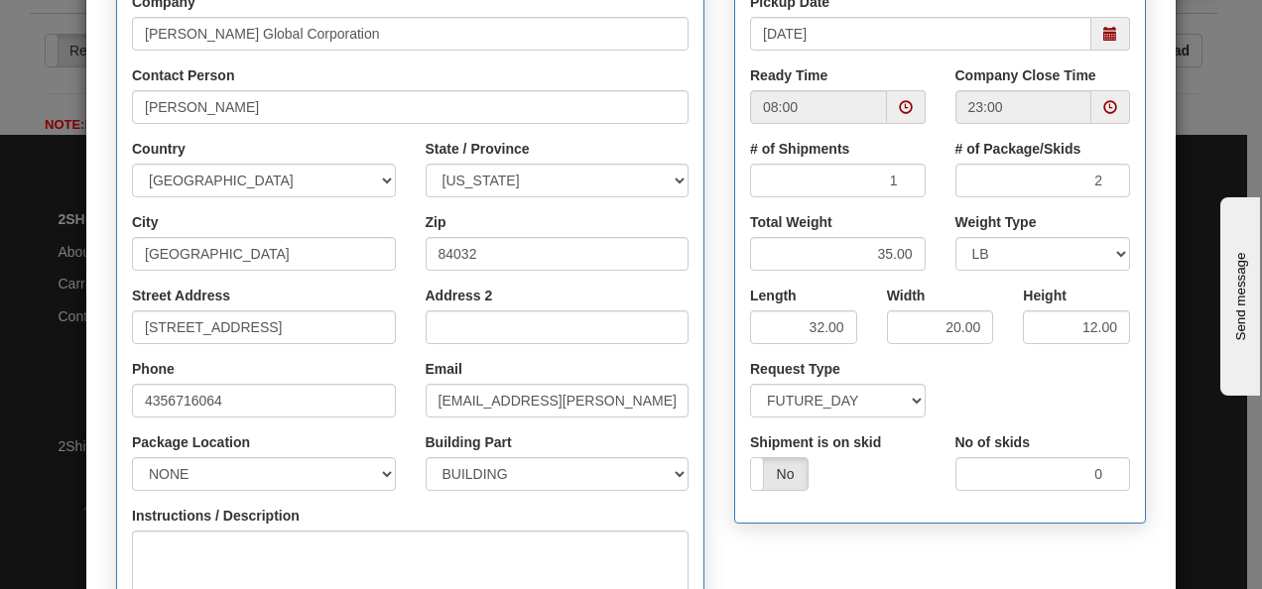
scroll to position [303, 0]
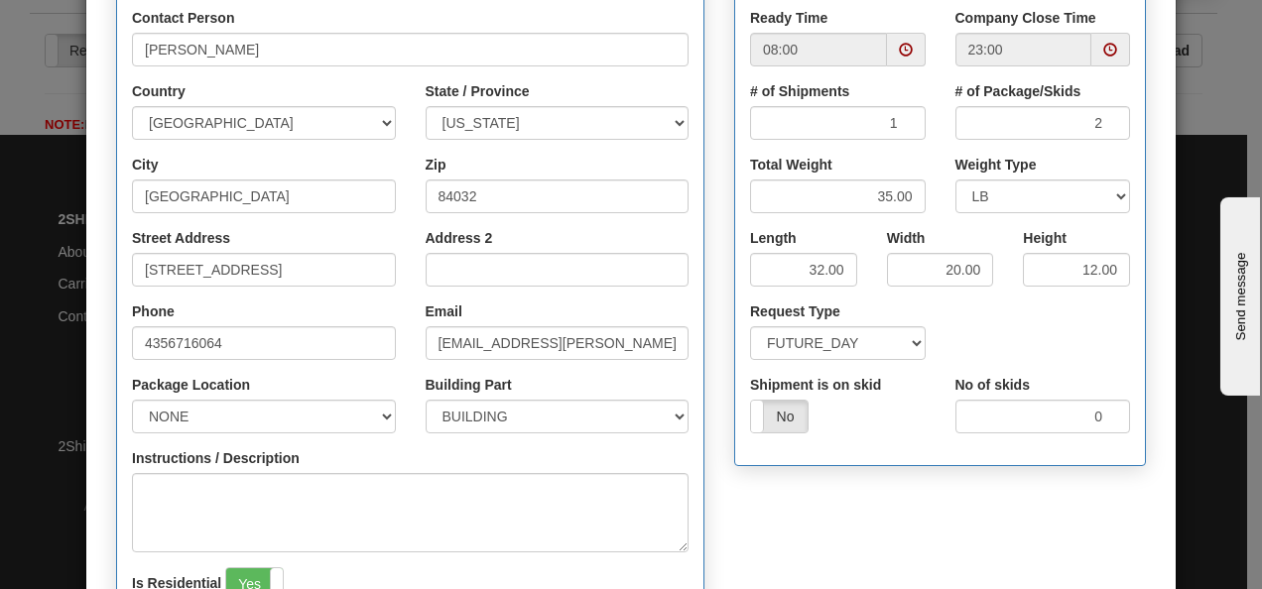
click at [609, 45] on span at bounding box center [906, 50] width 14 height 14
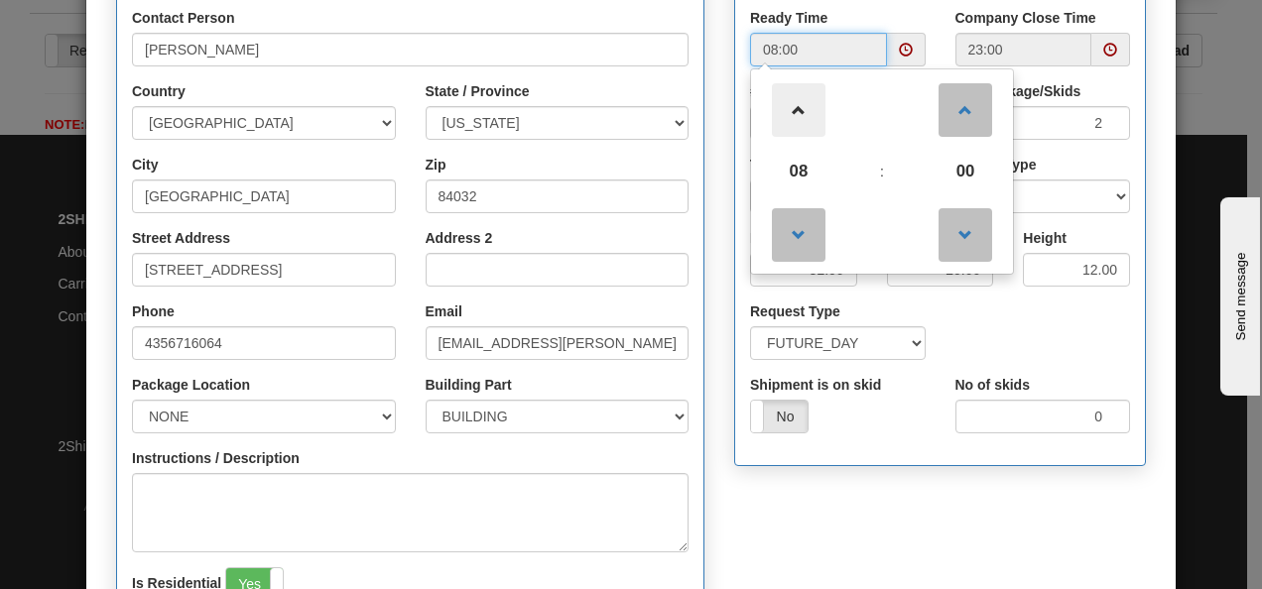
click at [609, 114] on span at bounding box center [799, 110] width 54 height 54
type input "10:00"
click at [609, 17] on div "Ready Time 10:00 10 : 00 00 01 02 03 04 05 06 07 08 09 10 11 12 13 14 15 16 17 …" at bounding box center [837, 44] width 205 height 73
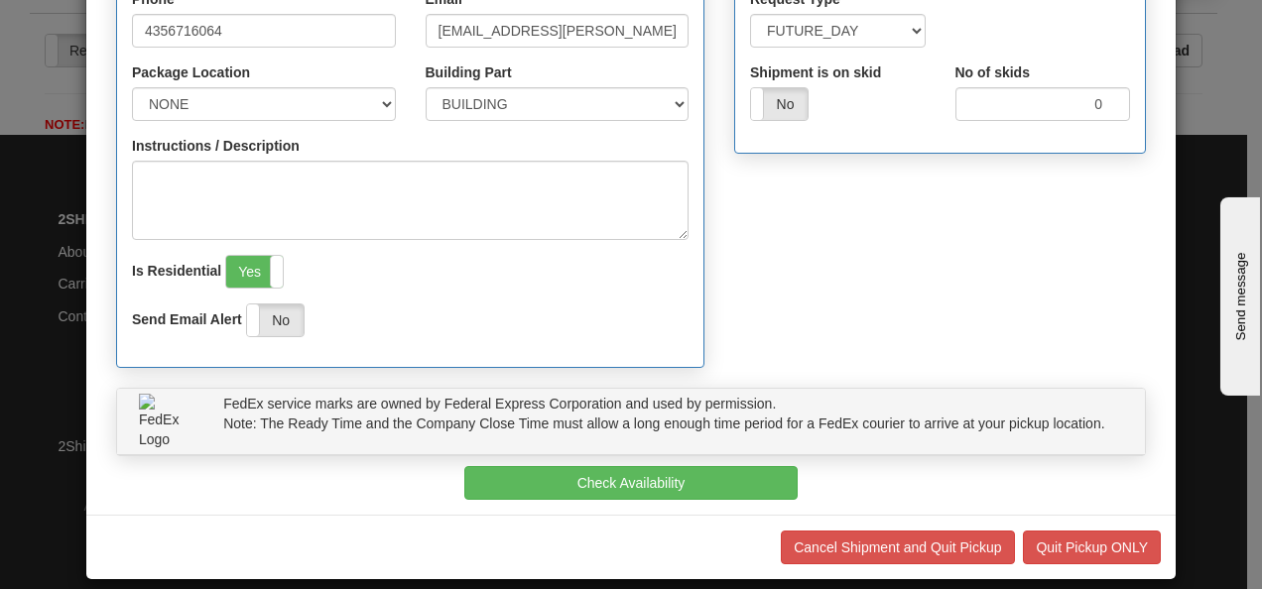
scroll to position [631, 0]
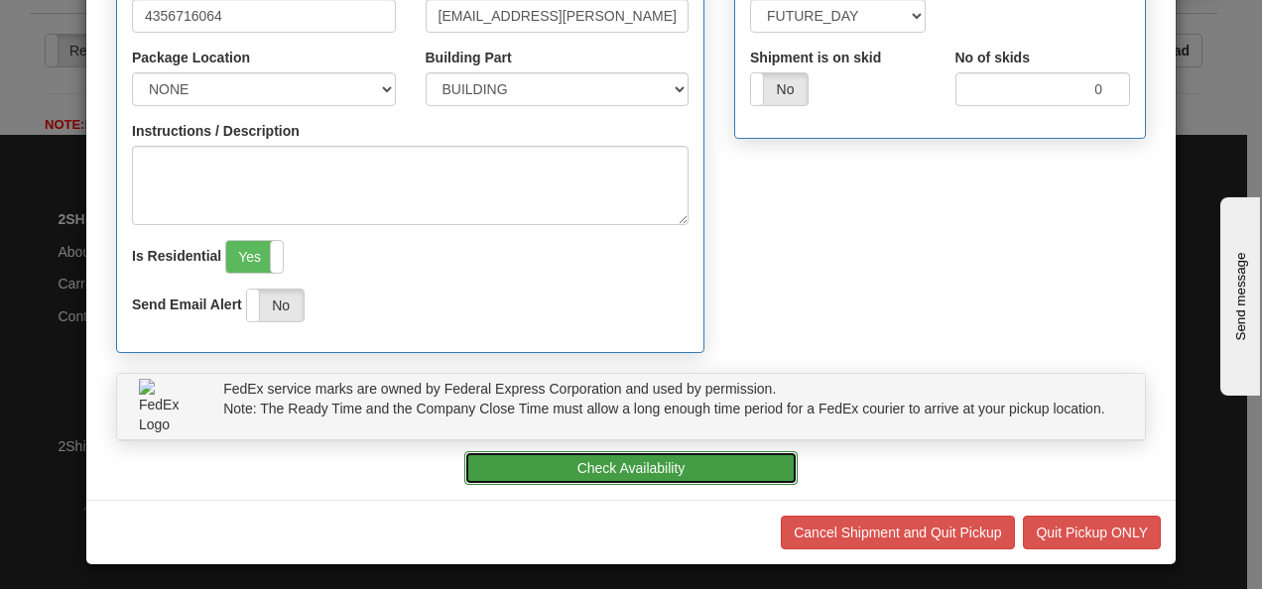
click at [609, 459] on button "Check Availability" at bounding box center [630, 468] width 333 height 34
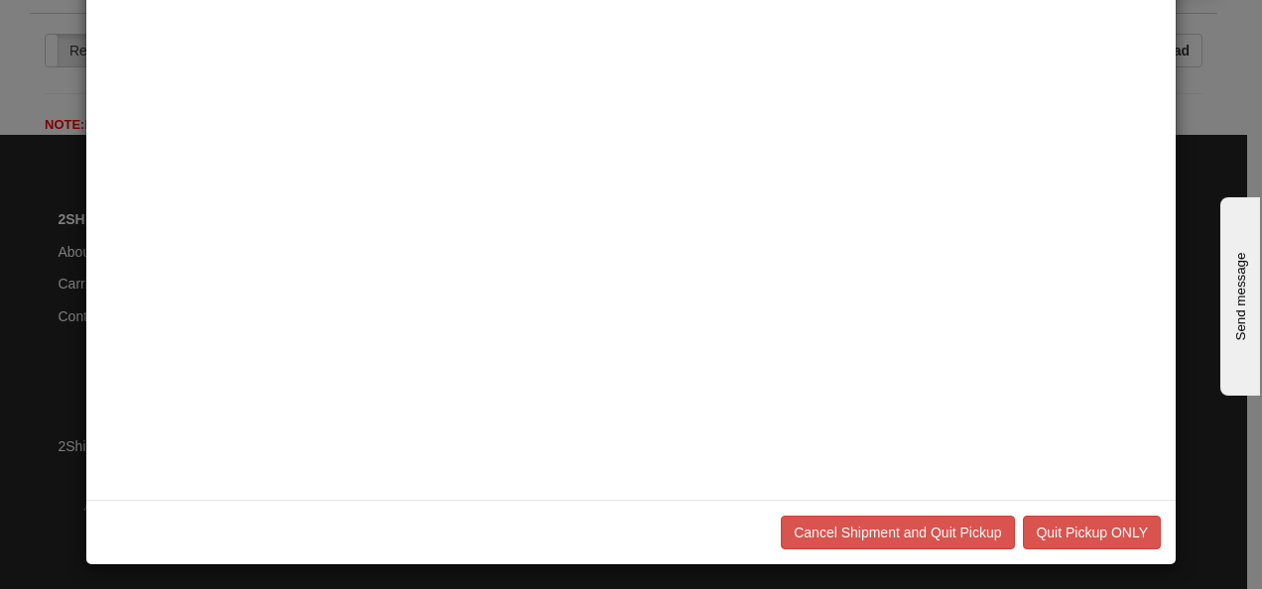
scroll to position [0, 0]
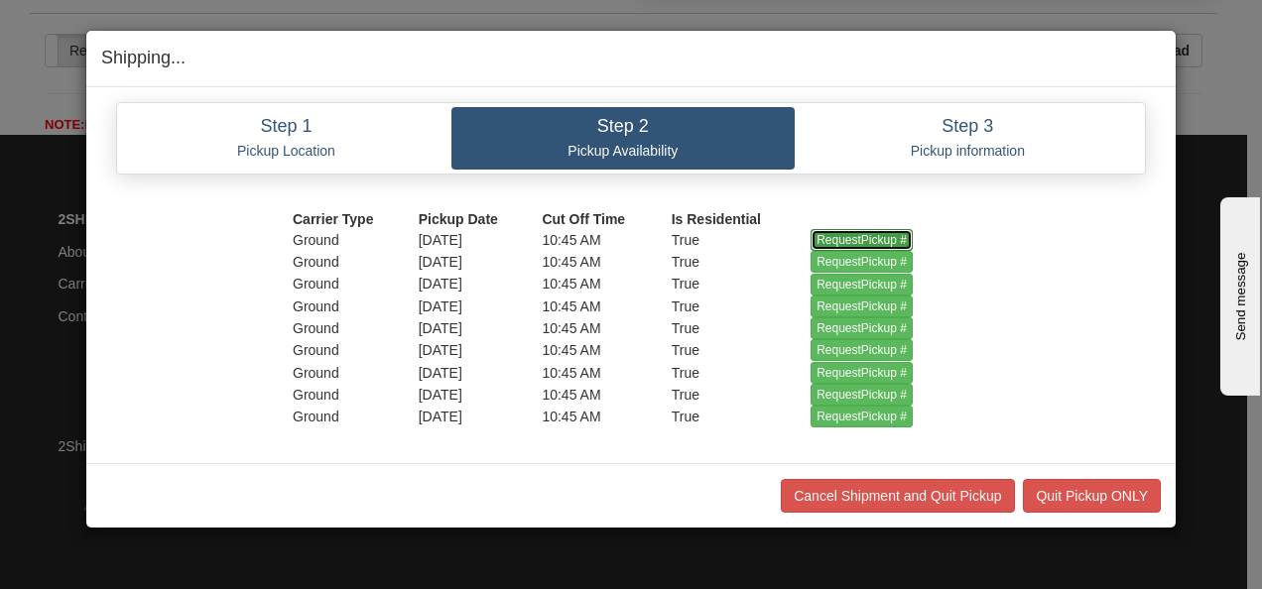
click at [609, 234] on input "RequestPickup #" at bounding box center [861, 240] width 102 height 22
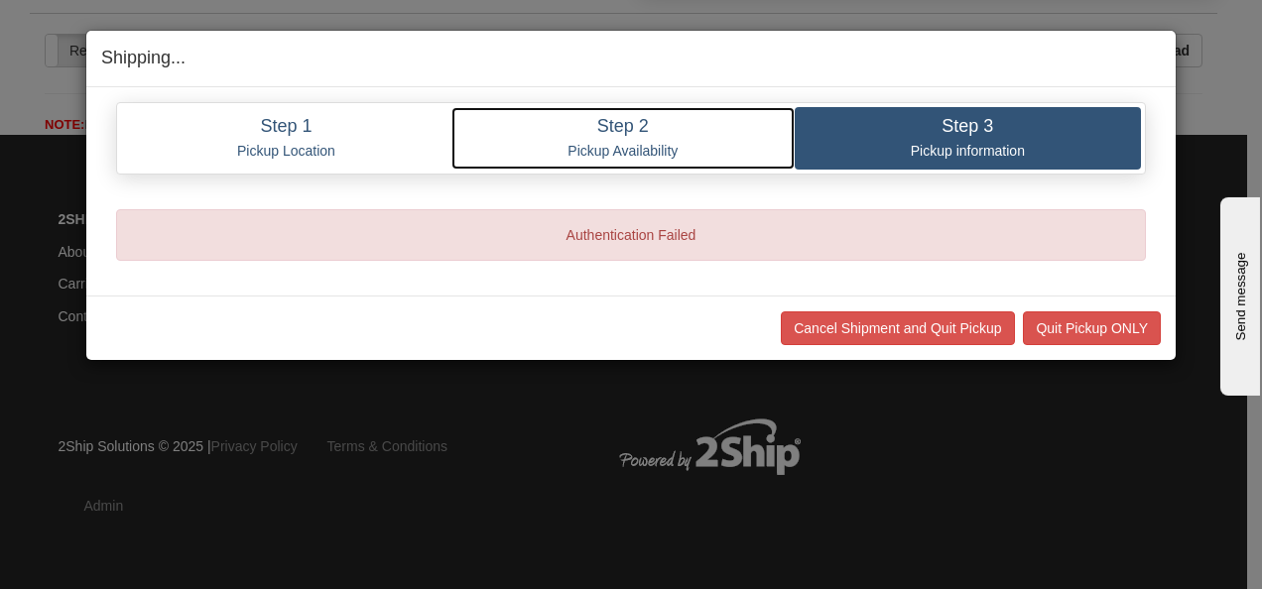
click at [609, 136] on link "Step 2 Pickup Availability" at bounding box center [622, 138] width 343 height 62
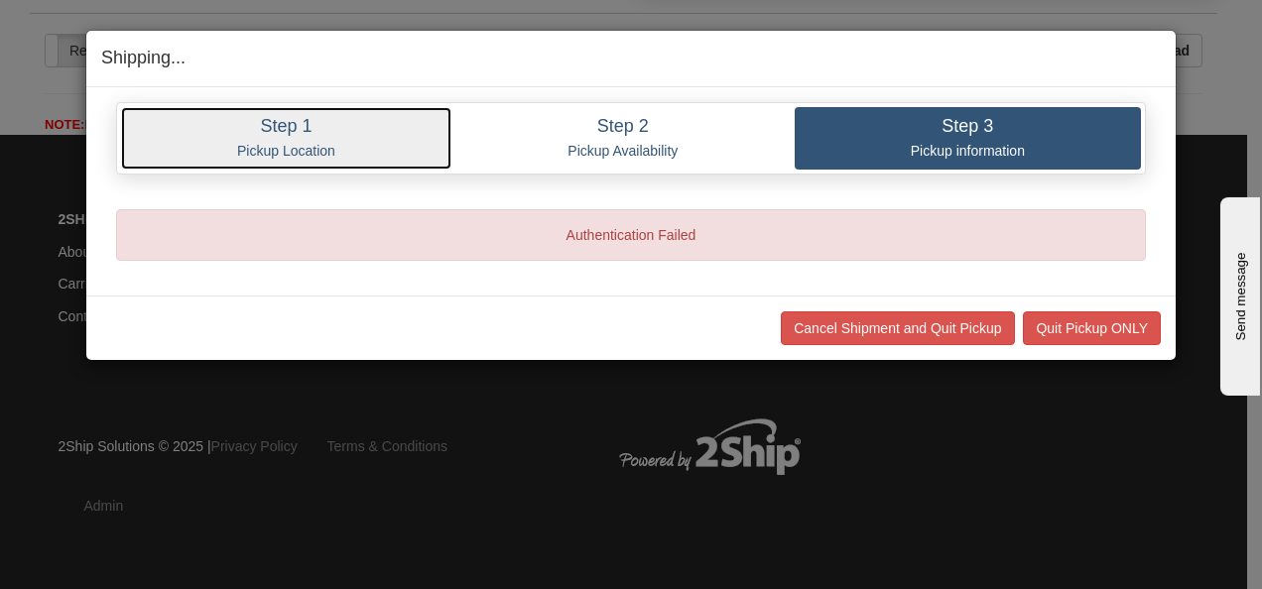
click at [345, 155] on p "Pickup Location" at bounding box center [286, 151] width 301 height 18
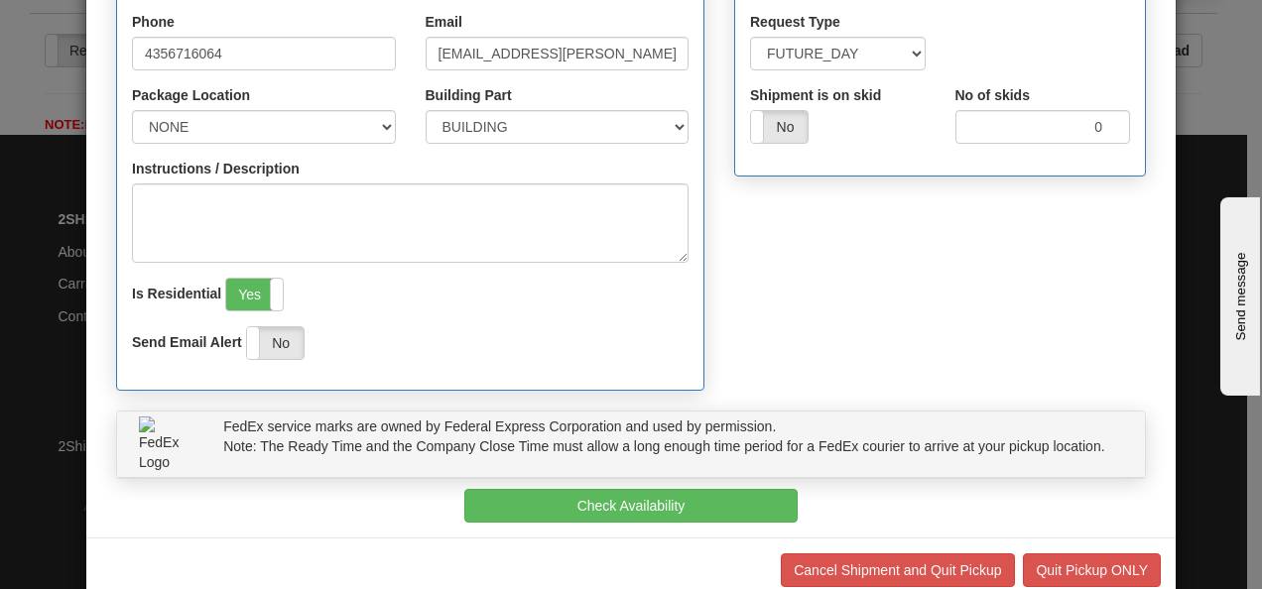
scroll to position [594, 0]
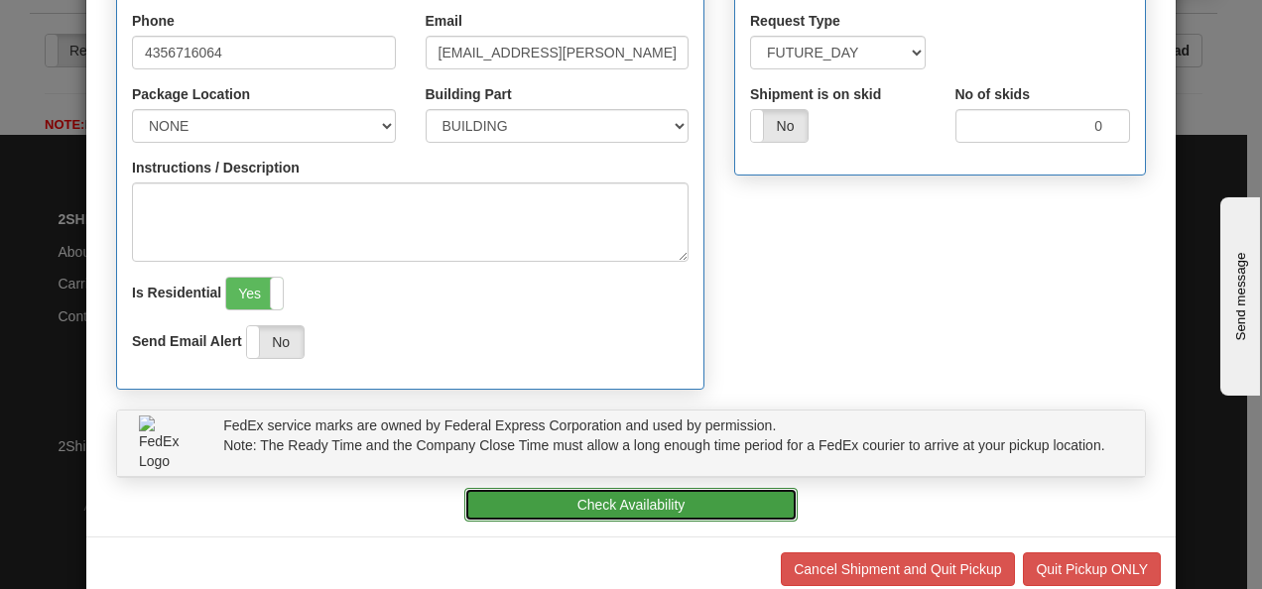
click at [609, 505] on button "Check Availability" at bounding box center [630, 505] width 333 height 34
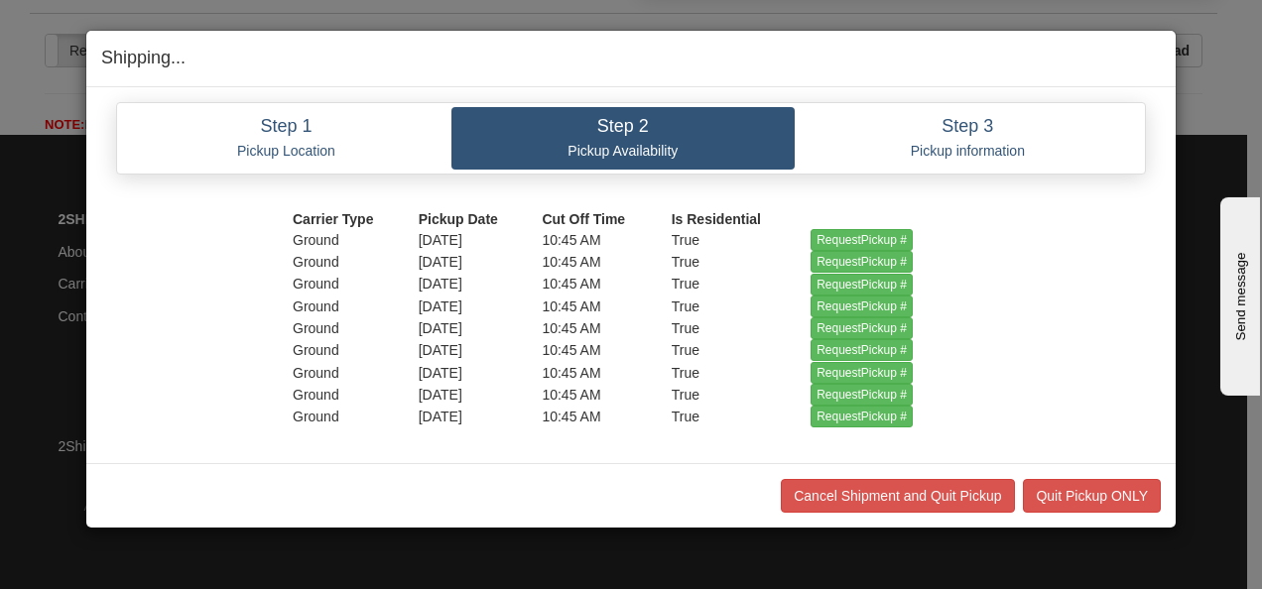
scroll to position [0, 0]
click at [609, 257] on input "RequestPickup #" at bounding box center [861, 262] width 102 height 22
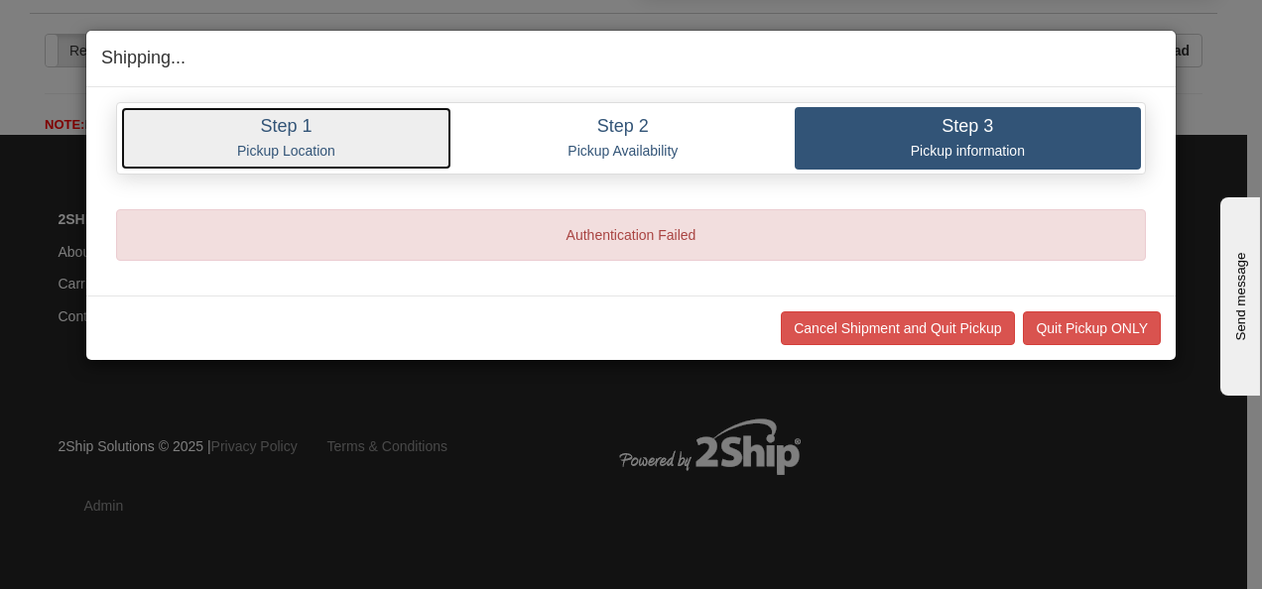
click at [295, 117] on h4 "Step 1" at bounding box center [286, 127] width 301 height 20
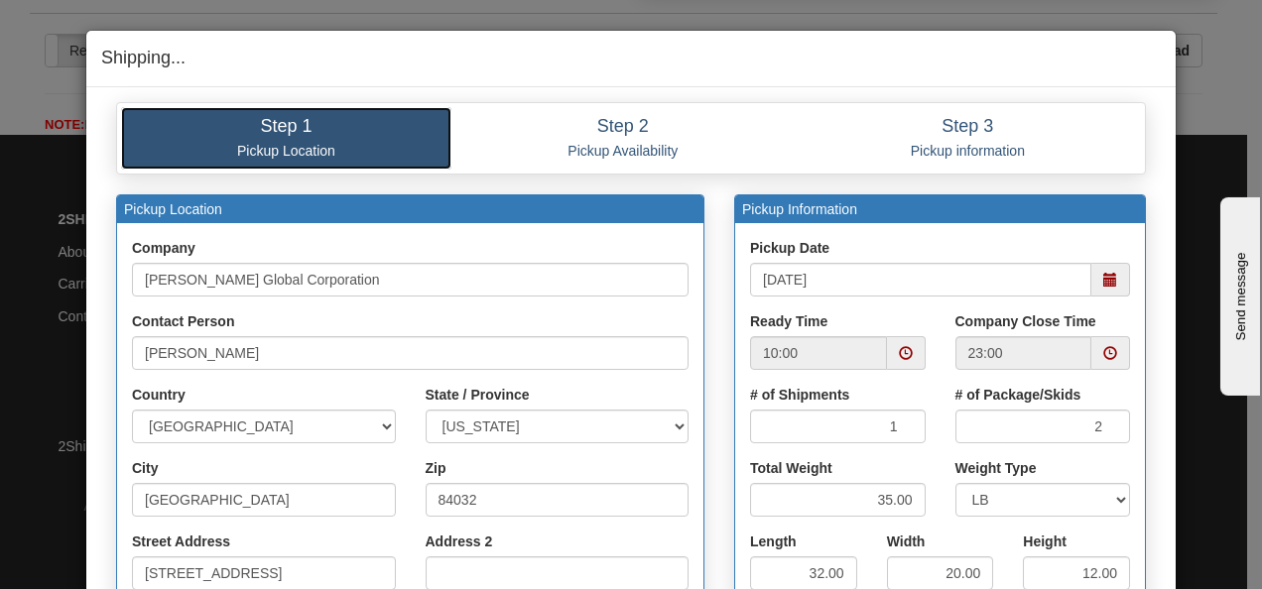
click at [609, 285] on span at bounding box center [1110, 280] width 14 height 14
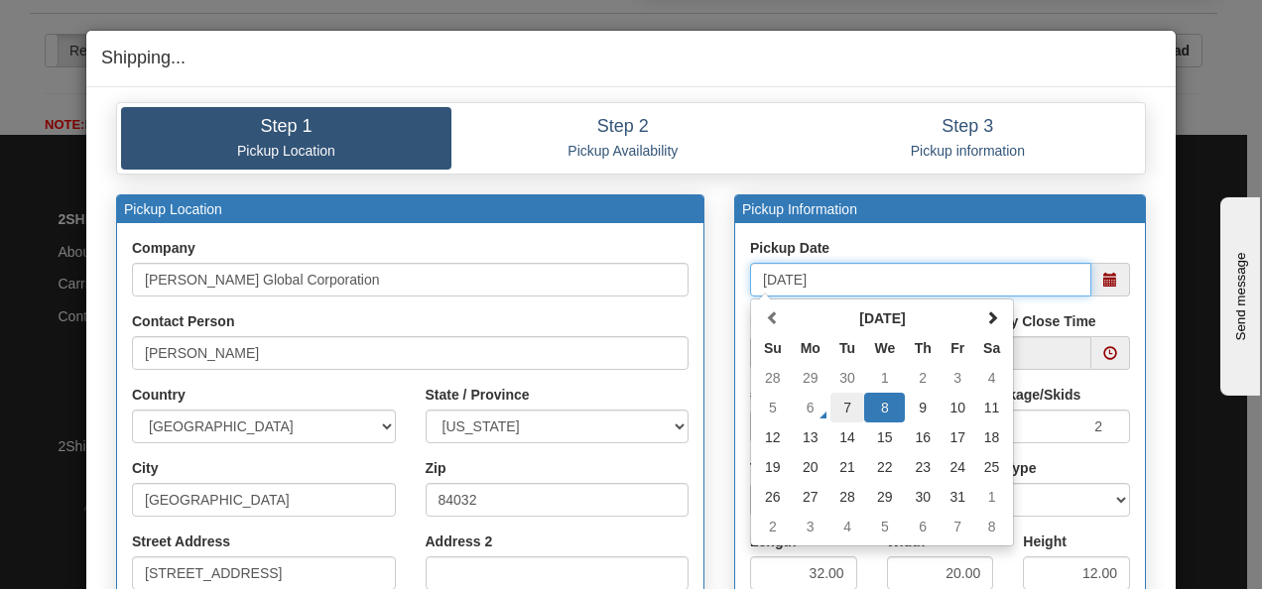
click at [609, 411] on td "7" at bounding box center [847, 408] width 35 height 30
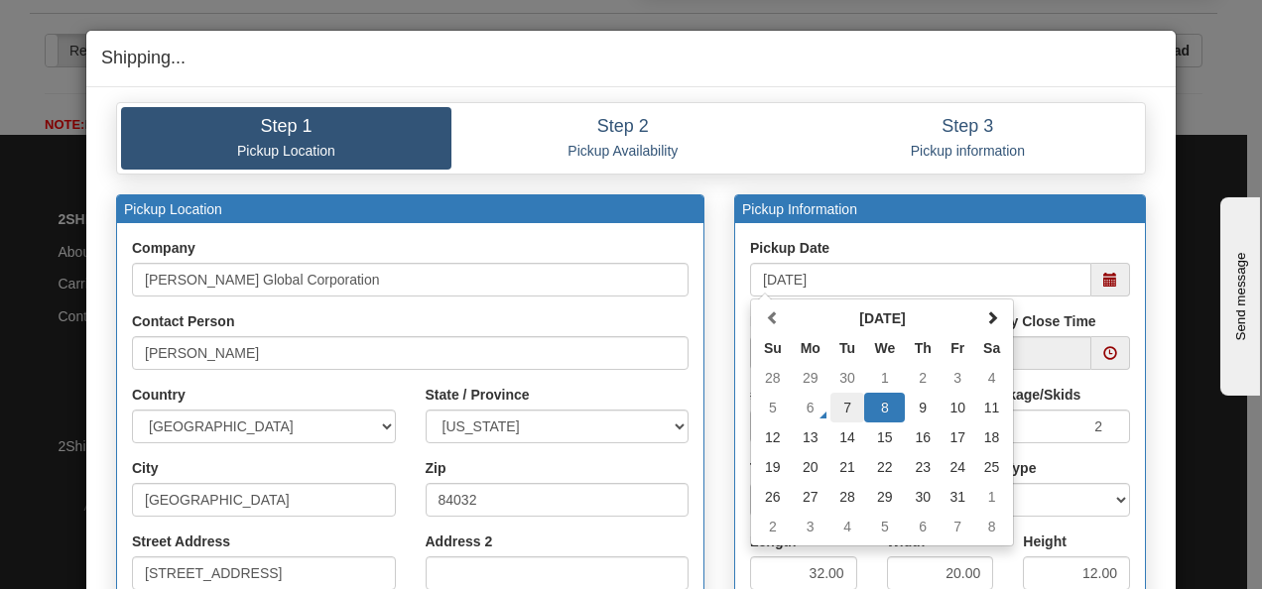
type input "[DATE]"
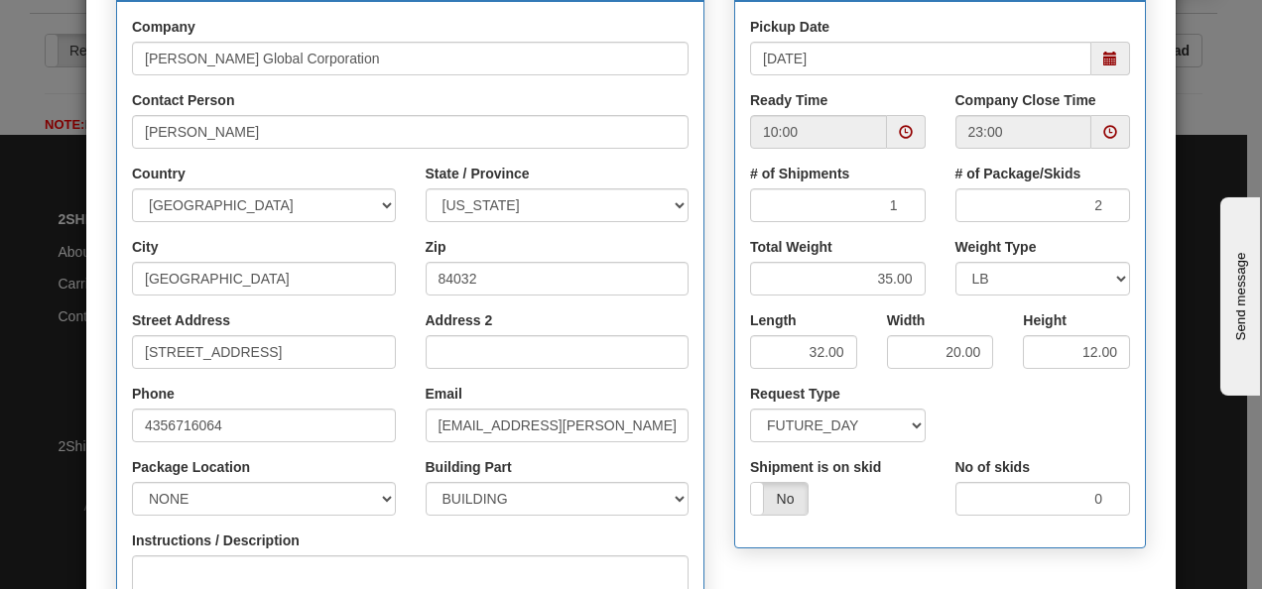
scroll to position [222, 0]
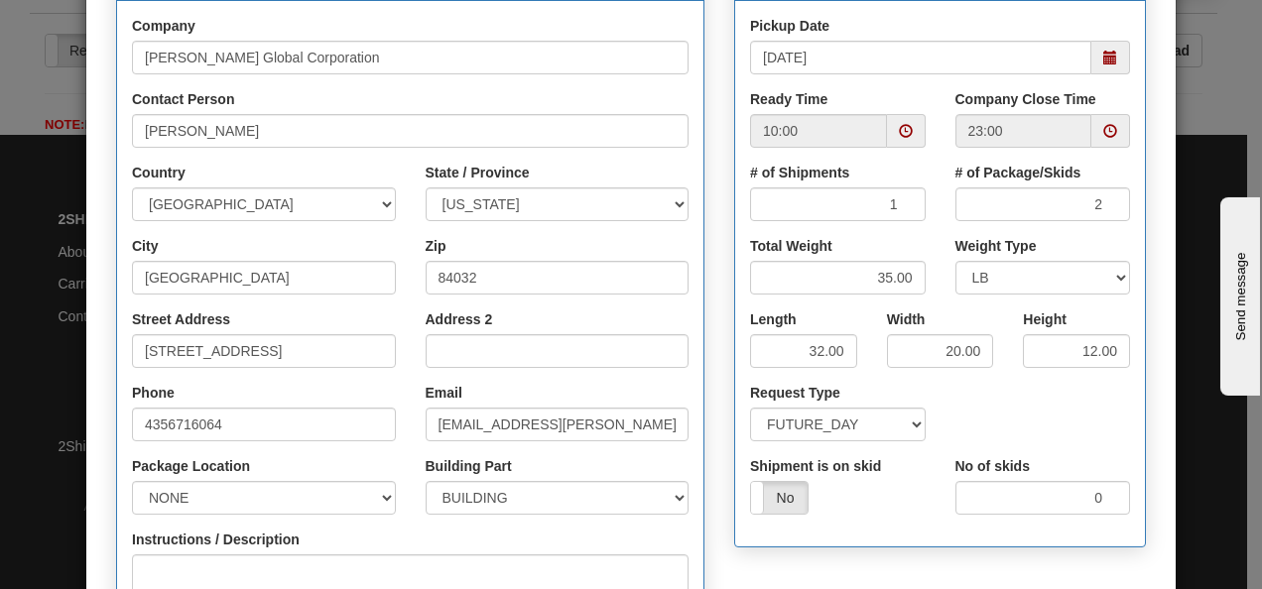
click at [609, 129] on span at bounding box center [906, 131] width 14 height 14
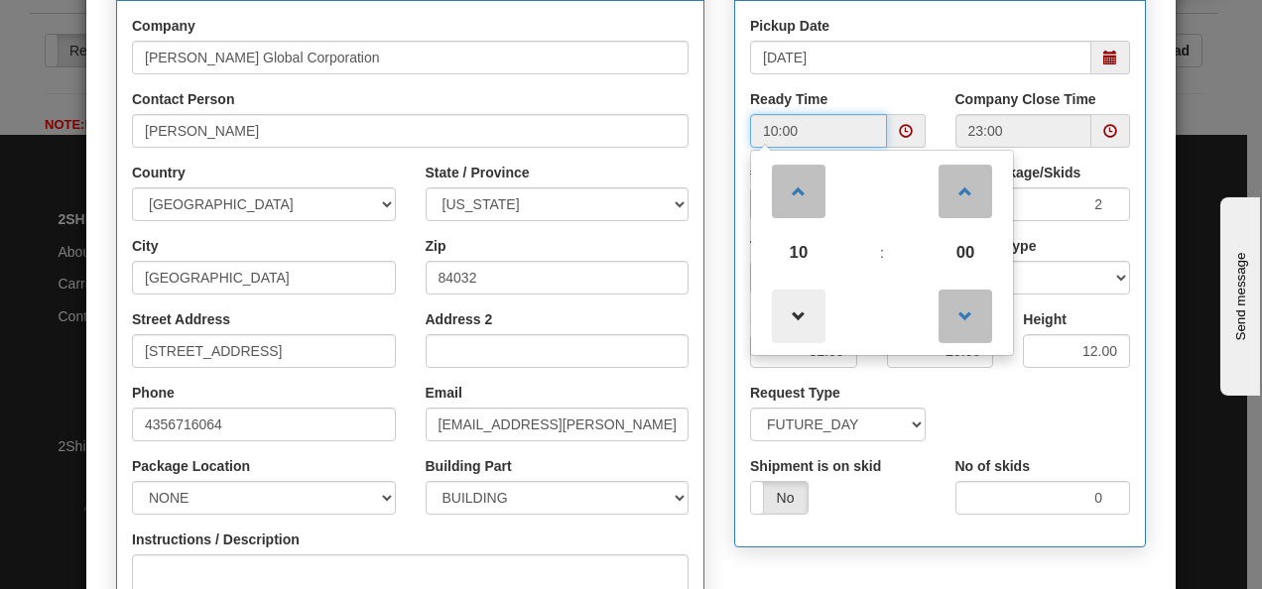
click at [609, 301] on span at bounding box center [799, 317] width 54 height 54
type input "08:00"
click at [609, 411] on div "Request Type SAME_DAY FUTURE_DAY" at bounding box center [940, 419] width 410 height 73
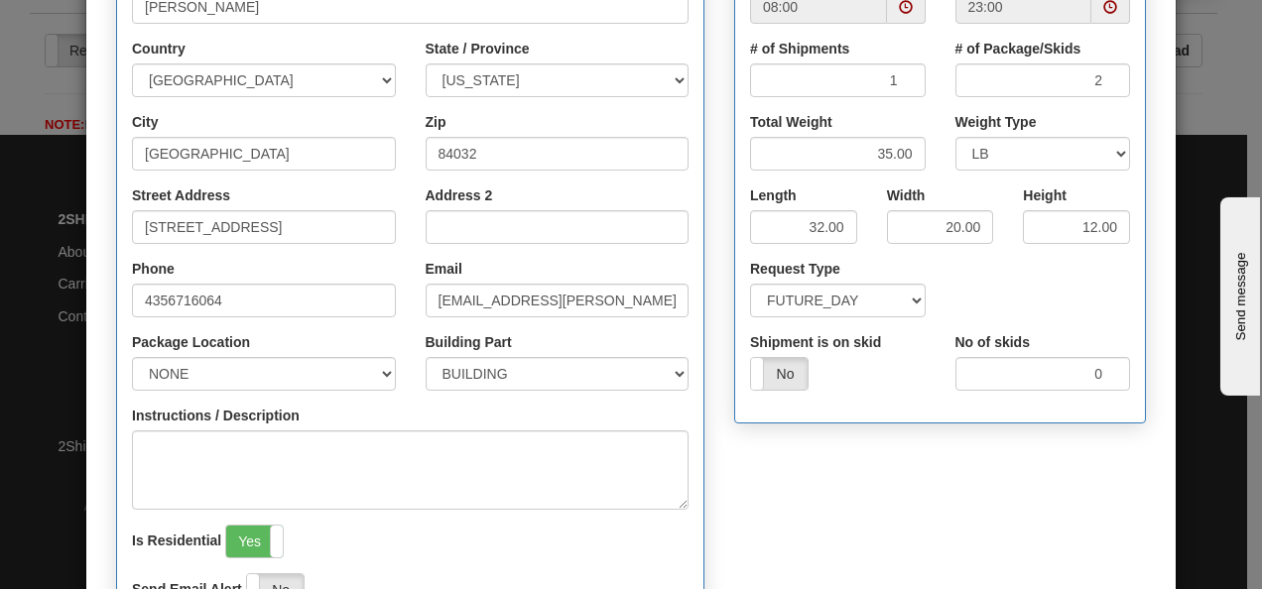
scroll to position [353, 0]
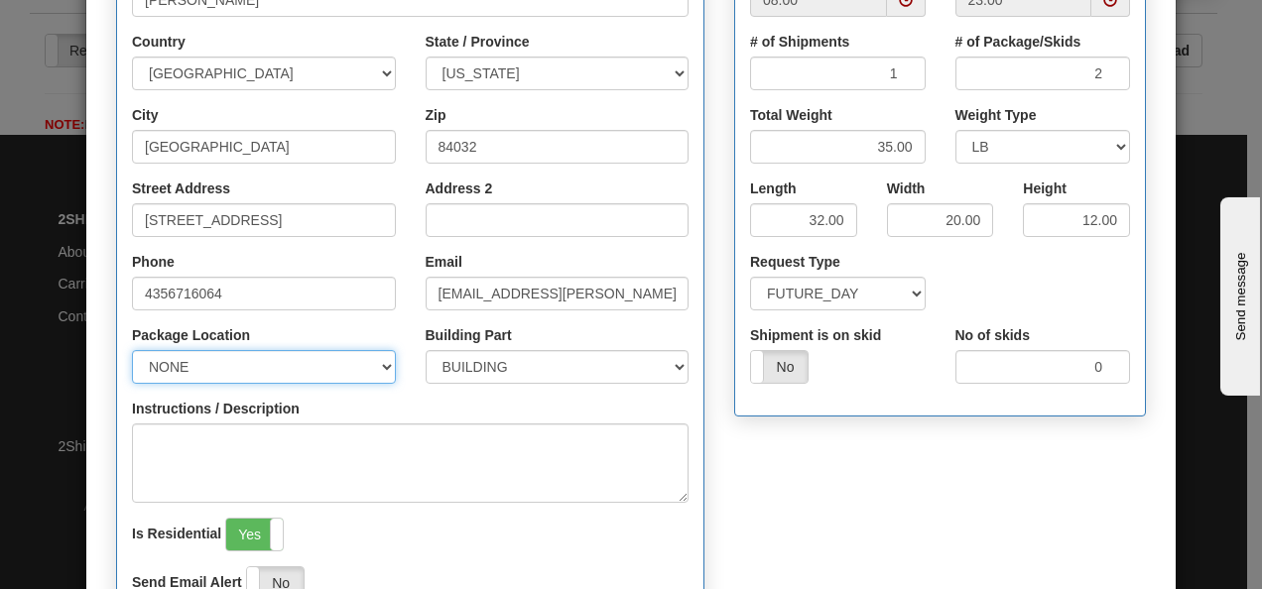
click at [363, 374] on select "NONE FRONT REAR SIDE" at bounding box center [264, 367] width 264 height 34
select select "1"
click at [132, 350] on select "NONE FRONT REAR SIDE" at bounding box center [264, 367] width 264 height 34
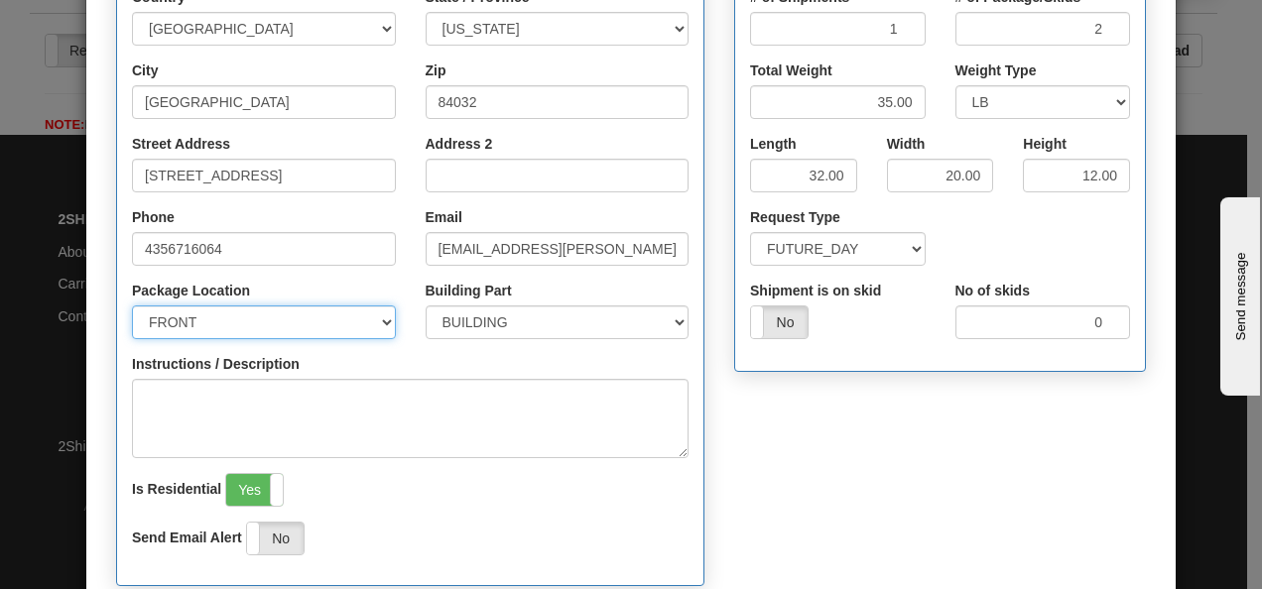
scroll to position [399, 0]
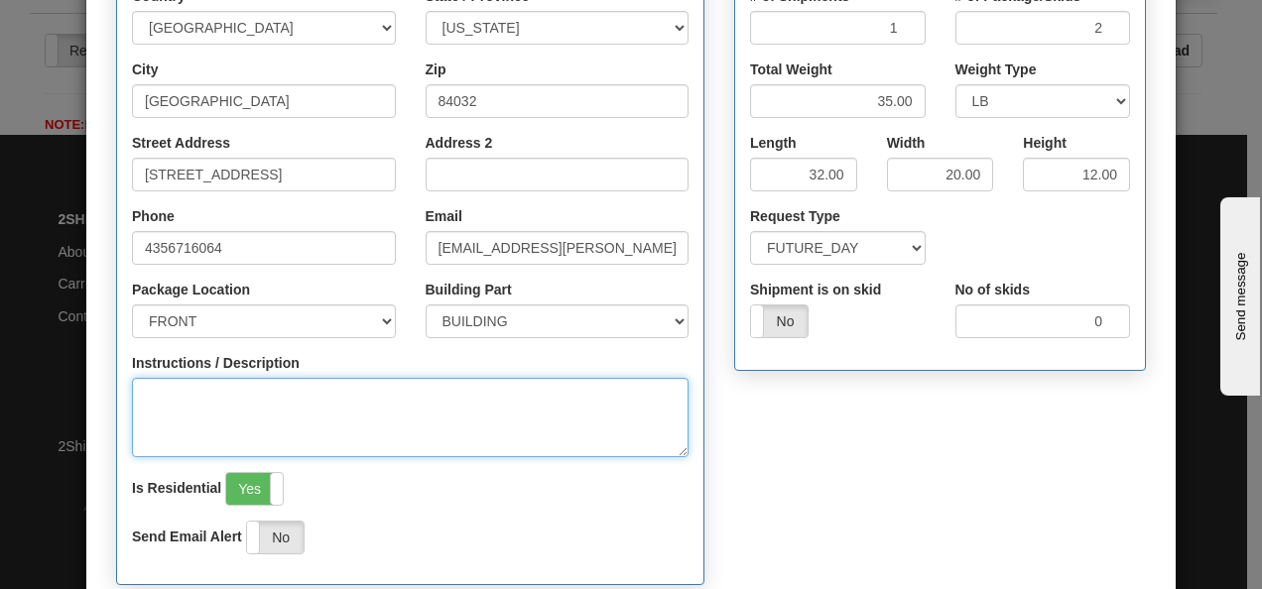
click at [345, 394] on textarea "Instructions / Description" at bounding box center [410, 417] width 556 height 79
type textarea "On porch"
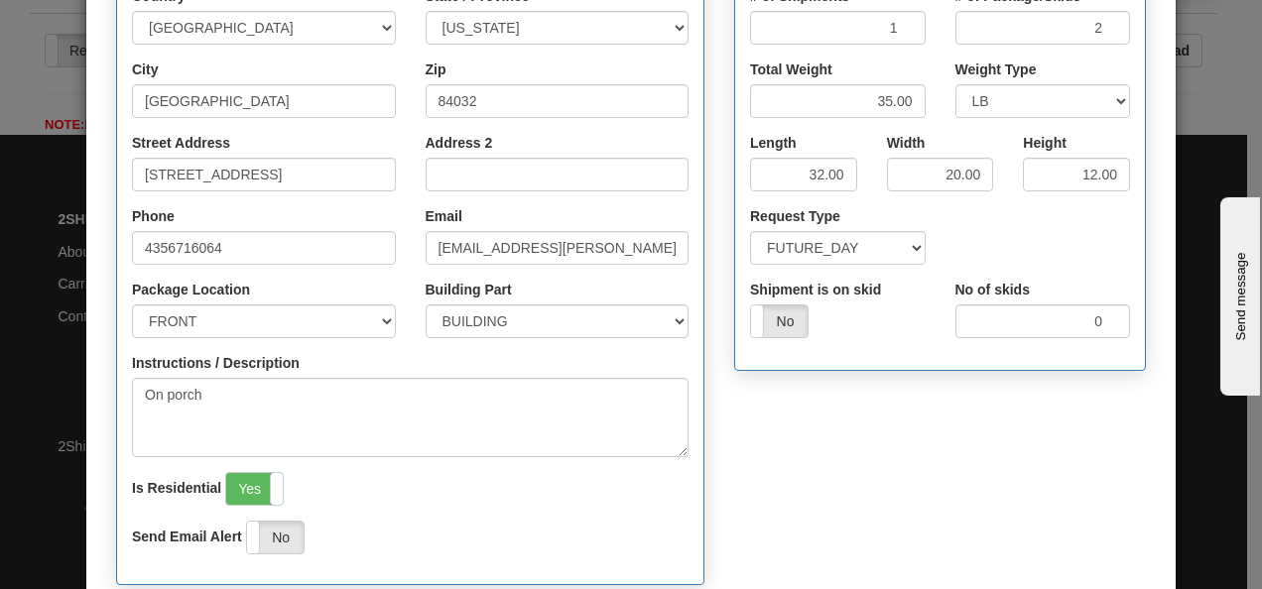
click at [484, 486] on div "Is Residential Yes No" at bounding box center [410, 489] width 556 height 34
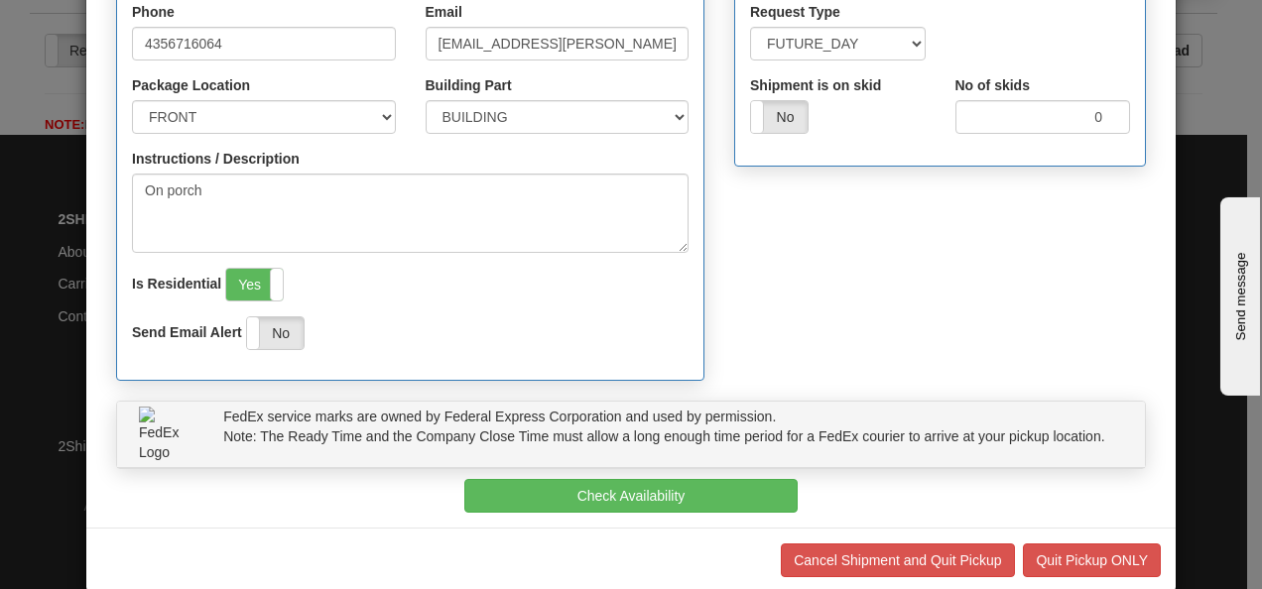
scroll to position [604, 0]
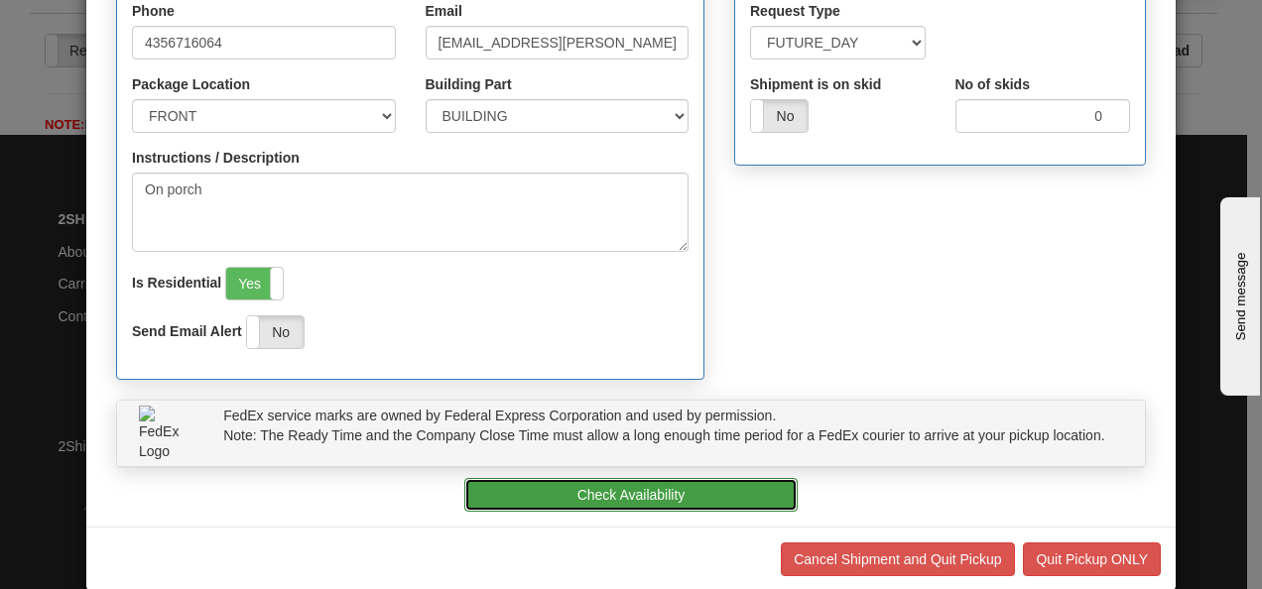
click at [538, 490] on button "Check Availability" at bounding box center [630, 495] width 333 height 34
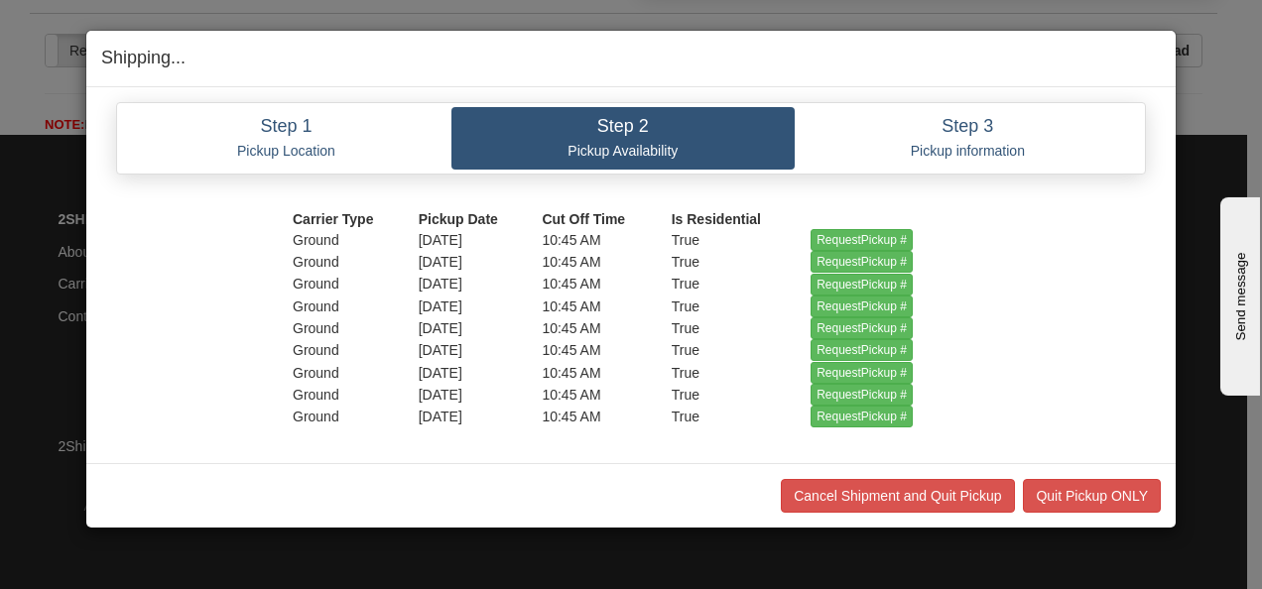
scroll to position [0, 0]
click at [609, 233] on input "RequestPickup #" at bounding box center [861, 240] width 102 height 22
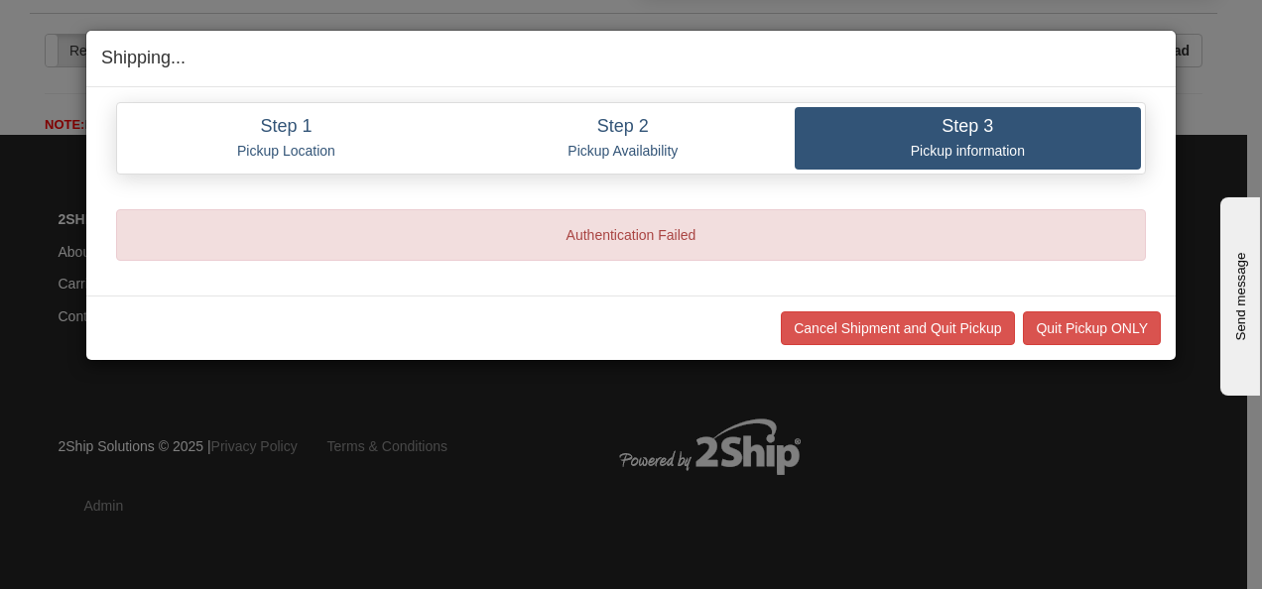
click at [609, 237] on div "Authentication Failed" at bounding box center [630, 235] width 1029 height 52
click at [609, 142] on p "Pickup information" at bounding box center [967, 151] width 316 height 18
click at [609, 323] on button "Quit Pickup ONLY" at bounding box center [1092, 328] width 138 height 34
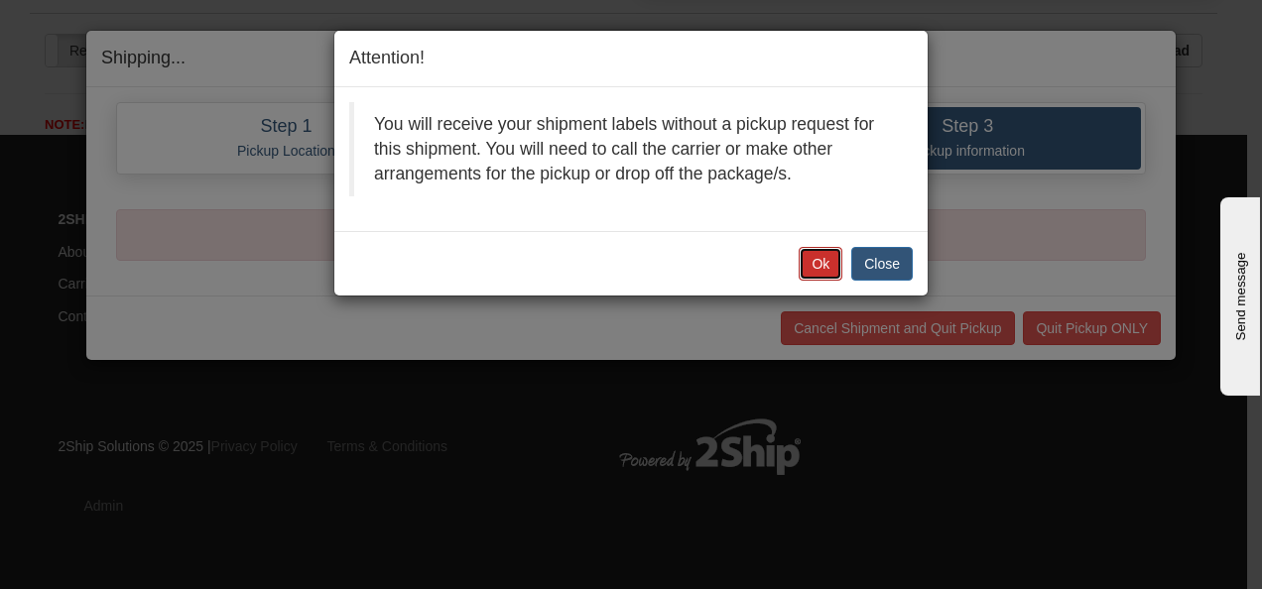
click at [609, 256] on button "Ok" at bounding box center [820, 264] width 44 height 34
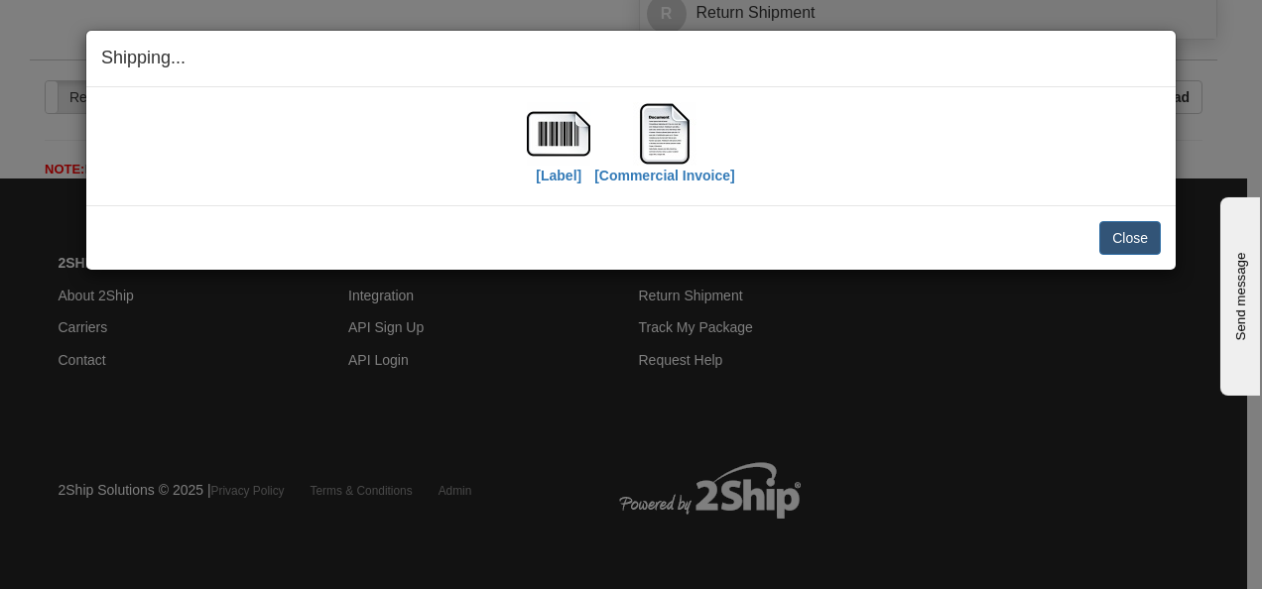
scroll to position [2731, 0]
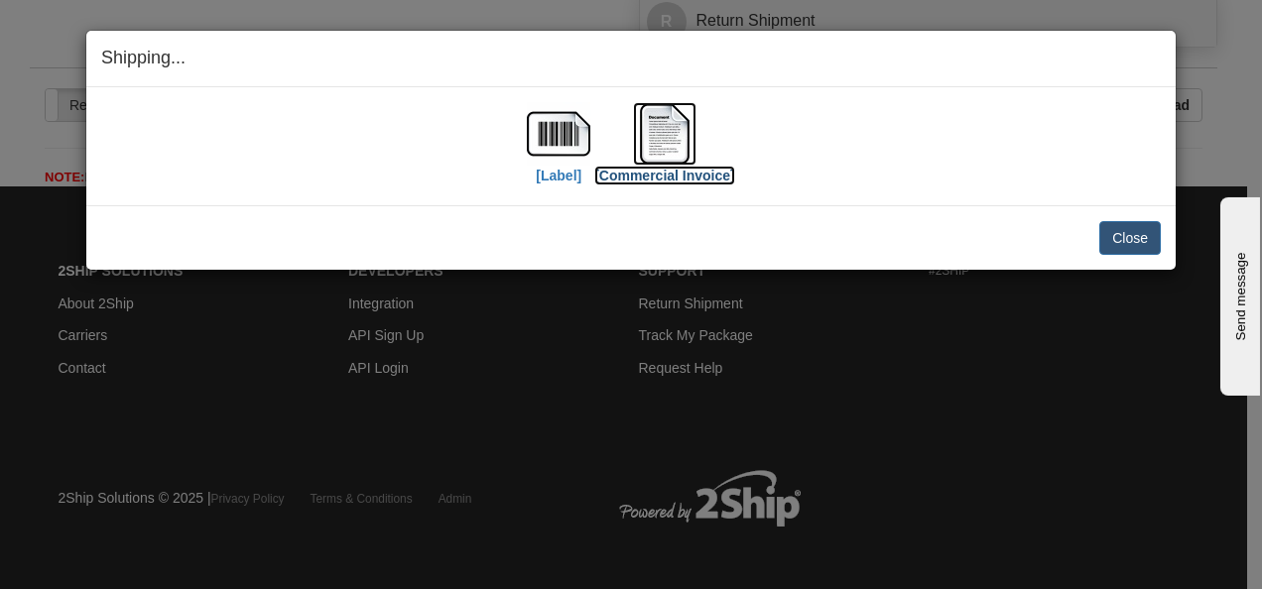
click at [609, 176] on label "[Commercial Invoice]" at bounding box center [664, 176] width 141 height 20
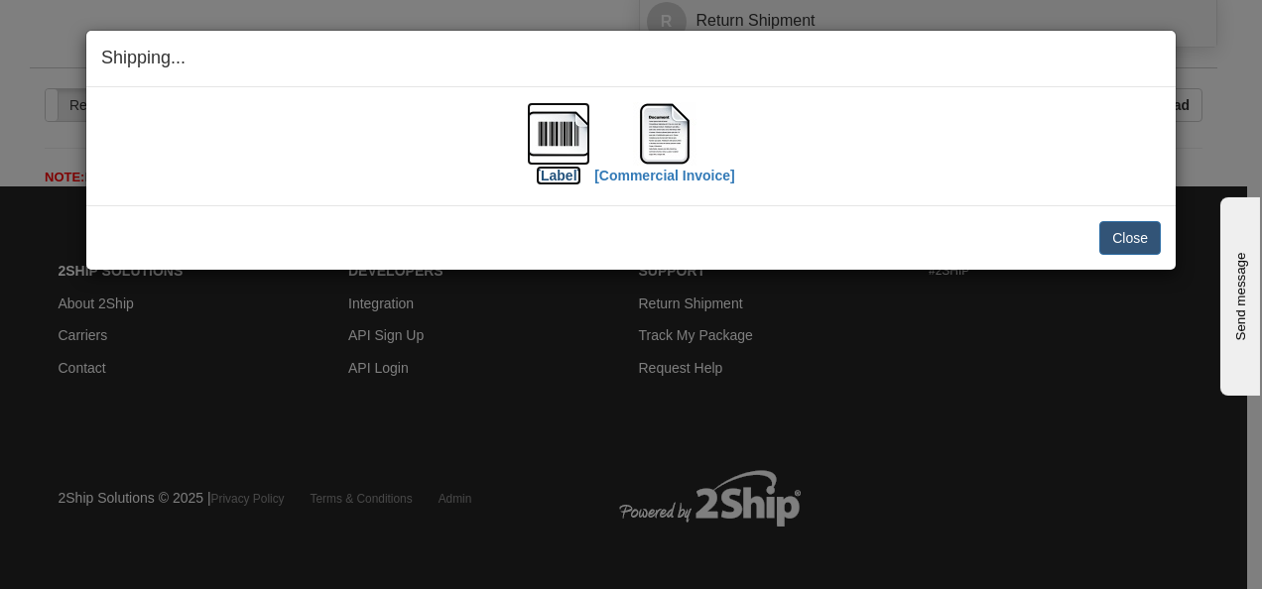
click at [549, 180] on label "[Label]" at bounding box center [559, 176] width 46 height 20
